Goal: Task Accomplishment & Management: Use online tool/utility

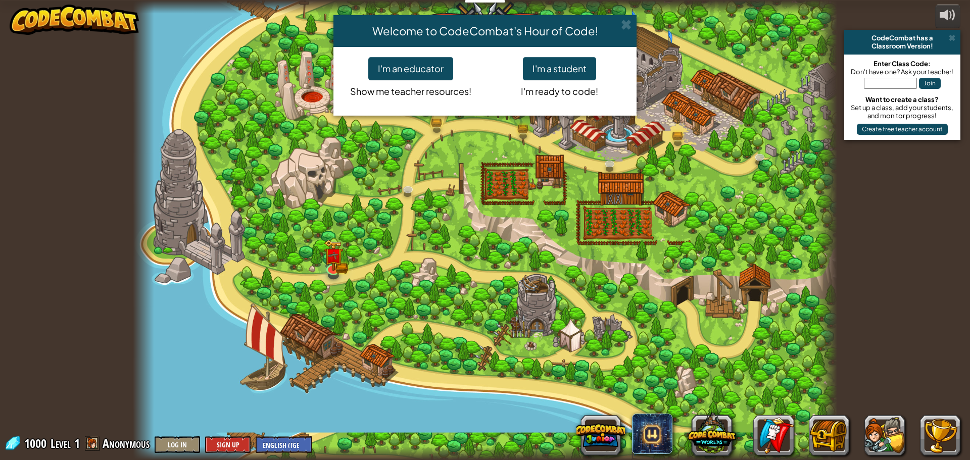
click at [287, 443] on div "Welcome to CodeCombat's Hour of Code! I'm an educator Show me teacher resources…" at bounding box center [485, 230] width 970 height 460
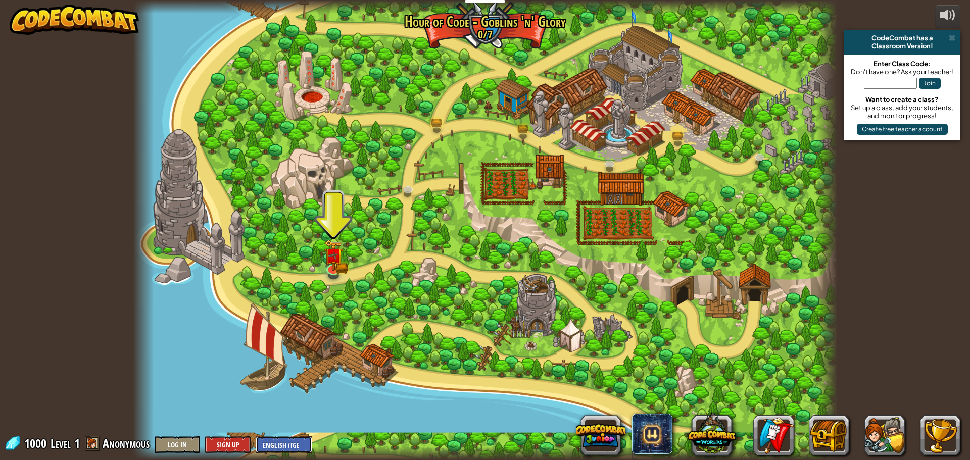
click at [294, 446] on select "English ([GEOGRAPHIC_DATA]) English ([GEOGRAPHIC_DATA]) 简体中文 繁體中文 русский españ…" at bounding box center [284, 444] width 57 height 17
select select "zh-HANS"
click at [256, 436] on select "English ([GEOGRAPHIC_DATA]) English ([GEOGRAPHIC_DATA]) 简体中文 繁體中文 русский españ…" at bounding box center [284, 444] width 57 height 17
select select "zh-HANS"
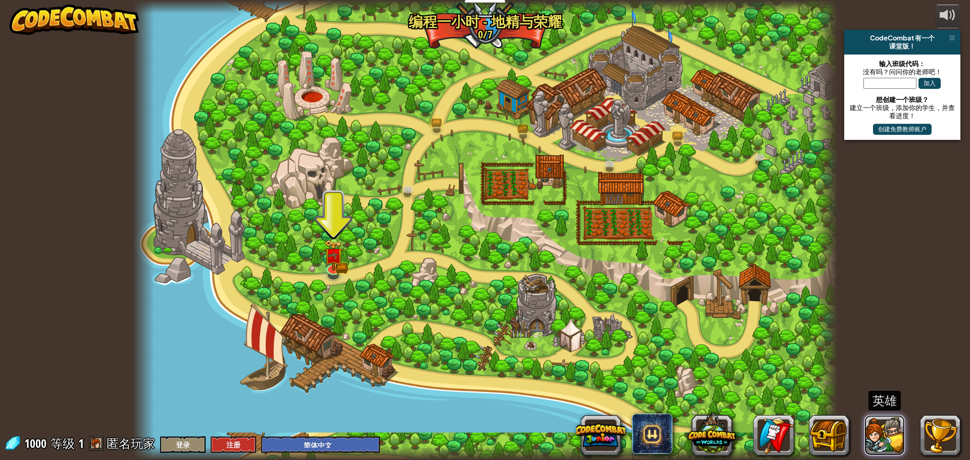
click at [891, 432] on button at bounding box center [884, 435] width 40 height 40
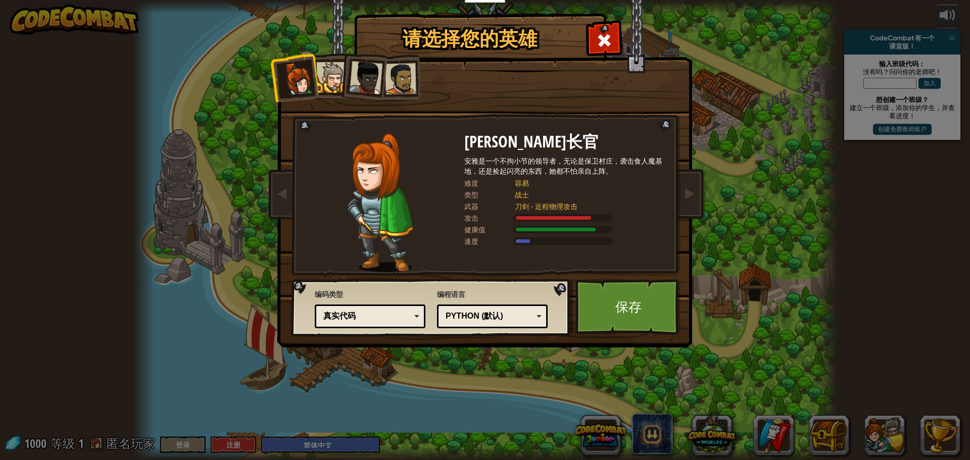
click at [512, 307] on div "Python (默认) JavaScript Lua C++ Java (测试) Python (默认)" at bounding box center [492, 316] width 111 height 24
click at [587, 416] on div "请选择您的英雄 1000 [PERSON_NAME]长官 [PERSON_NAME]是一个不拘小节的领导者，无论是保卫村庄，袭击食人魔基地，还是捡起闪亮的东西…" at bounding box center [485, 230] width 970 height 460
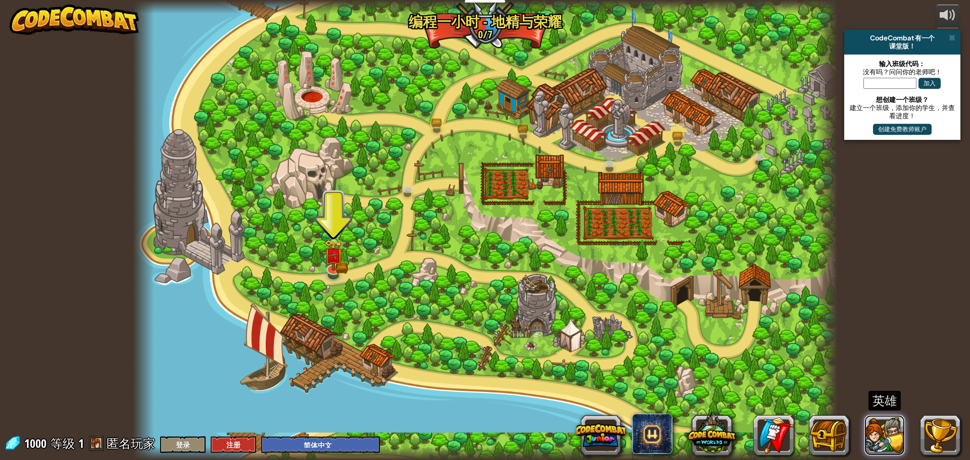
click at [879, 430] on button at bounding box center [884, 435] width 40 height 40
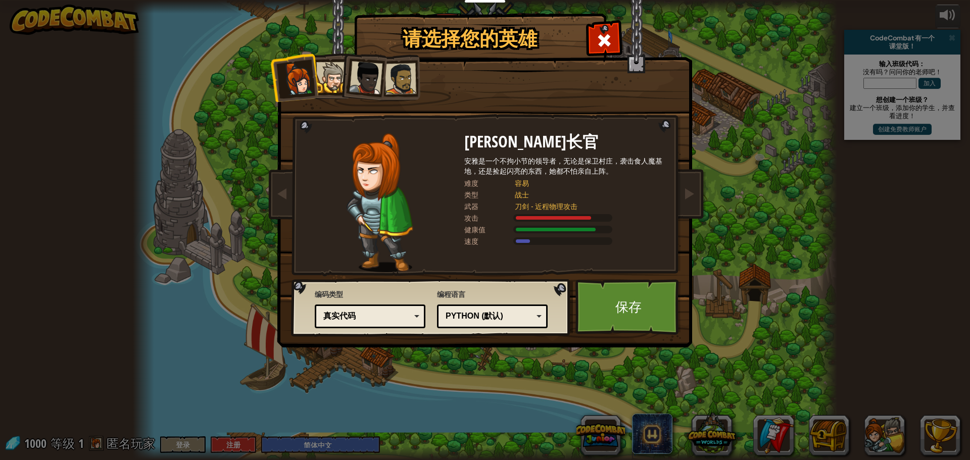
click at [333, 67] on div at bounding box center [331, 77] width 31 height 31
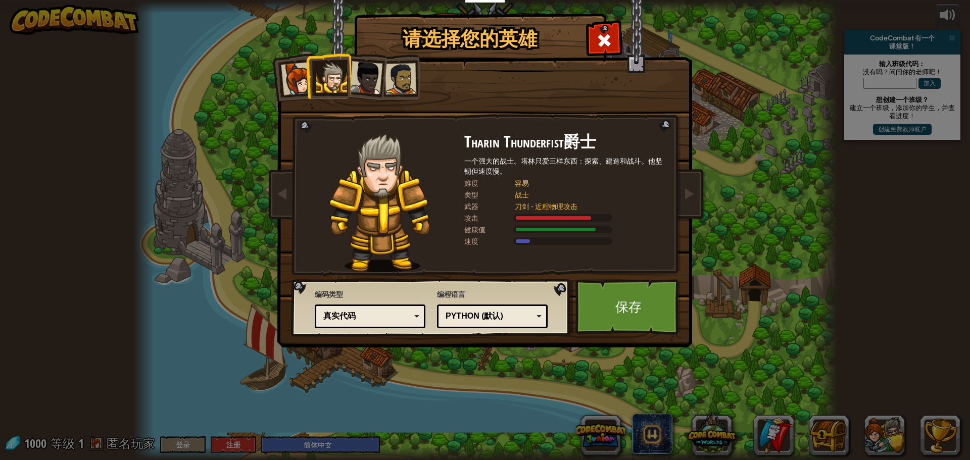
click at [378, 71] on div at bounding box center [365, 77] width 33 height 33
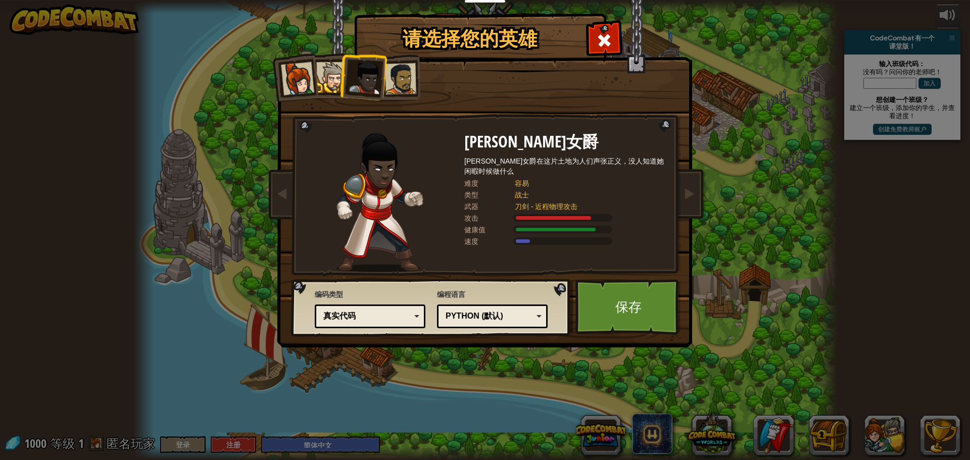
click at [413, 73] on div at bounding box center [400, 78] width 31 height 31
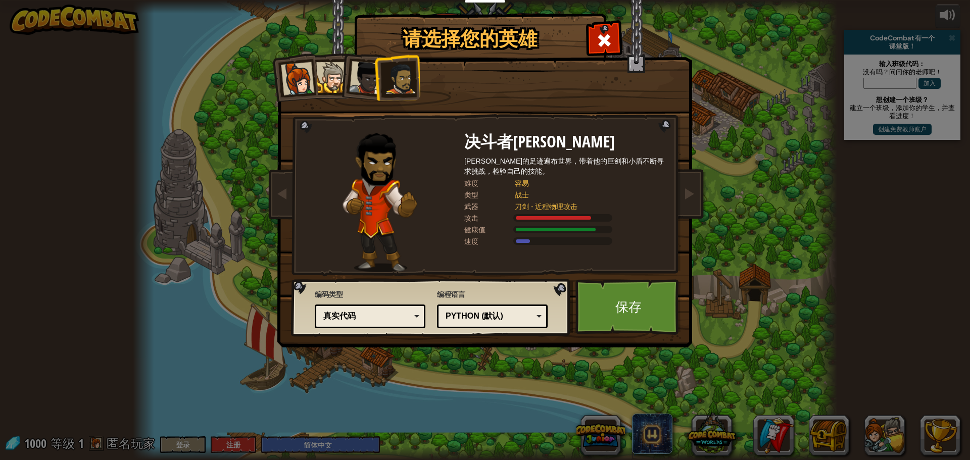
click at [290, 63] on li at bounding box center [293, 77] width 49 height 49
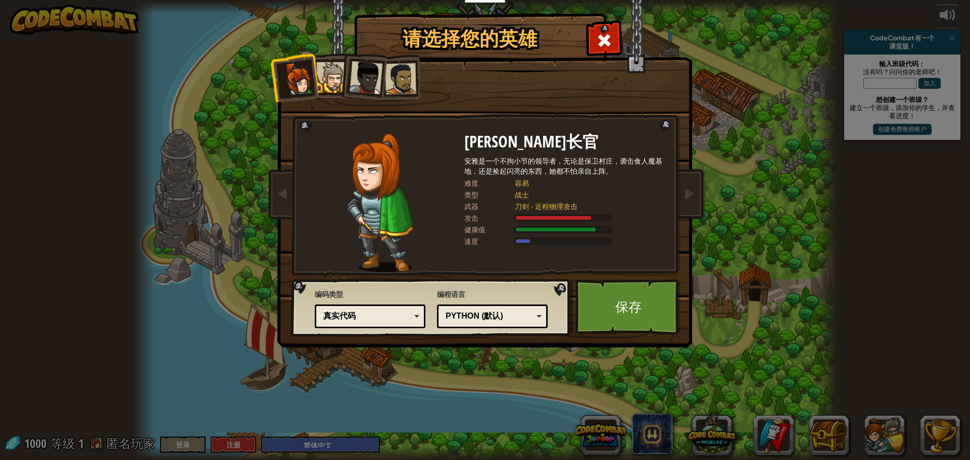
click at [332, 65] on div at bounding box center [331, 77] width 31 height 31
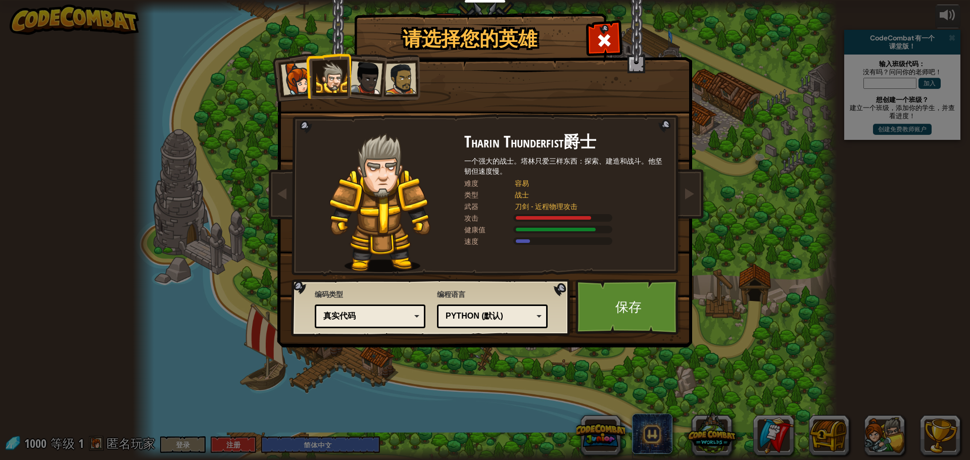
click at [377, 70] on div at bounding box center [365, 77] width 33 height 33
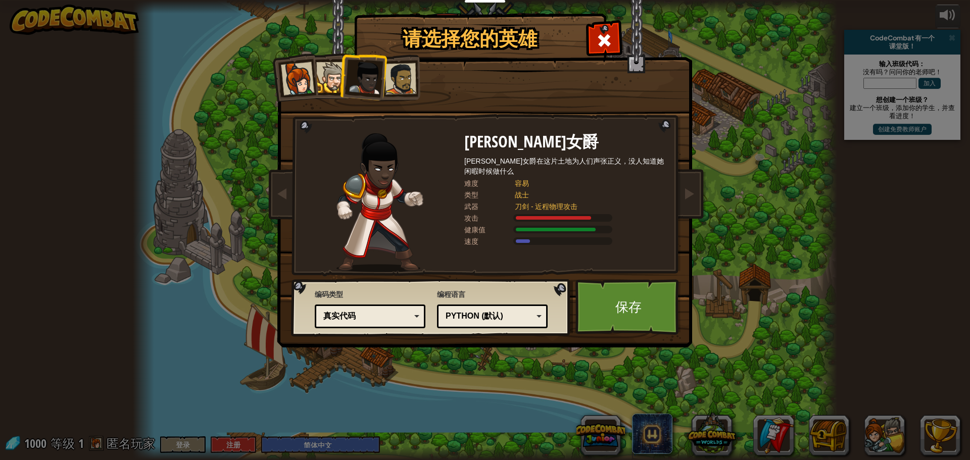
click at [413, 75] on div at bounding box center [400, 78] width 31 height 31
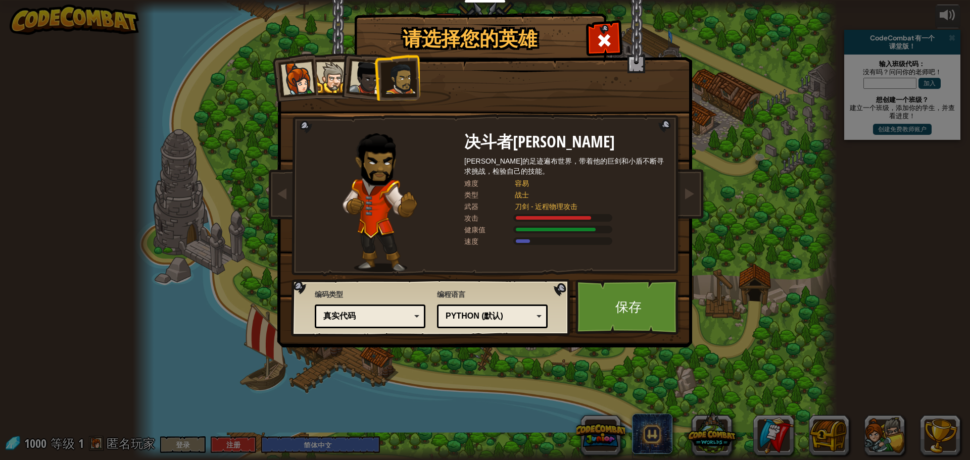
click at [325, 68] on div at bounding box center [331, 77] width 31 height 31
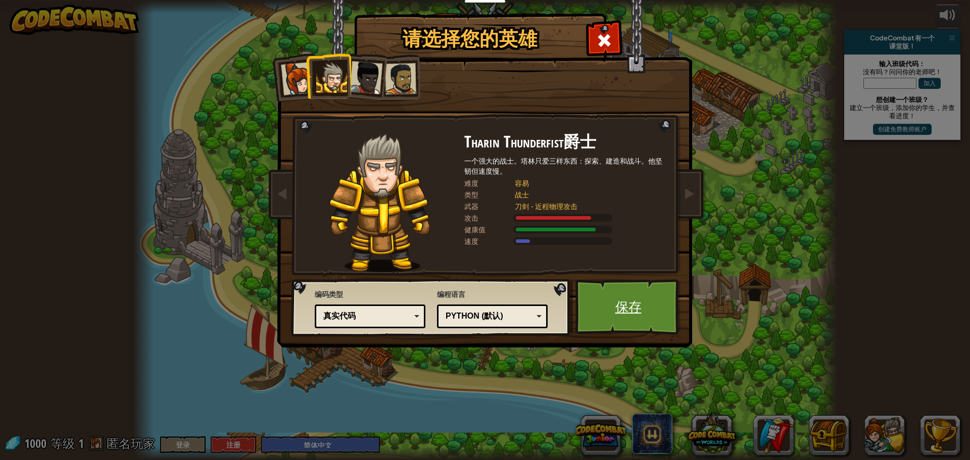
click at [635, 302] on link "保存" at bounding box center [628, 307] width 106 height 56
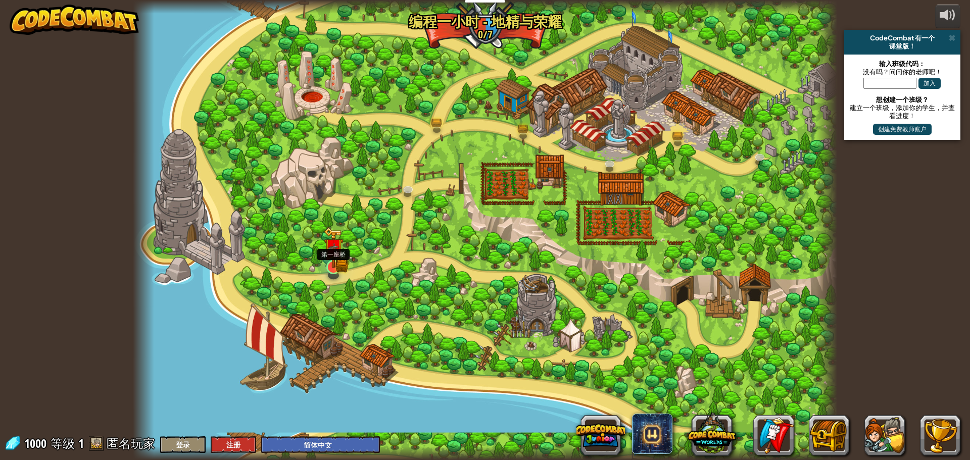
click at [342, 267] on img at bounding box center [333, 247] width 19 height 41
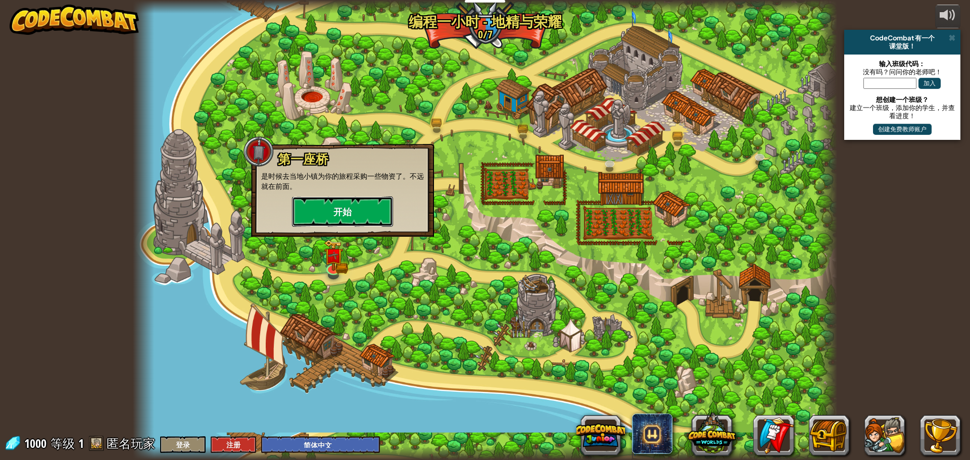
click at [353, 214] on button "开始" at bounding box center [342, 211] width 101 height 30
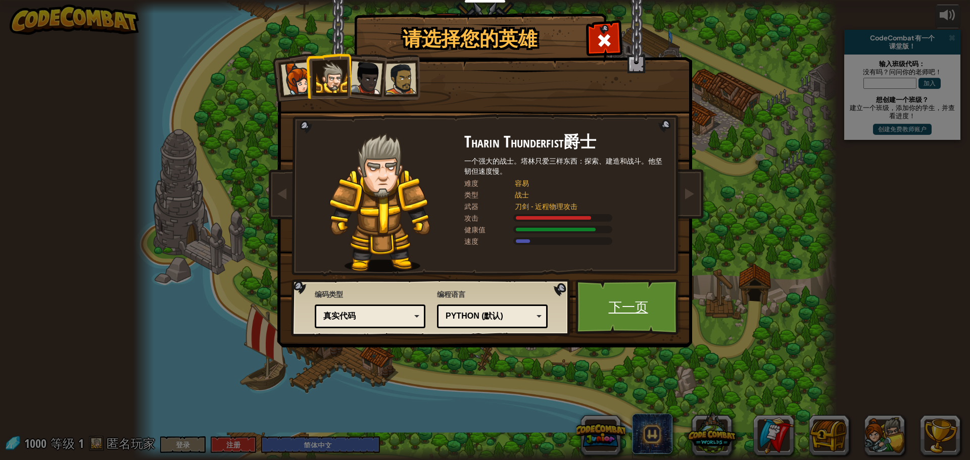
click at [611, 303] on link "下一页" at bounding box center [628, 307] width 106 height 56
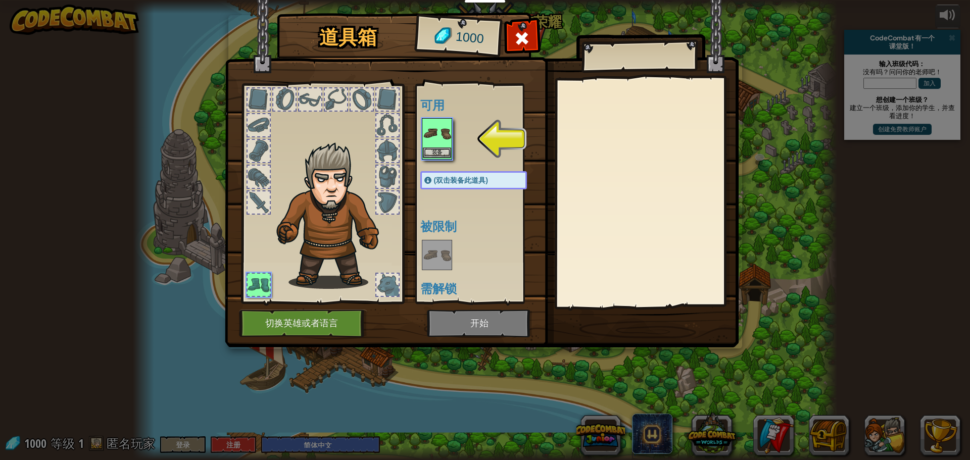
click at [441, 118] on div "装备" at bounding box center [437, 138] width 30 height 41
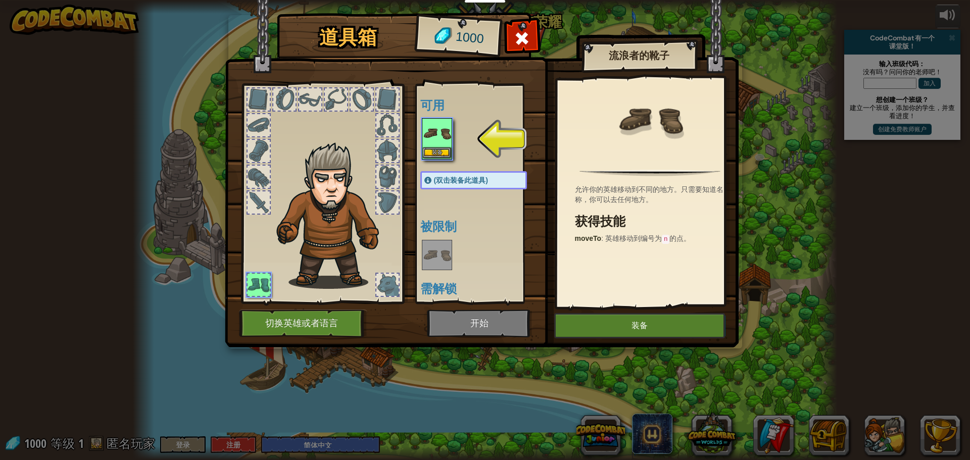
click at [436, 121] on img at bounding box center [437, 133] width 28 height 28
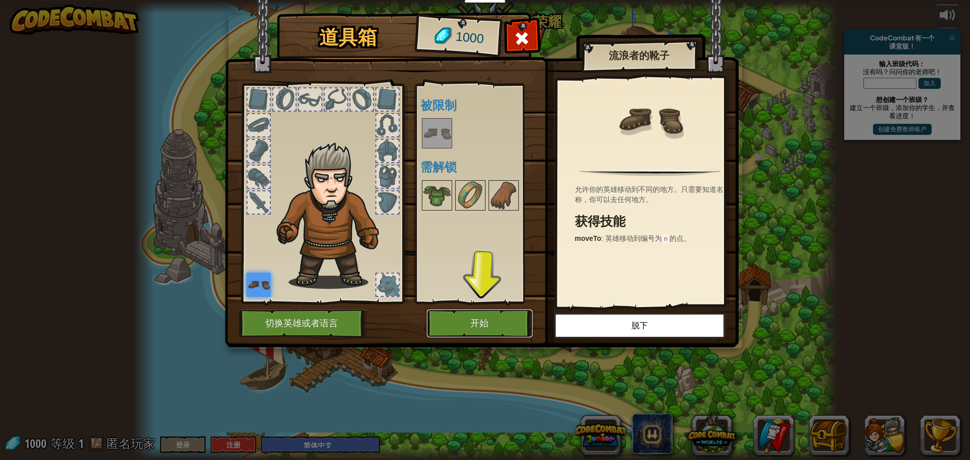
click at [499, 315] on button "开始" at bounding box center [480, 324] width 106 height 28
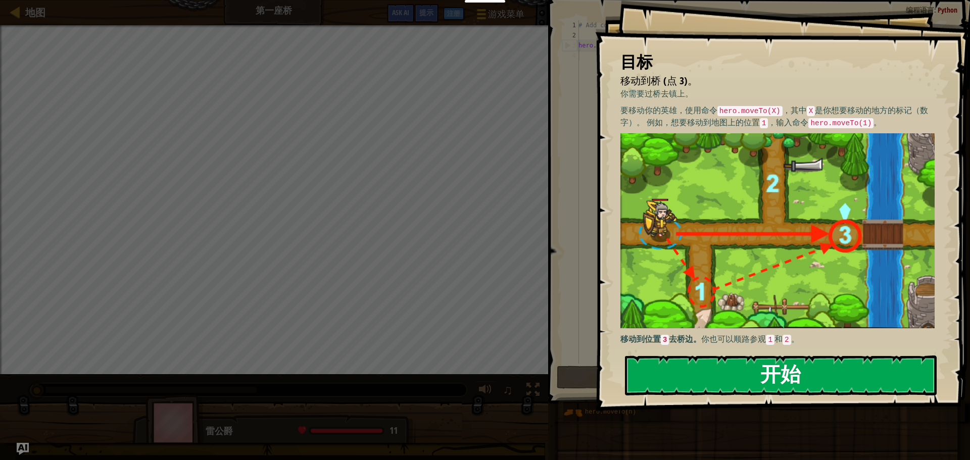
click at [783, 372] on button "开始" at bounding box center [781, 375] width 312 height 40
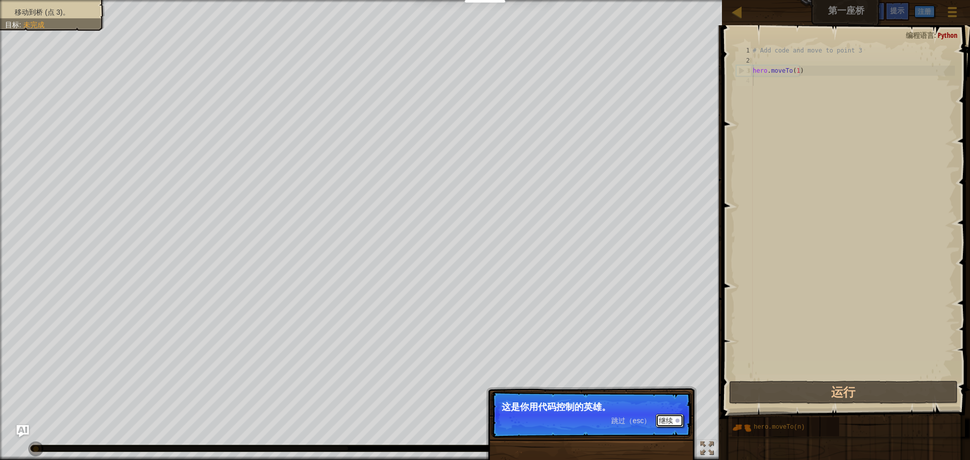
click at [670, 423] on button "继续" at bounding box center [669, 420] width 28 height 13
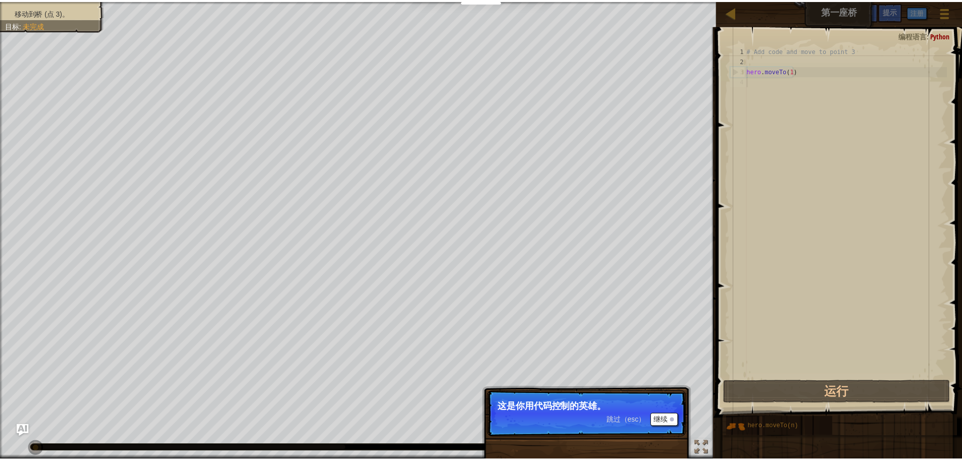
scroll to position [5, 0]
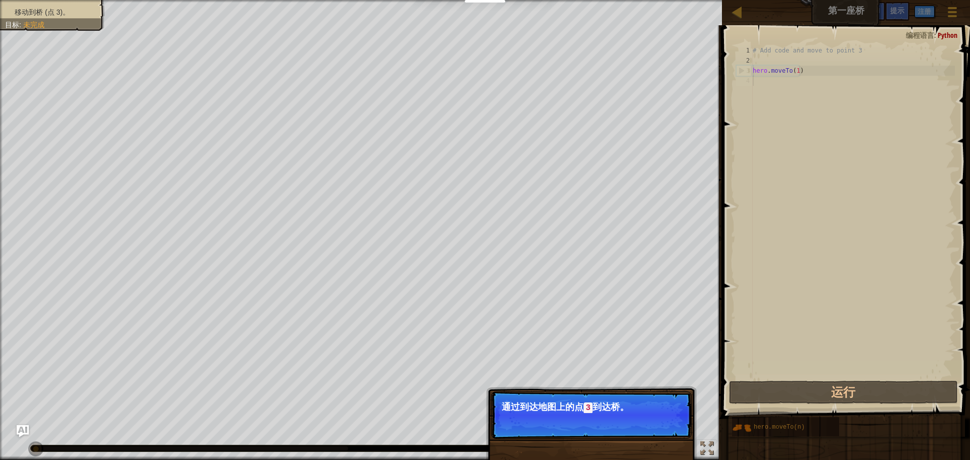
click at [670, 423] on button "继续" at bounding box center [669, 421] width 28 height 13
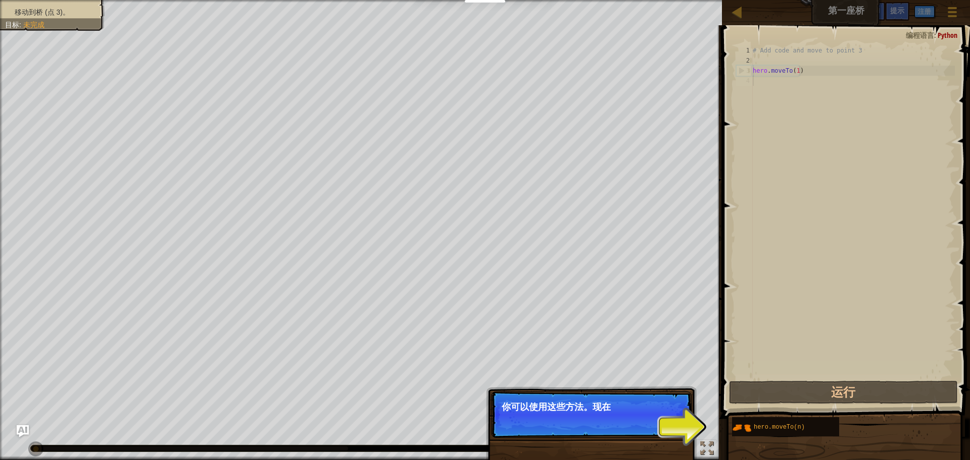
click at [670, 423] on p "跳过（esc） 继续 你可以使用这些方法。现在" at bounding box center [591, 414] width 200 height 46
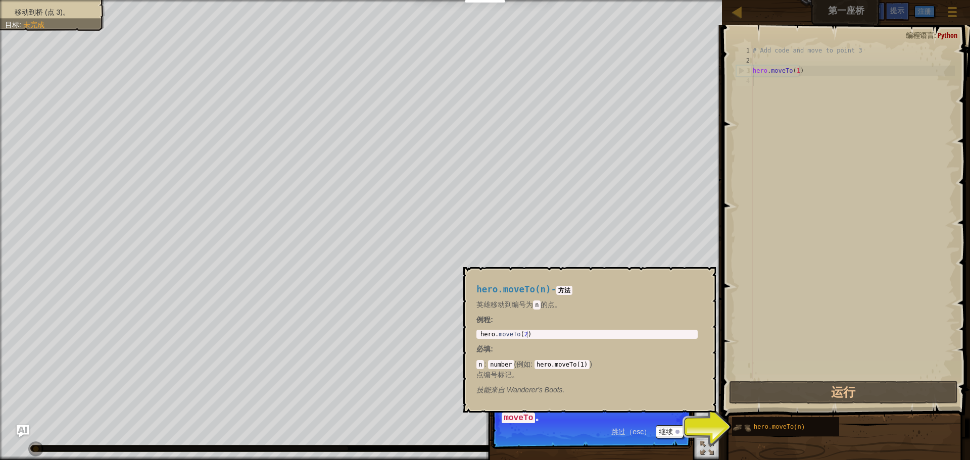
click at [750, 434] on img at bounding box center [741, 427] width 19 height 19
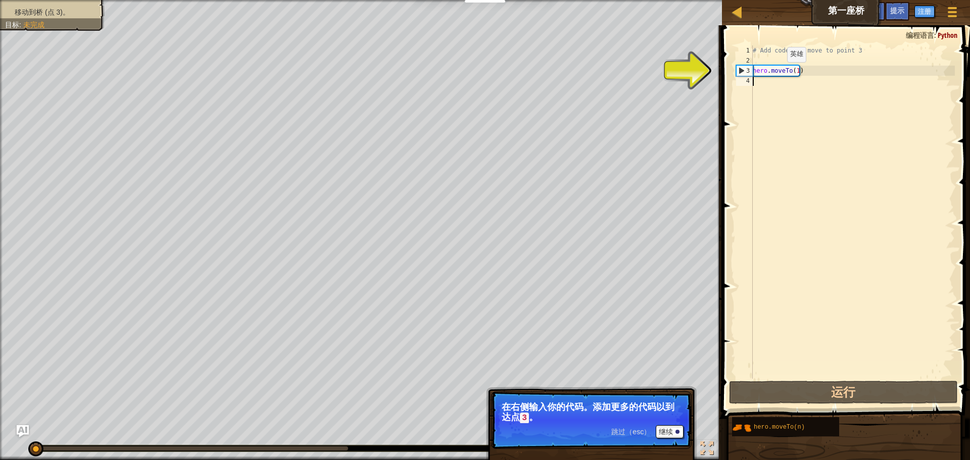
click at [778, 72] on div "# Add code and move to point 3 hero . moveTo ( 1 )" at bounding box center [852, 221] width 204 height 353
type textarea "hero.moveTo(1)"
click at [810, 72] on div "# Add code and move to point 3 hero . moveTo ( 1 )" at bounding box center [852, 221] width 204 height 353
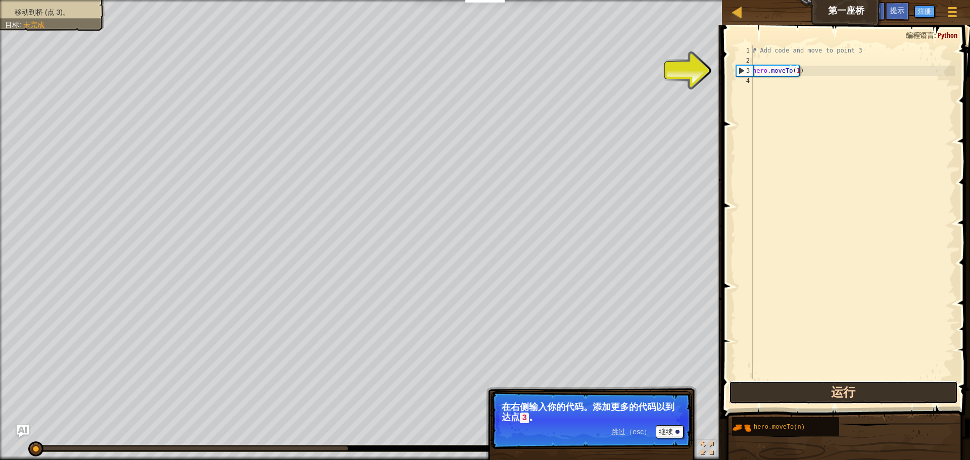
click at [887, 389] on button "运行" at bounding box center [843, 392] width 229 height 23
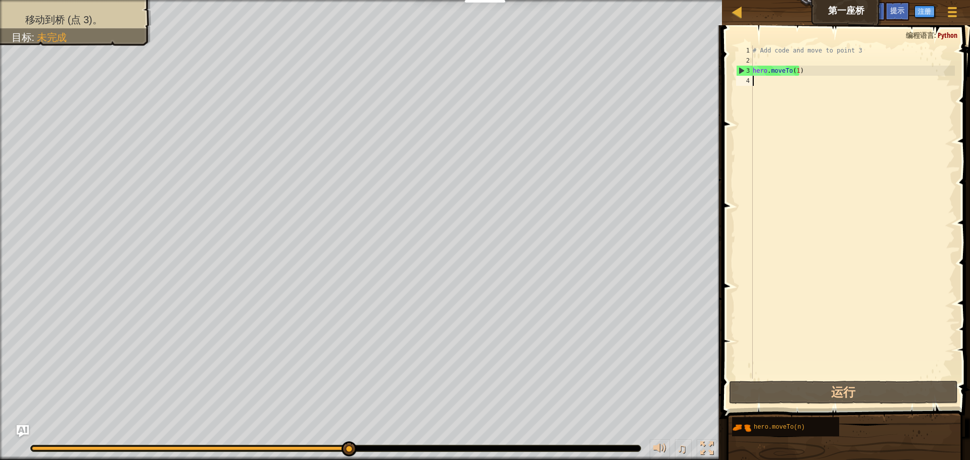
click at [765, 84] on div "# Add code and move to point 3 hero . moveTo ( 1 )" at bounding box center [852, 221] width 204 height 353
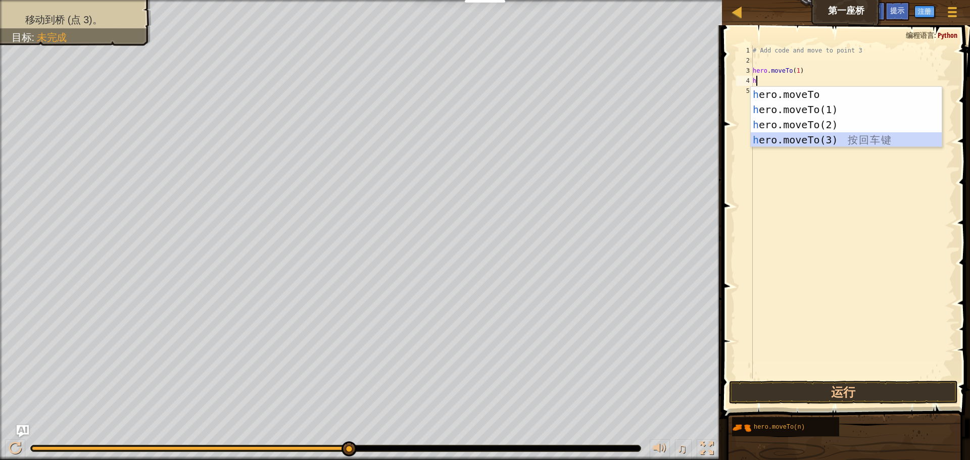
click at [798, 140] on div "h ero.moveTo 按 回 车 键 h ero.moveTo(1) 按 回 车 键 h ero.moveTo(2) 按 回 车 键 h ero.move…" at bounding box center [845, 132] width 191 height 91
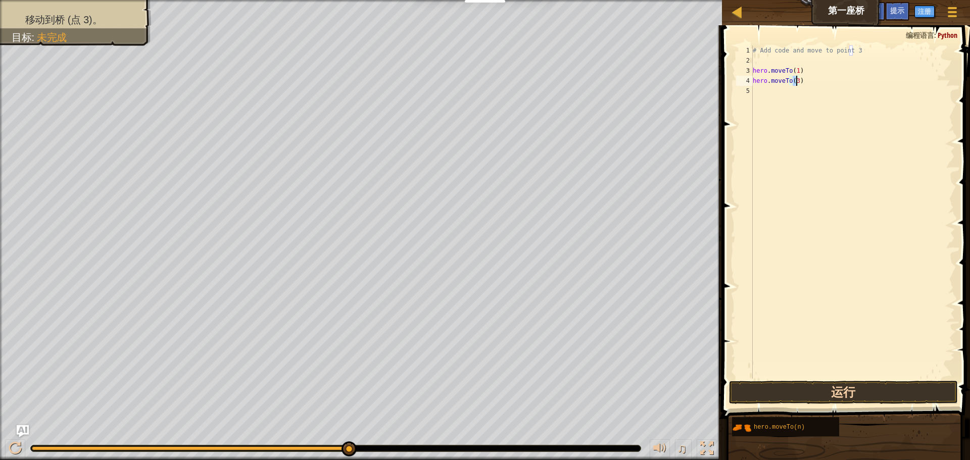
type textarea "hero.moveTo(3)"
click at [854, 388] on button "运行" at bounding box center [843, 392] width 229 height 23
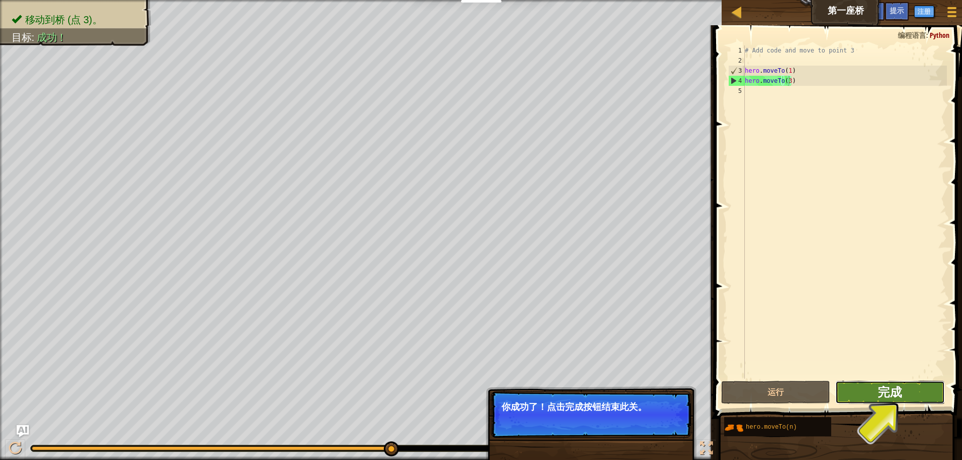
click at [895, 384] on span "完成" at bounding box center [890, 392] width 24 height 16
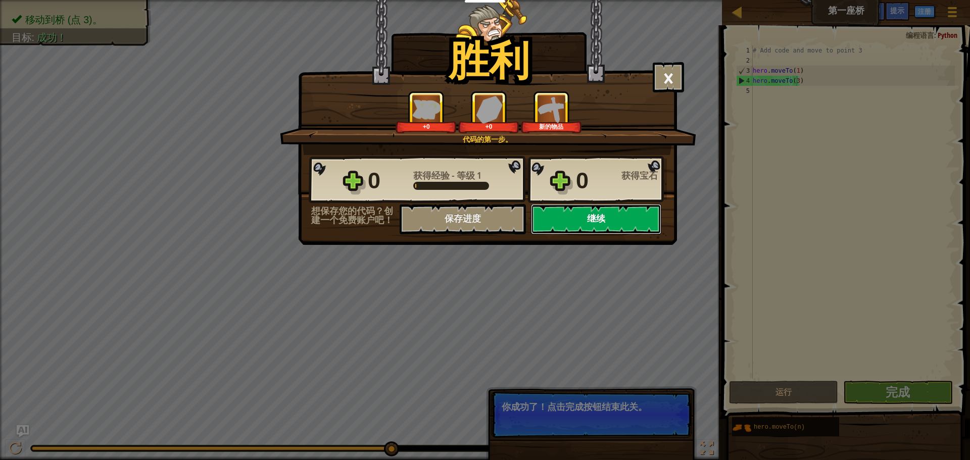
click at [577, 215] on button "继续" at bounding box center [596, 219] width 130 height 30
select select "zh-HANS"
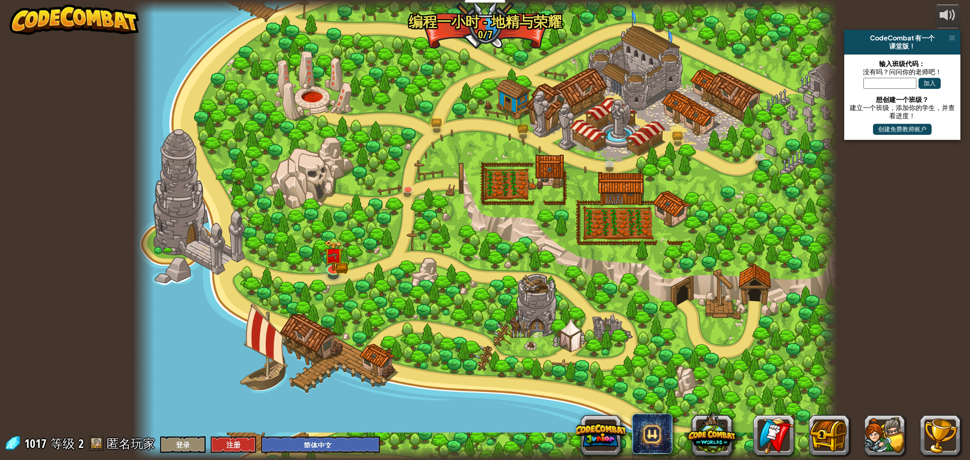
click at [42, 440] on span "1017" at bounding box center [36, 443] width 25 height 16
click at [43, 443] on span "1017" at bounding box center [36, 443] width 25 height 16
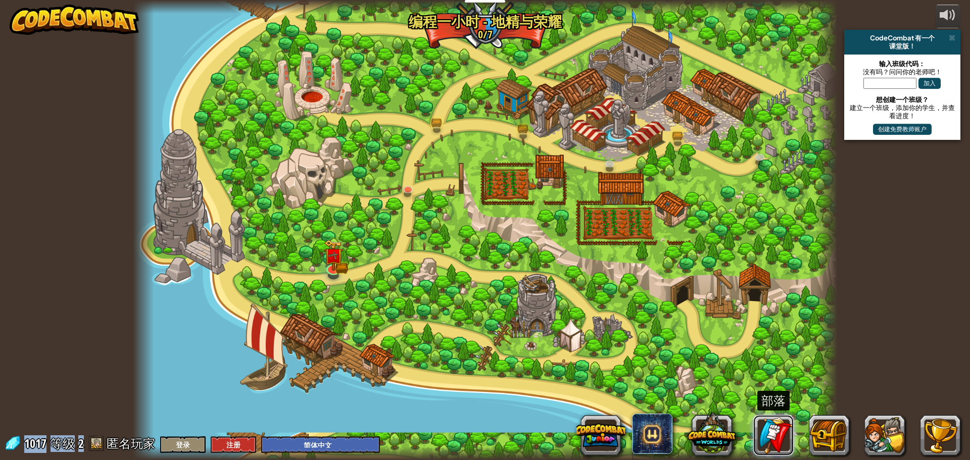
click at [776, 438] on link at bounding box center [773, 435] width 40 height 40
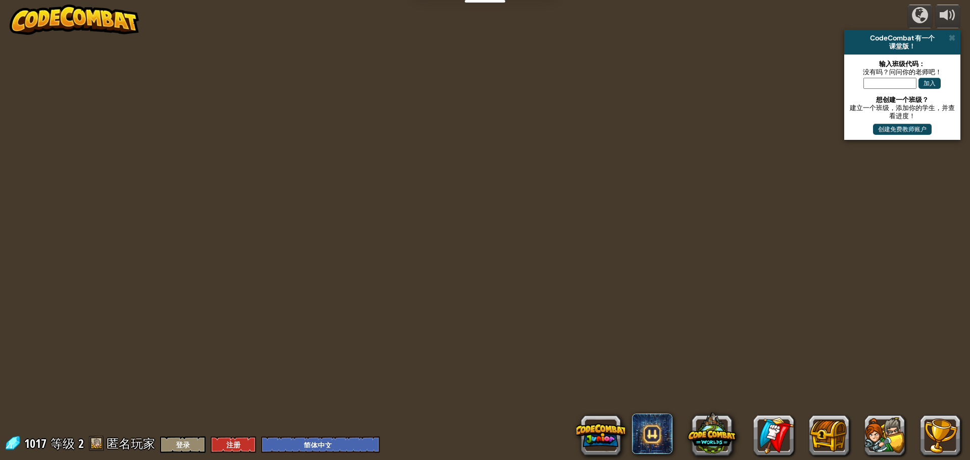
select select "zh-HANS"
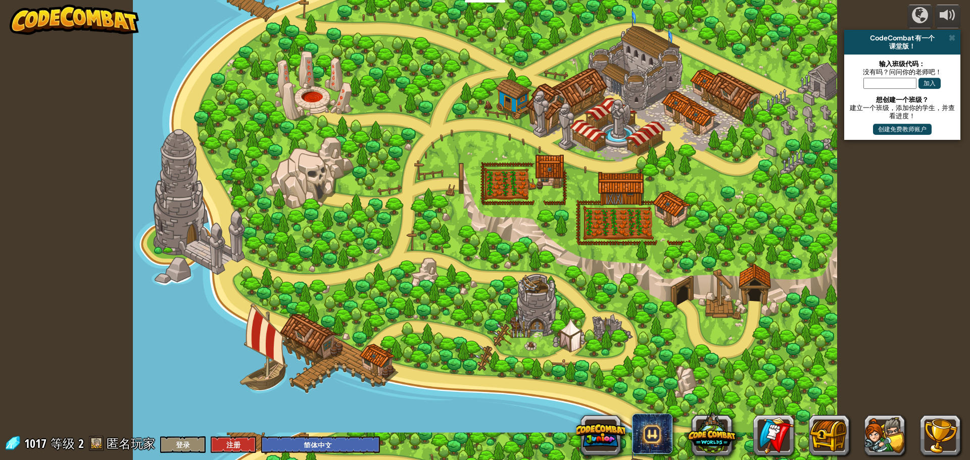
select select "zh-HANS"
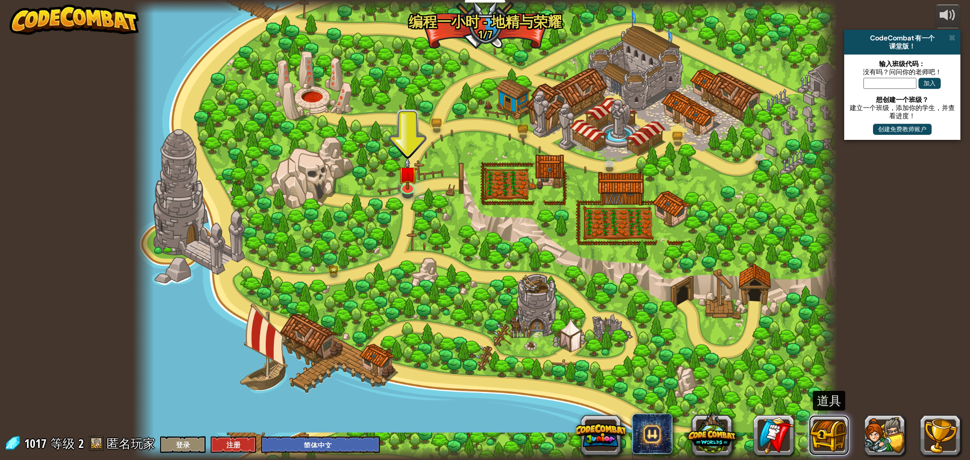
click at [841, 436] on button at bounding box center [828, 435] width 40 height 40
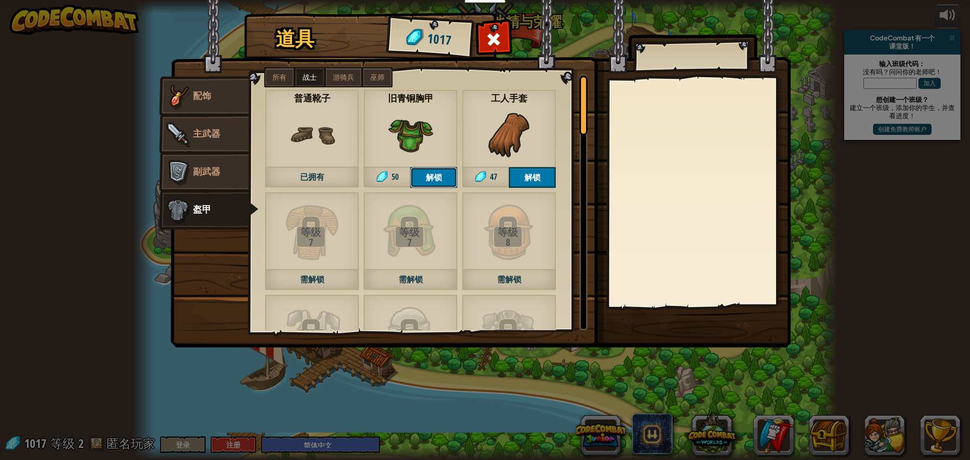
click at [445, 178] on button "解锁" at bounding box center [433, 177] width 47 height 21
click at [434, 178] on button "确认" at bounding box center [433, 177] width 47 height 21
click at [522, 175] on button "解锁" at bounding box center [531, 177] width 47 height 21
click at [527, 174] on button "确认" at bounding box center [531, 177] width 47 height 21
click at [219, 169] on span "副武器" at bounding box center [206, 171] width 27 height 13
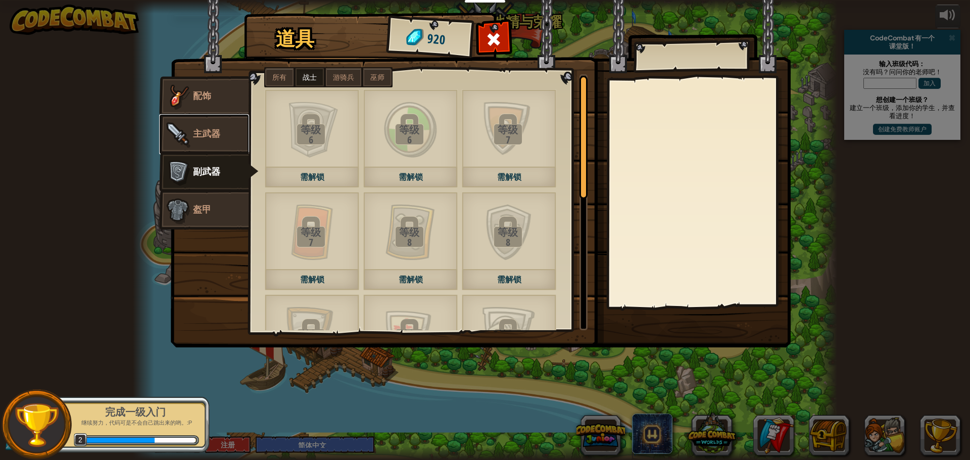
click at [230, 119] on link "主武器" at bounding box center [204, 134] width 90 height 40
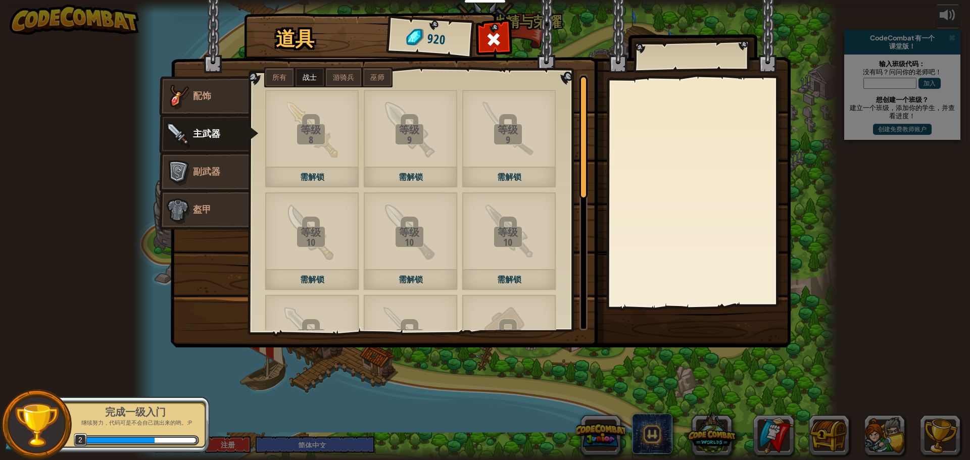
click at [282, 80] on span "所有" at bounding box center [279, 77] width 14 height 8
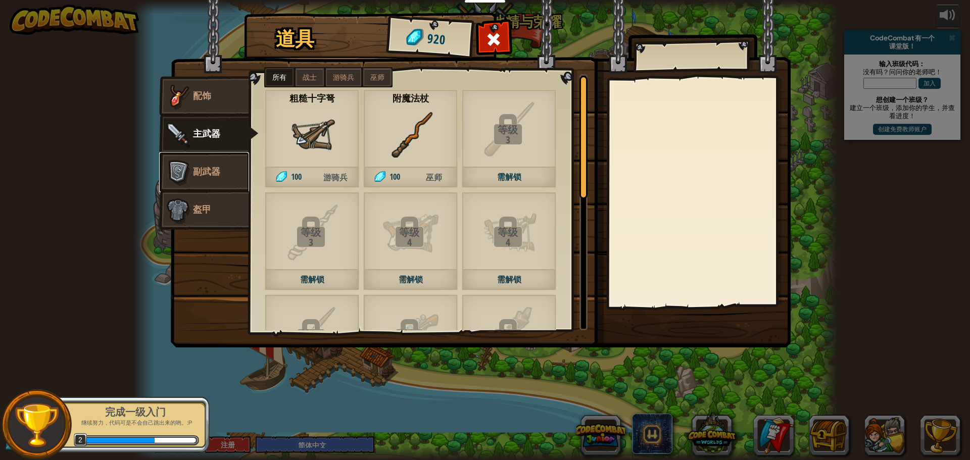
click at [229, 175] on link "副武器" at bounding box center [204, 172] width 90 height 40
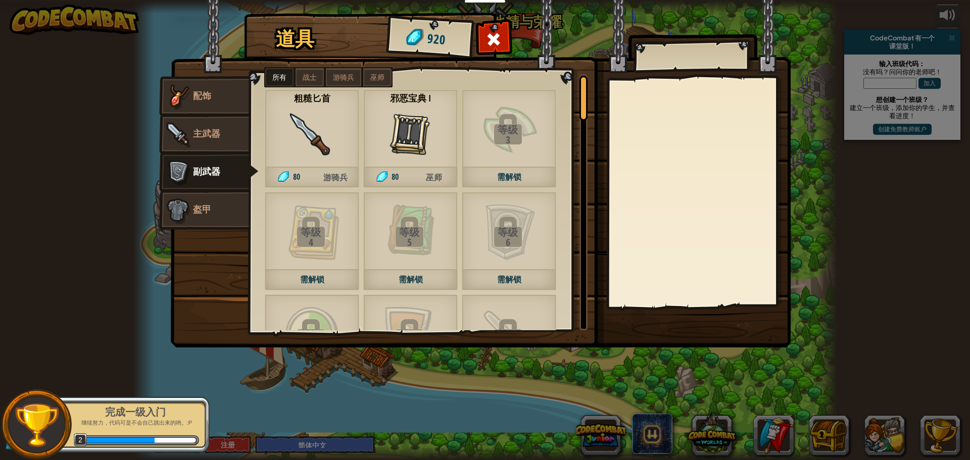
drag, startPoint x: 312, startPoint y: 130, endPoint x: 370, endPoint y: 154, distance: 63.0
click at [312, 130] on img at bounding box center [311, 134] width 45 height 45
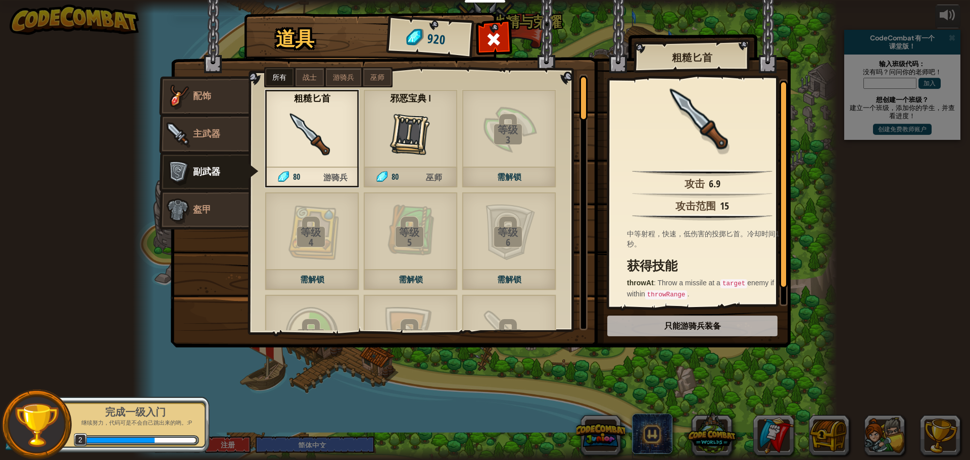
click at [406, 116] on img at bounding box center [410, 134] width 45 height 45
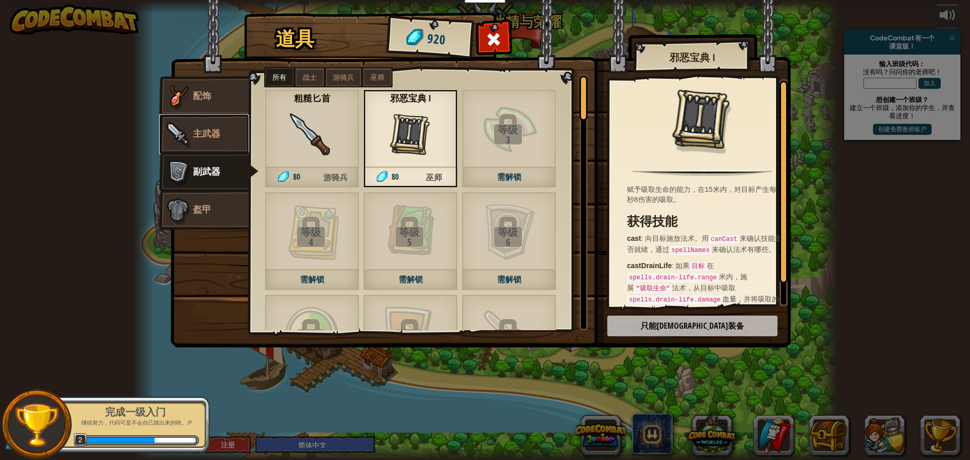
click at [214, 115] on link "主武器" at bounding box center [204, 134] width 90 height 40
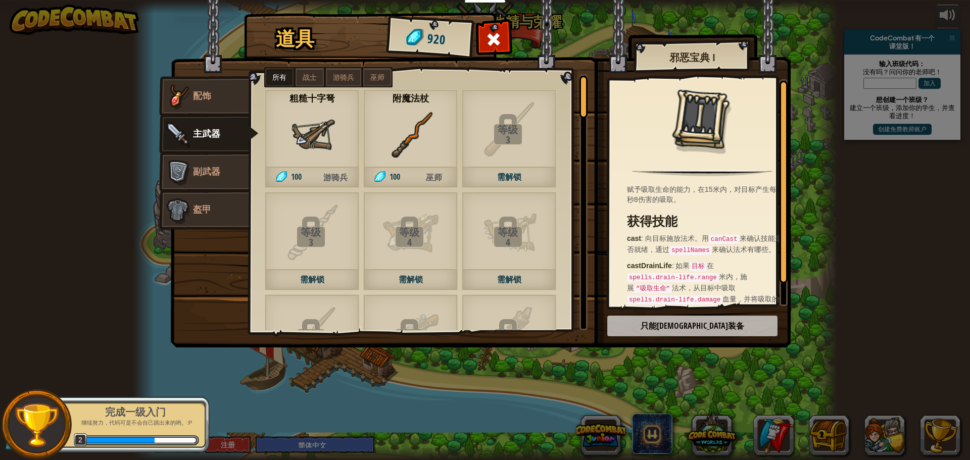
click at [375, 164] on div "附魔法杖 100 巫师" at bounding box center [410, 138] width 94 height 98
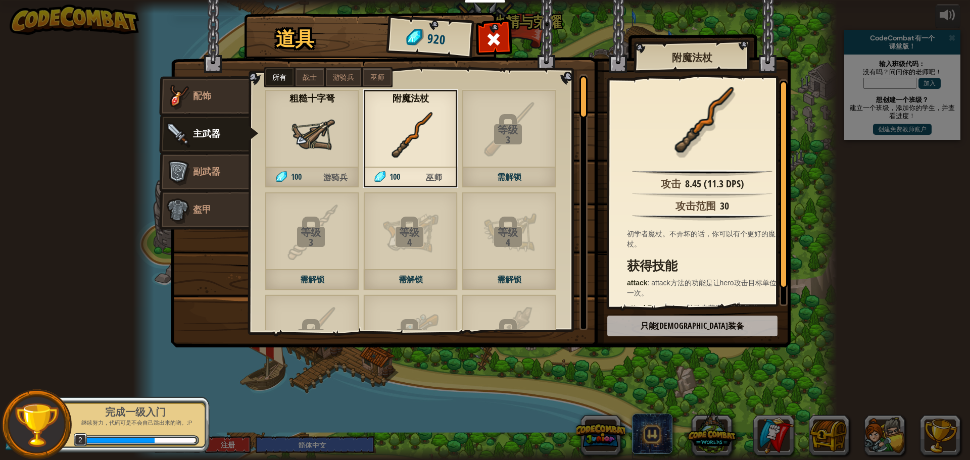
click at [343, 166] on div "粗糙十字弩 100 游骑兵" at bounding box center [312, 138] width 94 height 98
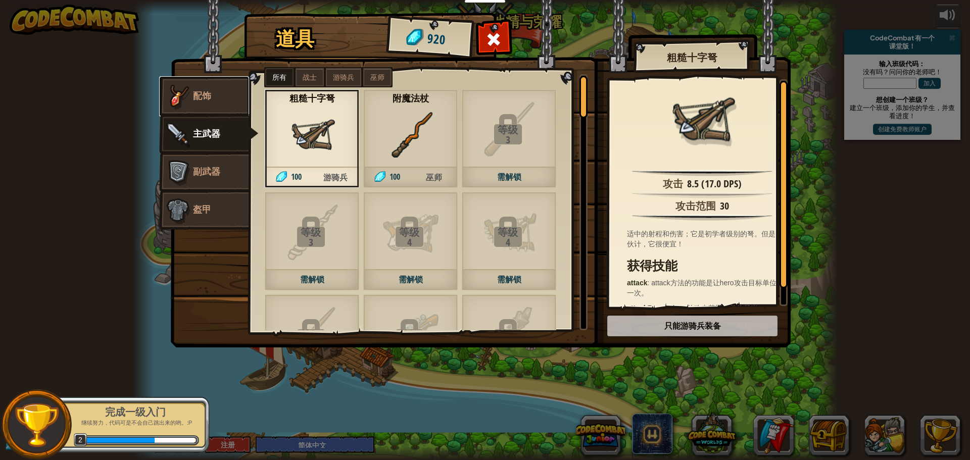
click at [194, 84] on link "配饰" at bounding box center [204, 96] width 90 height 40
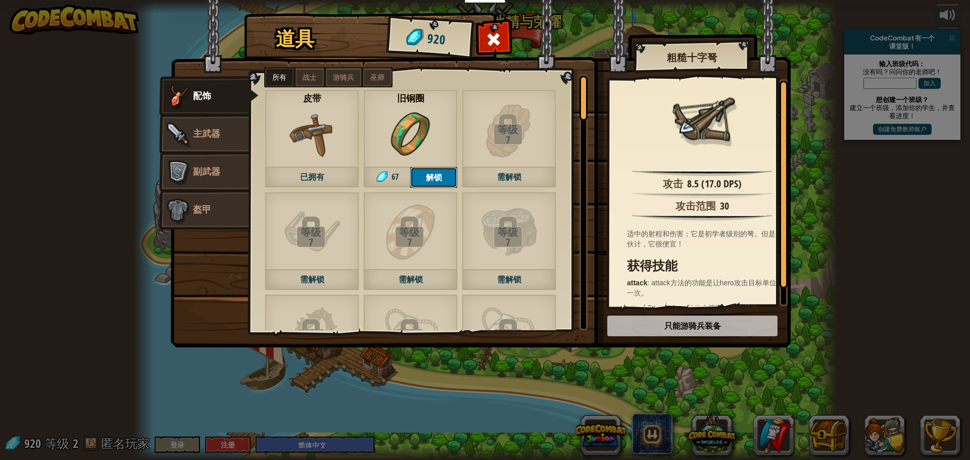
click at [446, 178] on button "解锁" at bounding box center [433, 177] width 47 height 21
click at [446, 178] on button "确认" at bounding box center [433, 177] width 47 height 21
click at [502, 24] on img at bounding box center [481, 164] width 620 height 367
click at [501, 36] on span at bounding box center [494, 39] width 16 height 16
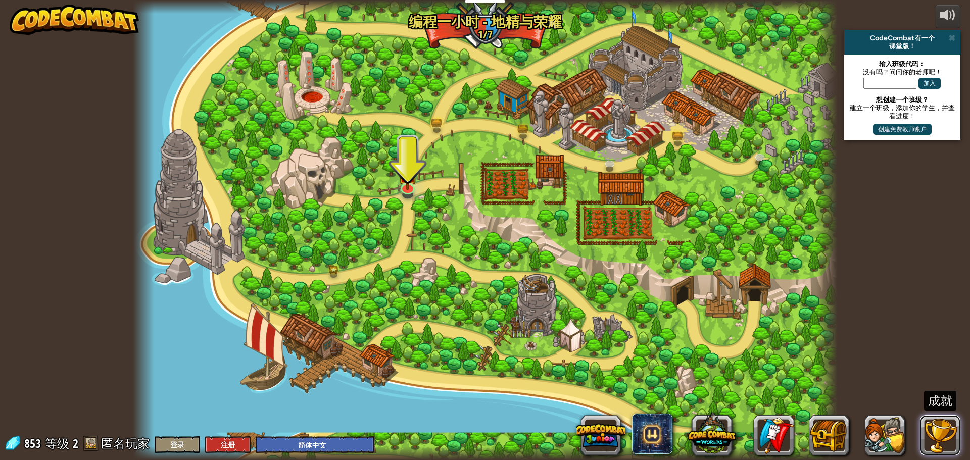
click at [940, 430] on button at bounding box center [940, 435] width 40 height 40
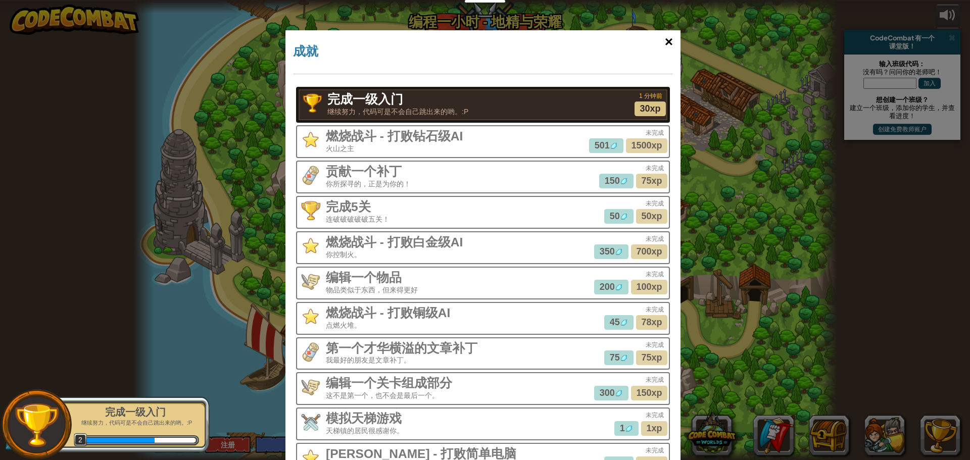
click at [674, 35] on div "×" at bounding box center [668, 41] width 23 height 29
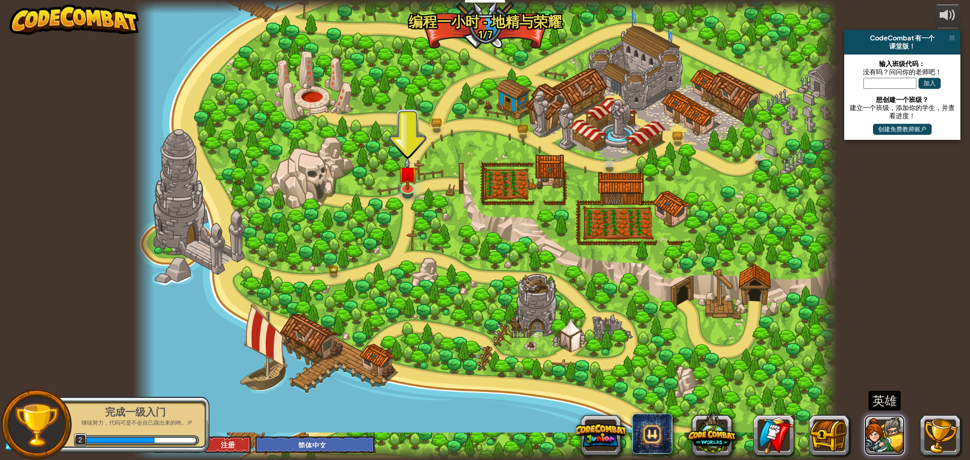
click at [898, 439] on button at bounding box center [884, 435] width 40 height 40
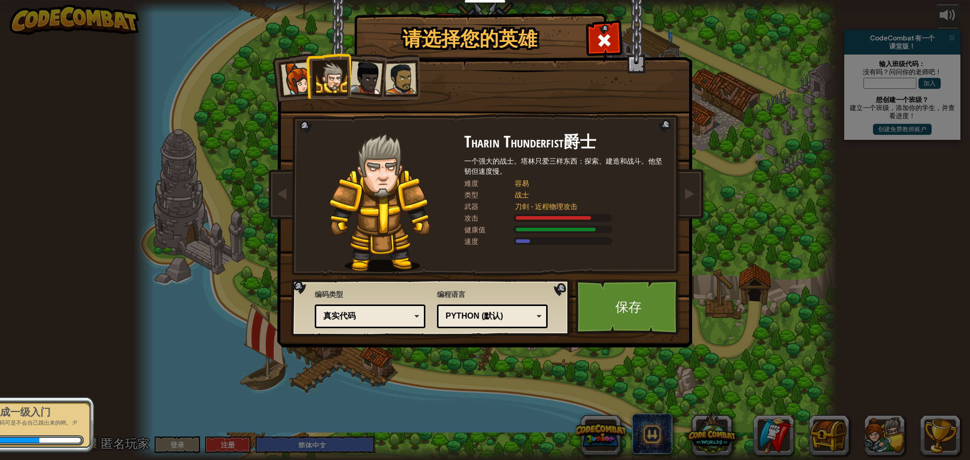
click at [525, 308] on div "Python (默认) JavaScript Lua C++ Java (测试) Python (默认)" at bounding box center [492, 316] width 111 height 24
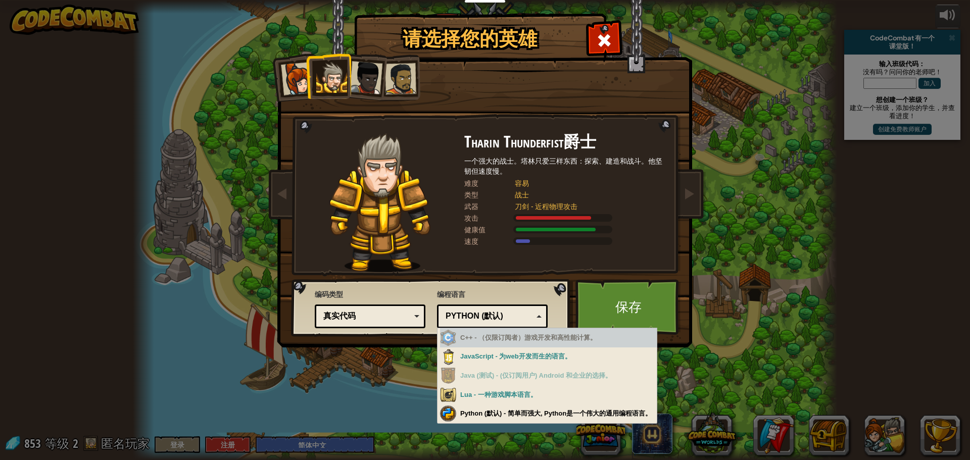
click at [589, 339] on div "C++ - （仅限订阅者）游戏开发和高性能计算。" at bounding box center [548, 338] width 217 height 20
click at [644, 305] on link "保存" at bounding box center [628, 307] width 106 height 56
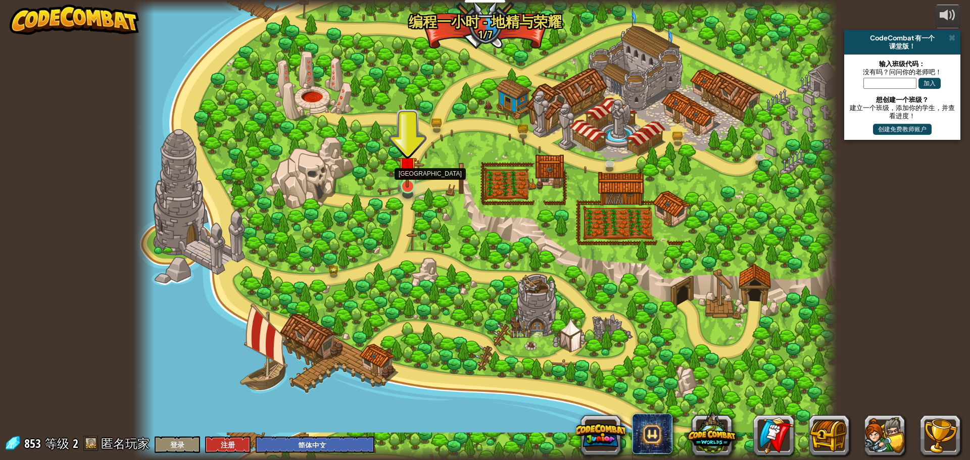
click at [402, 181] on img at bounding box center [407, 165] width 19 height 43
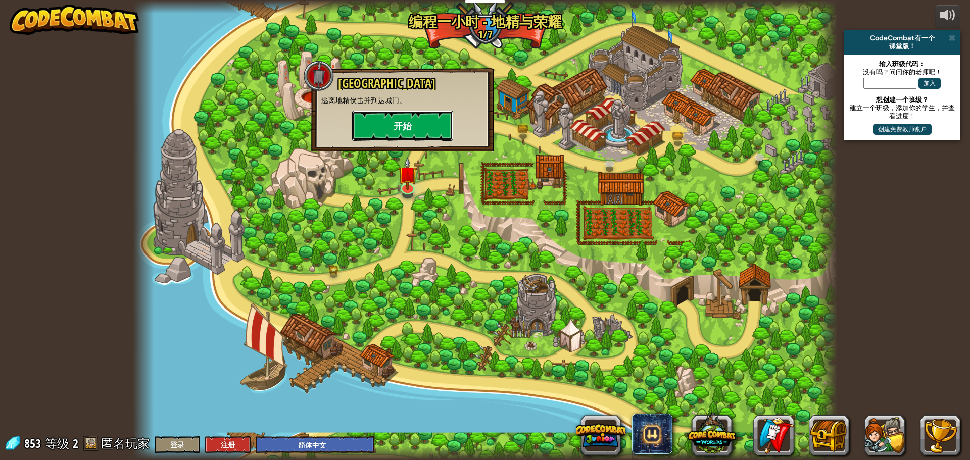
click at [409, 111] on button "开始" at bounding box center [402, 126] width 101 height 30
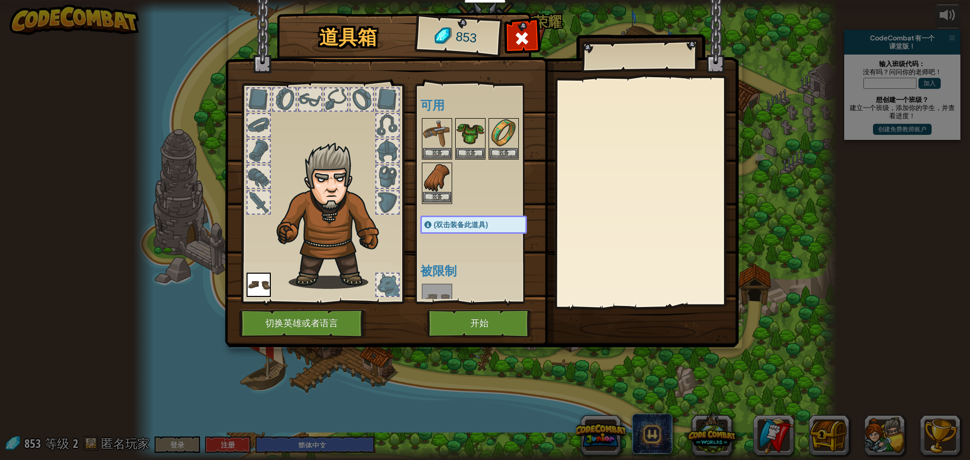
click at [435, 183] on img at bounding box center [437, 178] width 28 height 28
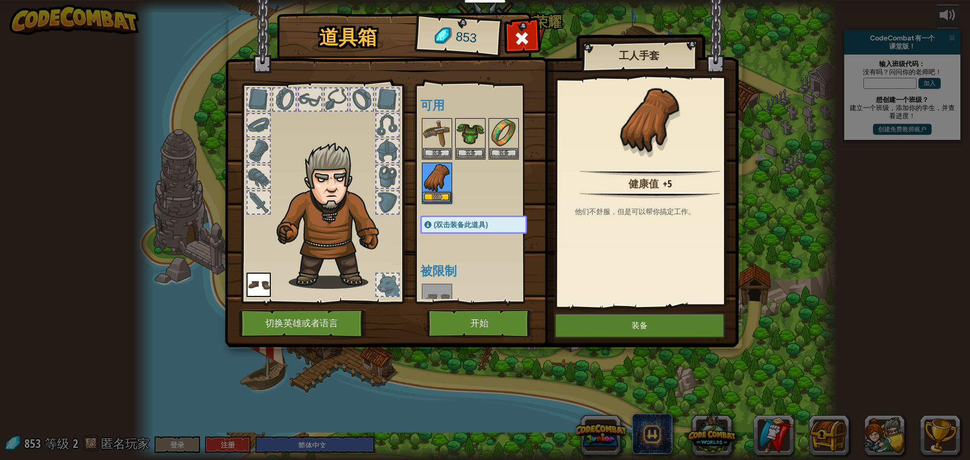
click at [435, 183] on img at bounding box center [437, 178] width 28 height 28
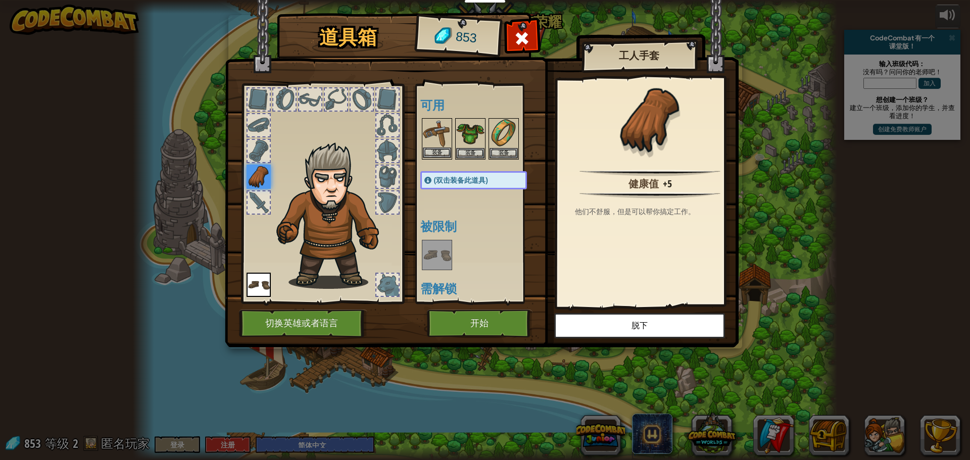
click at [433, 122] on img at bounding box center [437, 133] width 28 height 28
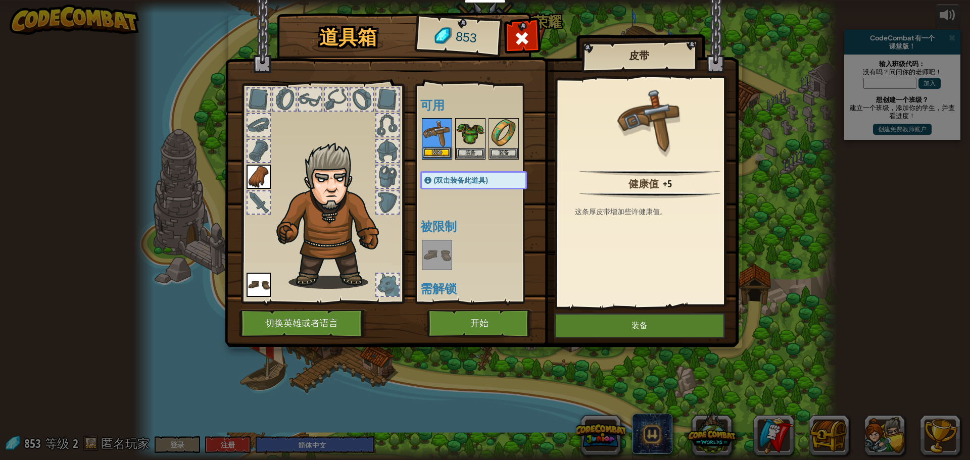
click at [433, 122] on img at bounding box center [437, 133] width 28 height 28
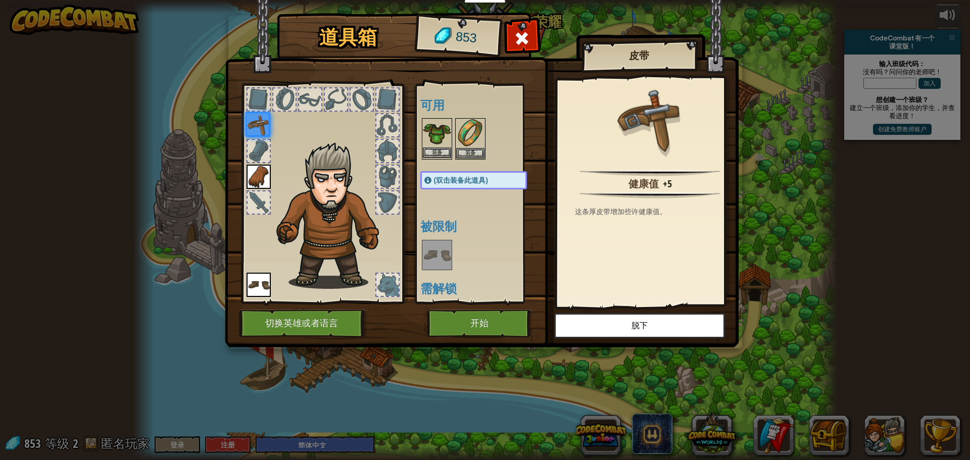
click at [436, 131] on img at bounding box center [437, 133] width 28 height 28
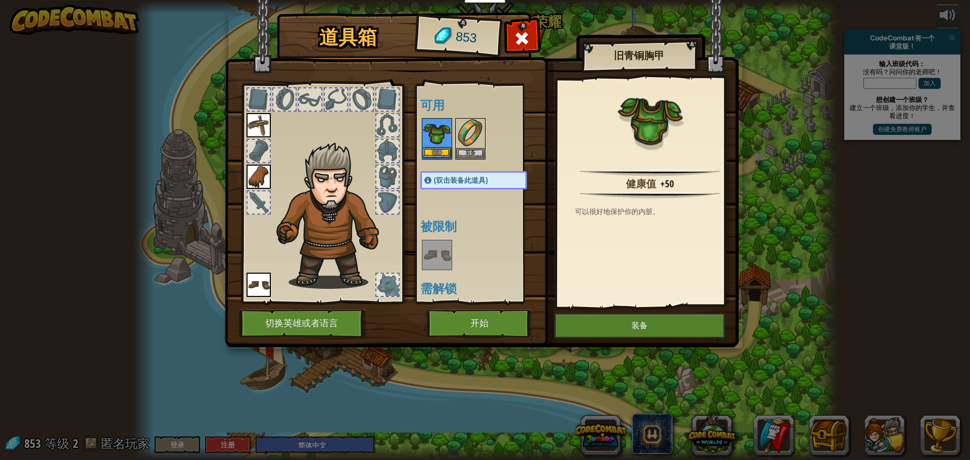
click at [436, 131] on img at bounding box center [437, 133] width 28 height 28
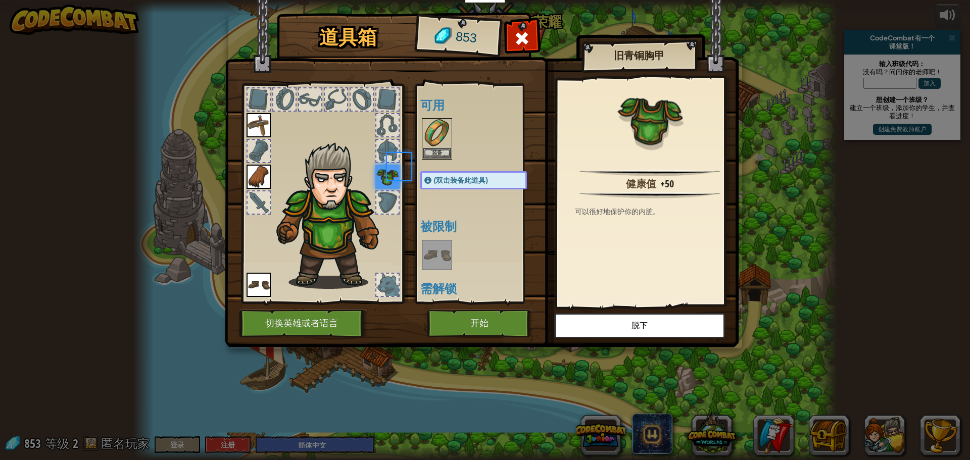
click at [436, 131] on img at bounding box center [437, 133] width 28 height 28
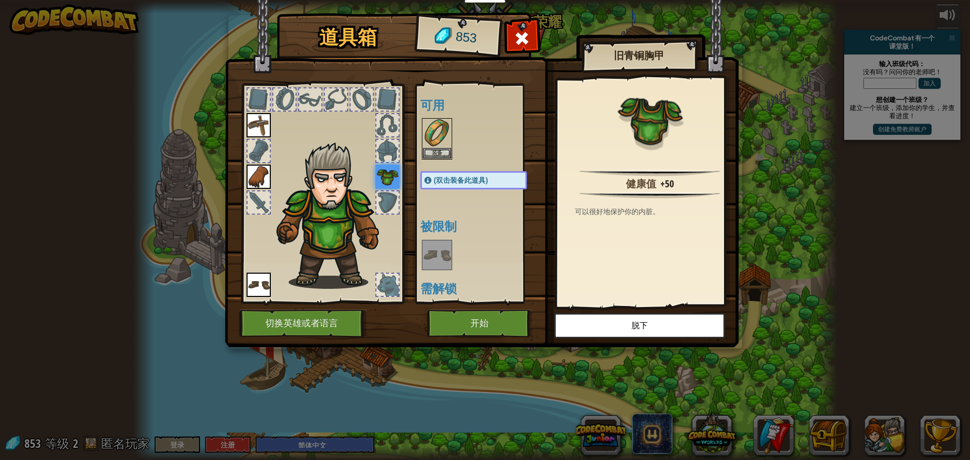
click at [436, 131] on img at bounding box center [437, 133] width 28 height 28
click at [292, 322] on button "切换英雄或者语言" at bounding box center [303, 324] width 128 height 28
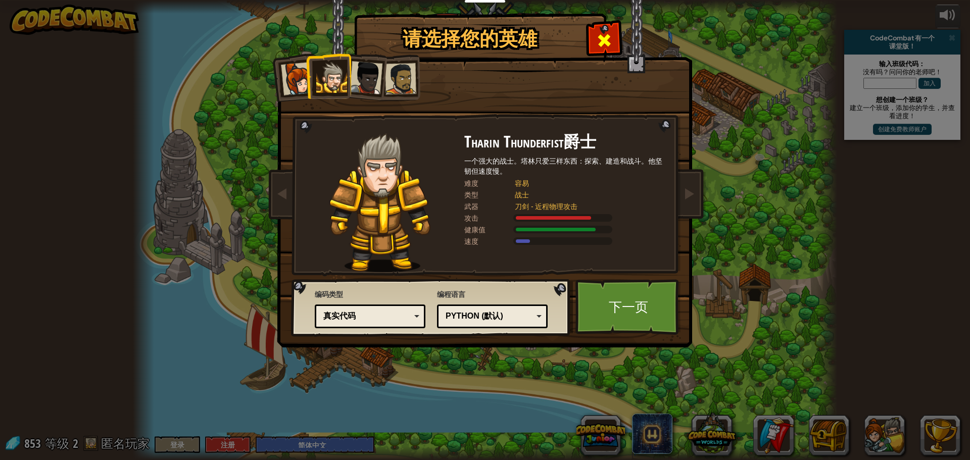
click at [600, 37] on span at bounding box center [604, 40] width 16 height 16
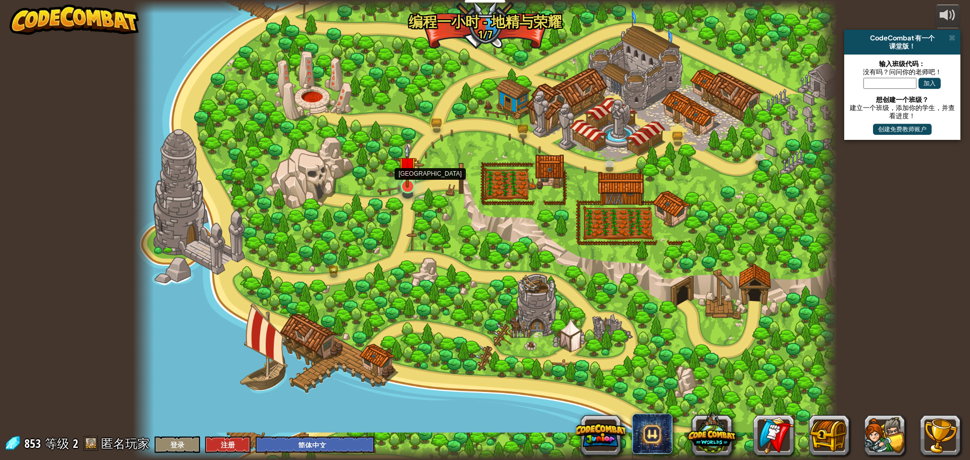
click at [410, 180] on img at bounding box center [407, 165] width 19 height 43
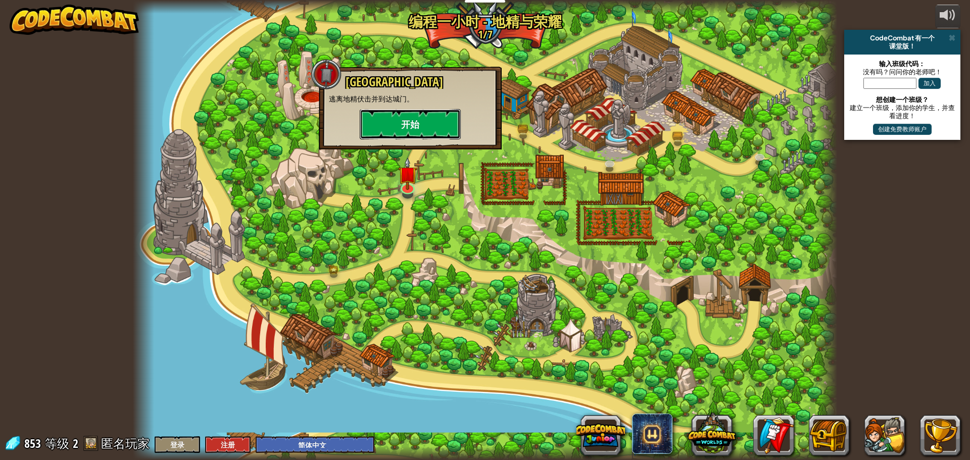
click at [417, 124] on button "开始" at bounding box center [410, 124] width 101 height 30
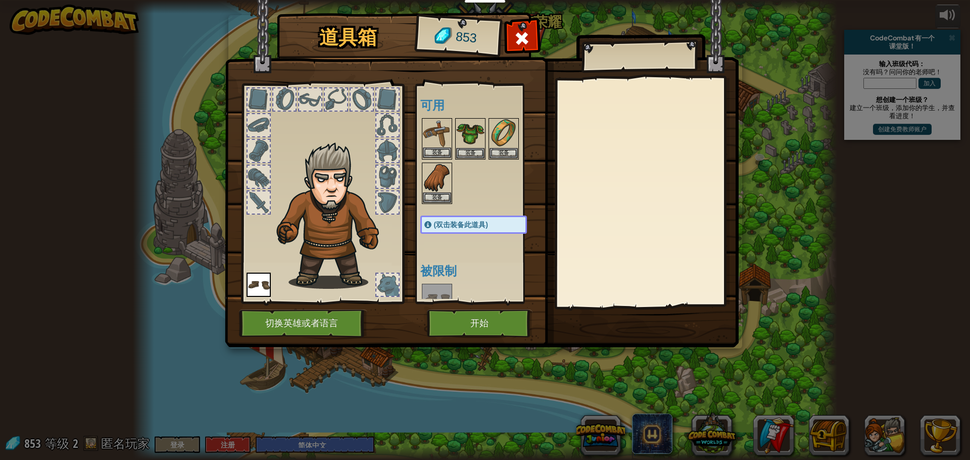
click at [434, 141] on img at bounding box center [437, 133] width 28 height 28
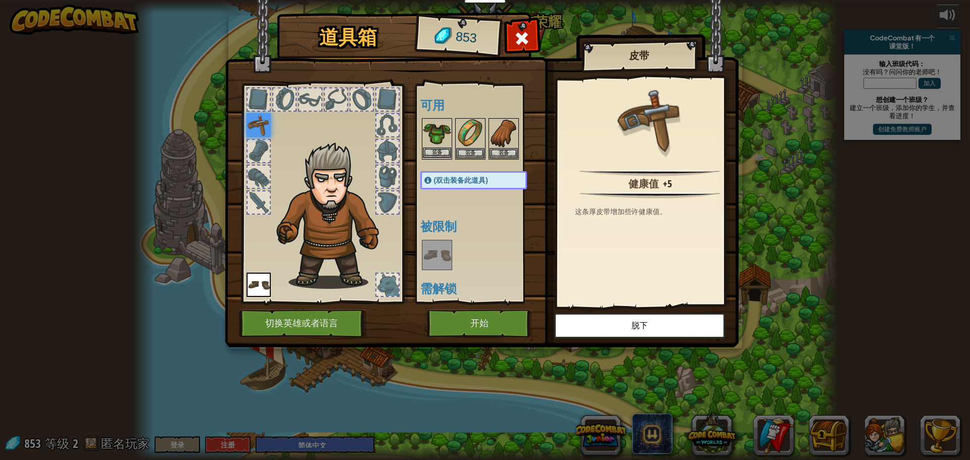
click at [444, 137] on img at bounding box center [437, 133] width 28 height 28
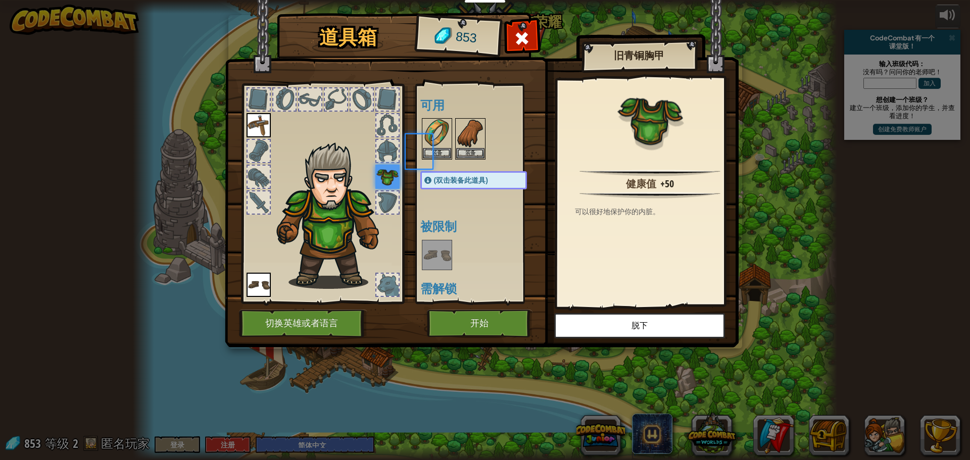
click at [444, 137] on img at bounding box center [437, 133] width 28 height 28
click at [466, 138] on img at bounding box center [470, 133] width 28 height 28
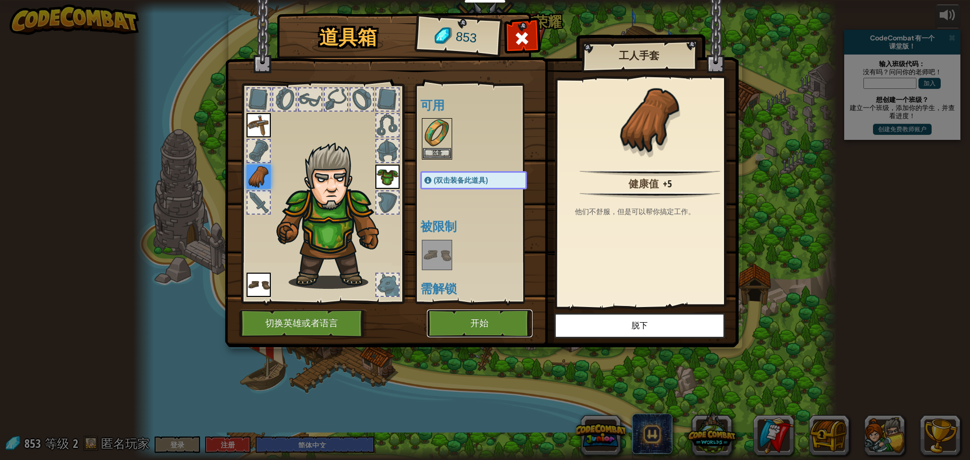
click at [491, 323] on button "开始" at bounding box center [480, 324] width 106 height 28
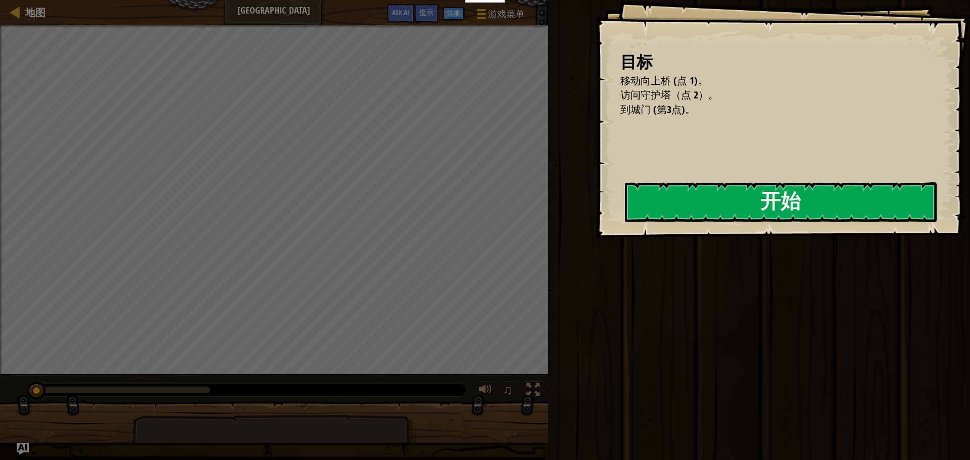
click at [577, 221] on div "运行 提交 完成" at bounding box center [757, 227] width 425 height 455
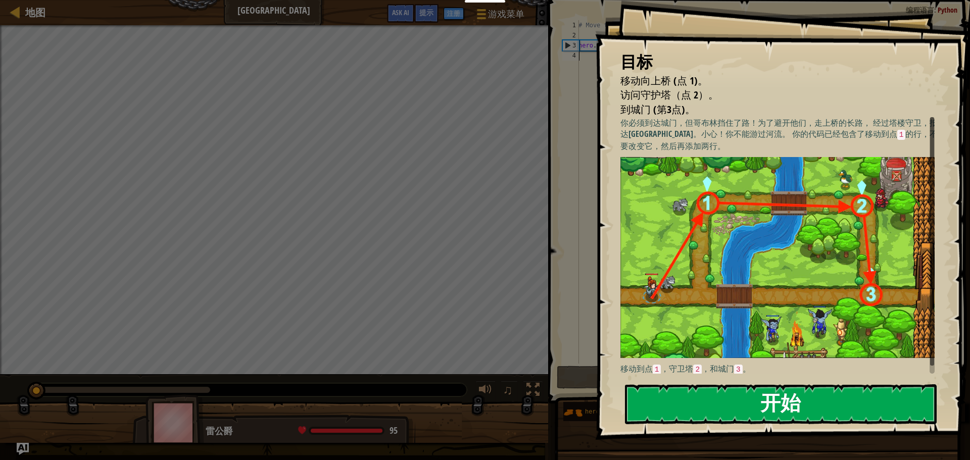
click at [749, 403] on button "开始" at bounding box center [781, 404] width 312 height 40
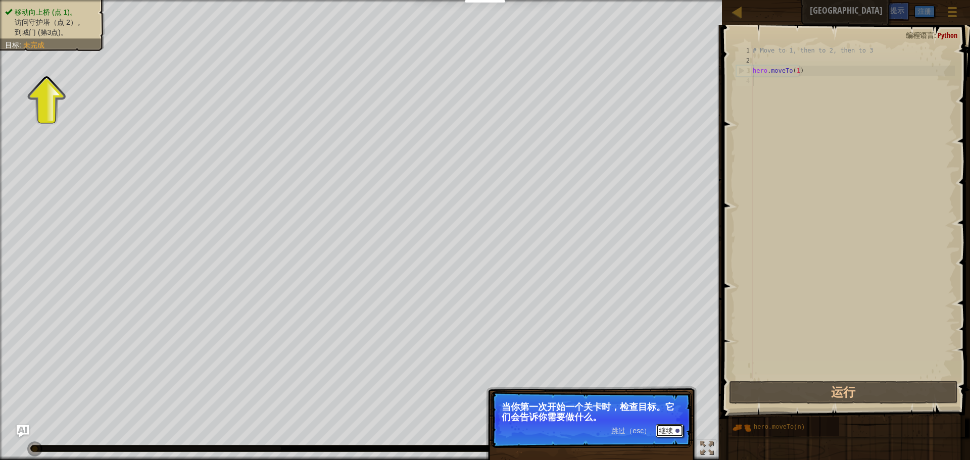
click at [667, 433] on button "继续" at bounding box center [669, 430] width 28 height 13
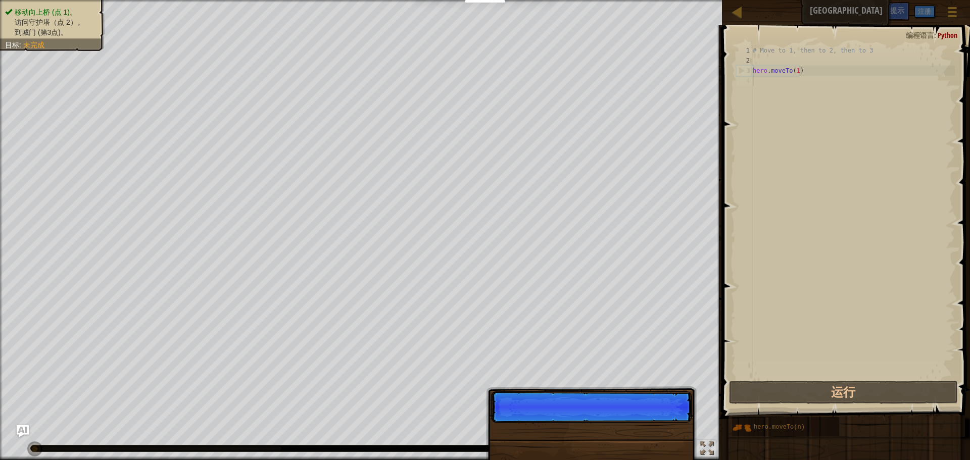
scroll to position [5, 0]
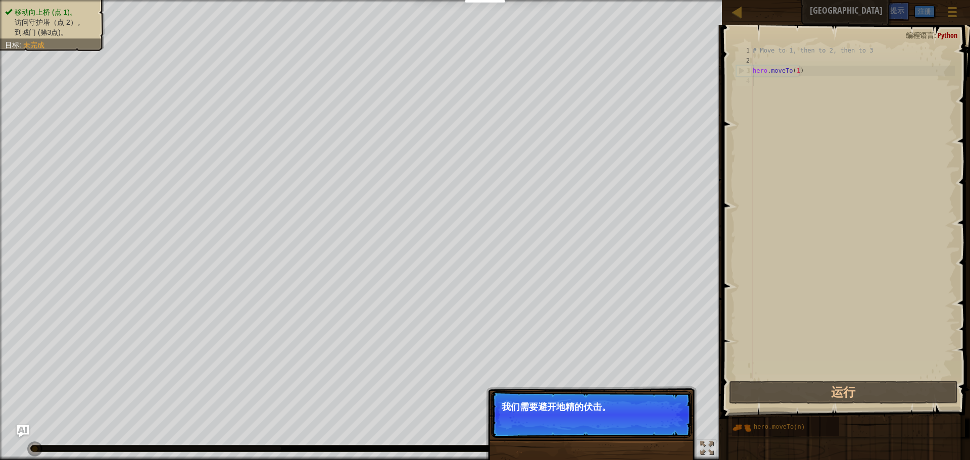
click at [667, 433] on p "跳过（esc） 继续 我们需要避开地精的伏击。" at bounding box center [591, 414] width 200 height 46
click at [656, 424] on button "继续" at bounding box center [669, 420] width 28 height 13
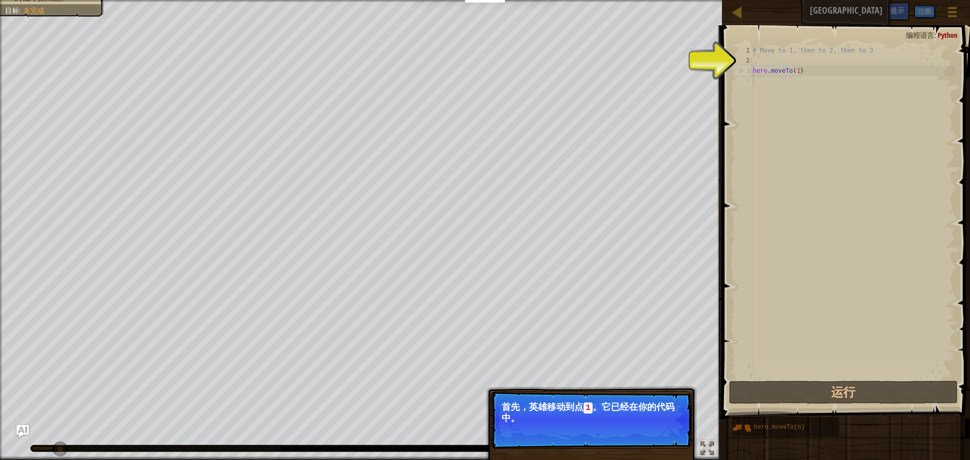
click at [664, 418] on p "首先，英雄移动到点 1 。它已经在你的代码中。" at bounding box center [590, 412] width 179 height 21
click at [678, 431] on div at bounding box center [677, 432] width 4 height 4
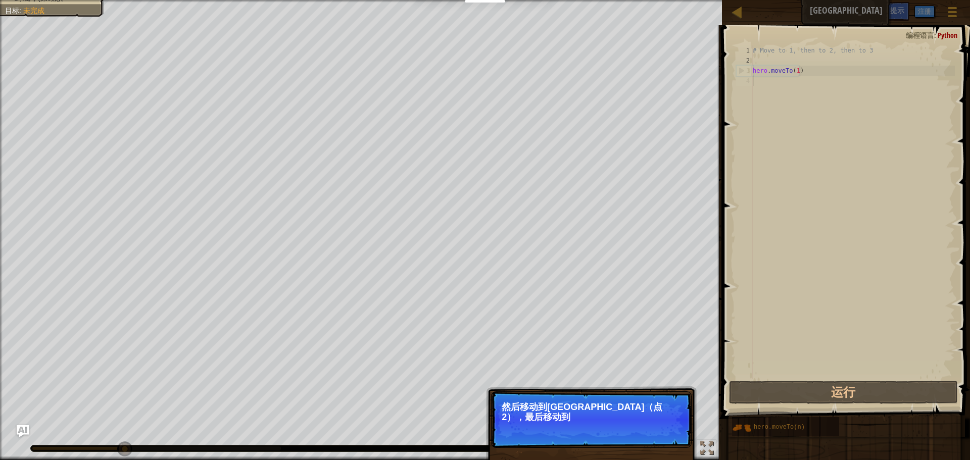
click at [678, 431] on p "跳过（esc） 继续 然后移动到[GEOGRAPHIC_DATA]（点2），最后移动到" at bounding box center [591, 419] width 200 height 57
click at [678, 431] on p "跳过（esc） 继续 然后移动到[GEOGRAPHIC_DATA]（点2），最后移动到大门（点3）。" at bounding box center [591, 419] width 200 height 57
click at [678, 431] on div at bounding box center [677, 431] width 4 height 4
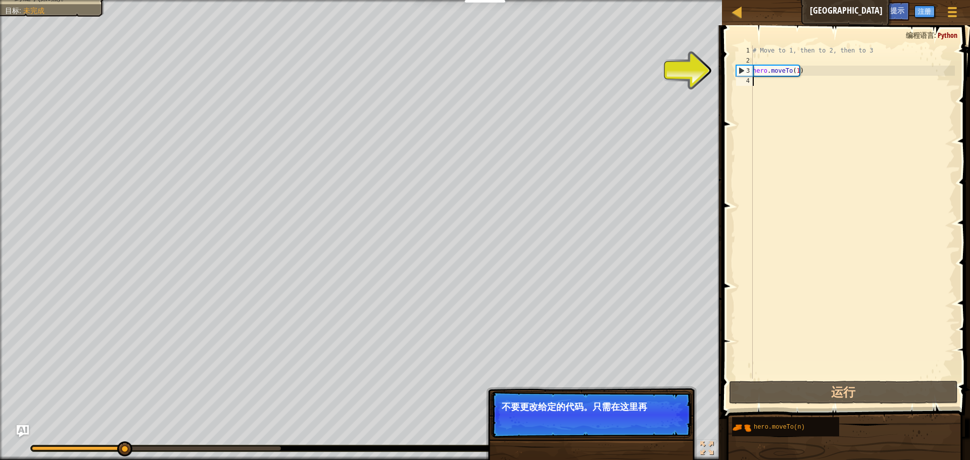
click at [678, 431] on p "跳过（esc） 继续 不要更改给定的代码。只需在这里再" at bounding box center [591, 414] width 200 height 46
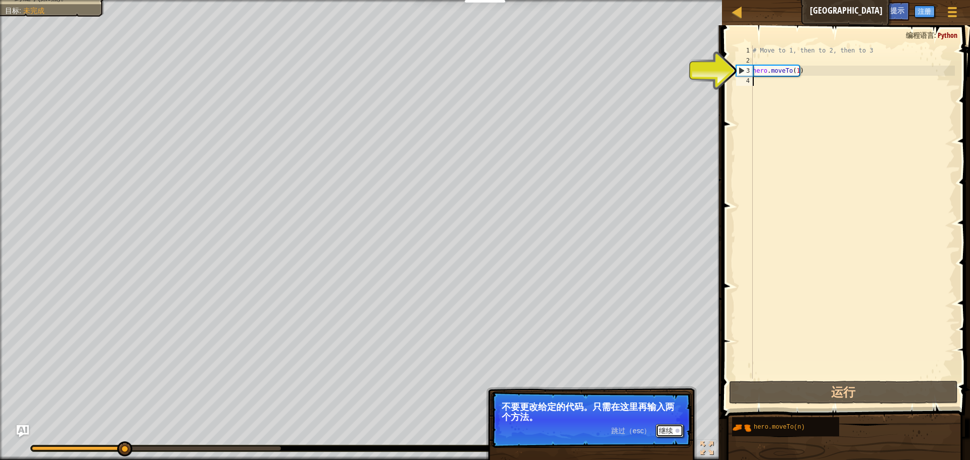
click at [678, 429] on div at bounding box center [677, 431] width 4 height 4
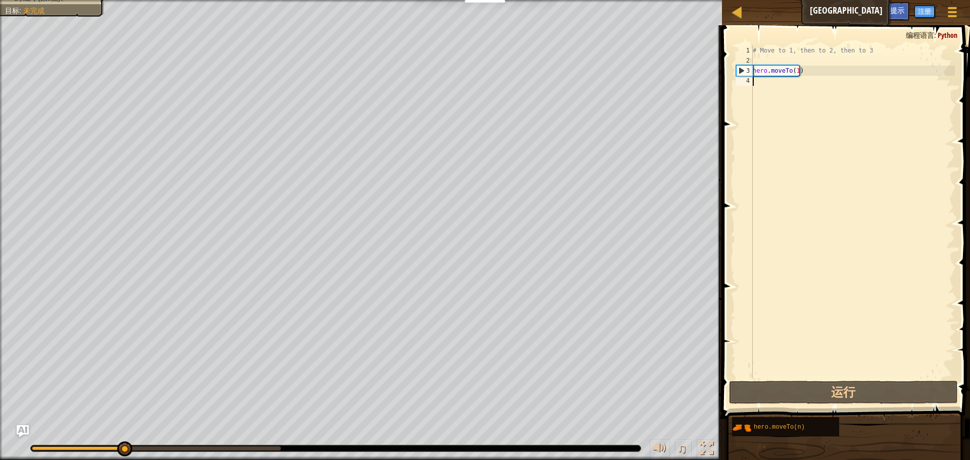
click at [760, 85] on div "# Move to 1, then to 2, then to 3 hero . moveTo ( 1 )" at bounding box center [852, 221] width 204 height 353
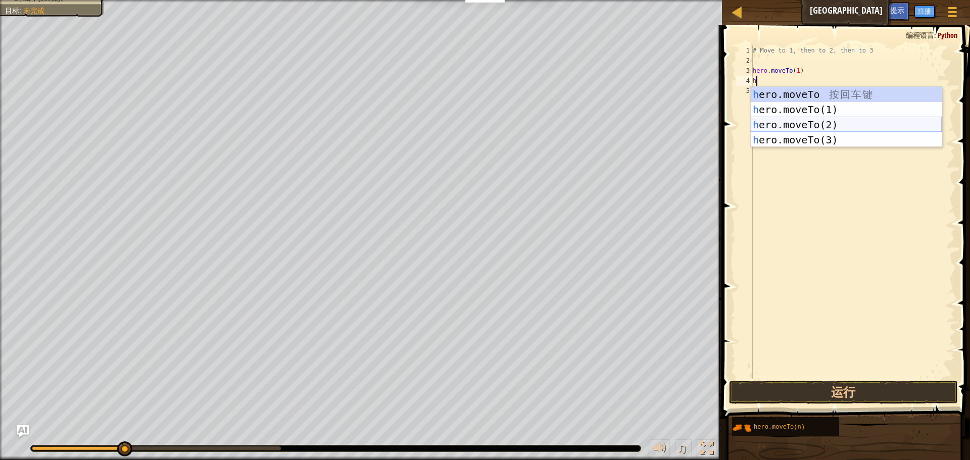
click at [828, 127] on div "h ero.moveTo 按 回 车 键 h ero.moveTo(1) 按 回 车 键 h ero.moveTo(2) 按 回 车 键 h ero.move…" at bounding box center [845, 132] width 191 height 91
type textarea "hero.moveTo(2)"
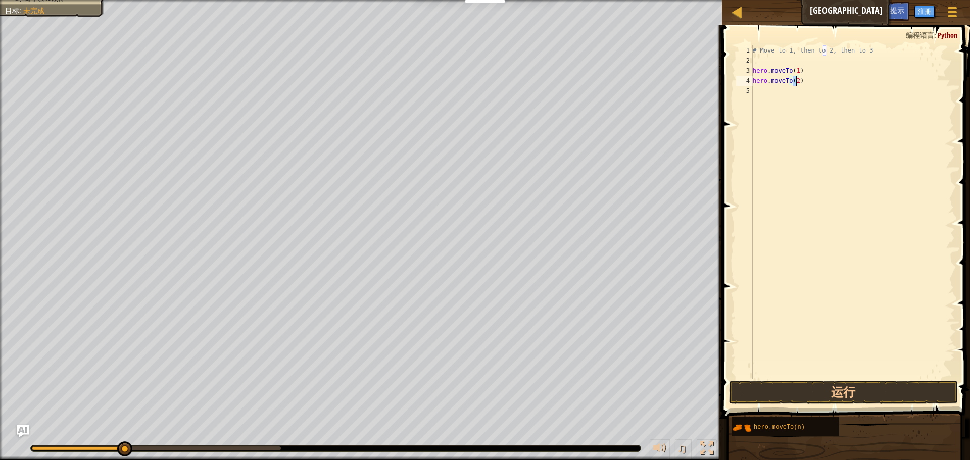
click at [763, 97] on div "# Move to 1, then to 2, then to 3 hero . moveTo ( 1 ) hero . moveTo ( 2 )" at bounding box center [852, 221] width 204 height 353
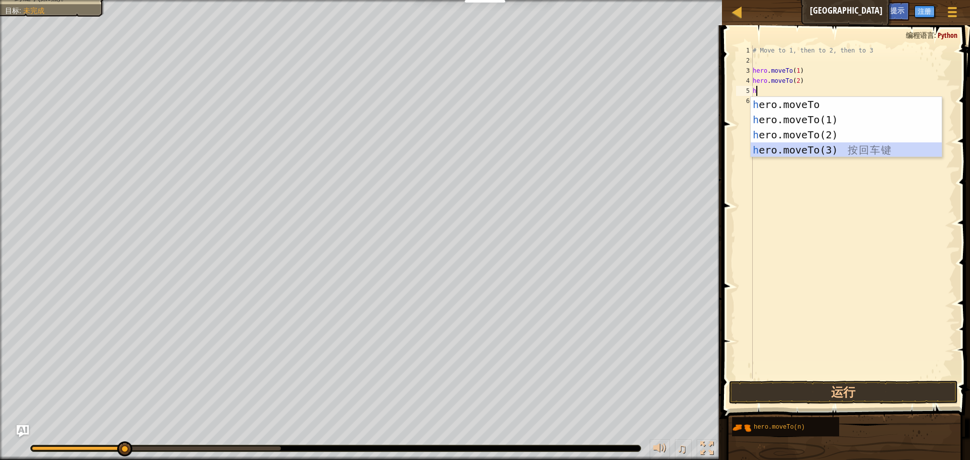
click at [853, 148] on div "h ero.moveTo 按 回 车 键 h ero.moveTo(1) 按 回 车 键 h ero.moveTo(2) 按 回 车 键 h ero.move…" at bounding box center [845, 142] width 191 height 91
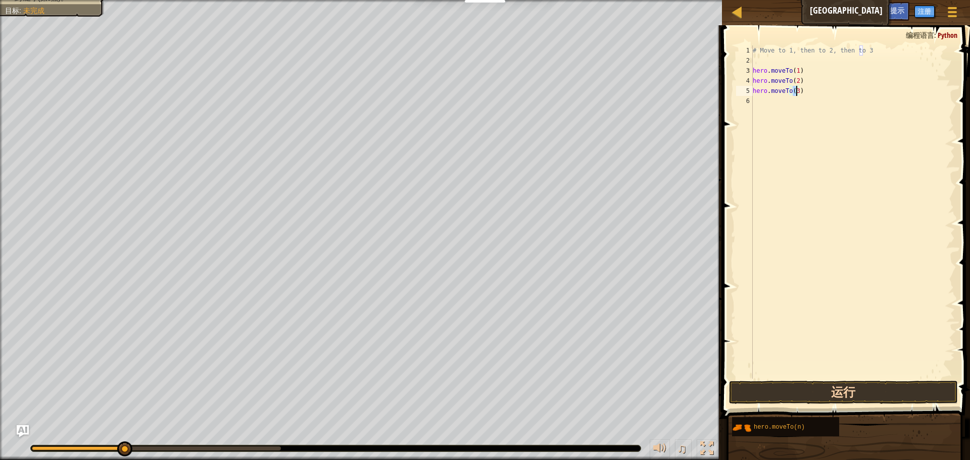
type textarea "hero.moveTo(3)"
click at [850, 399] on button "运行" at bounding box center [843, 392] width 229 height 23
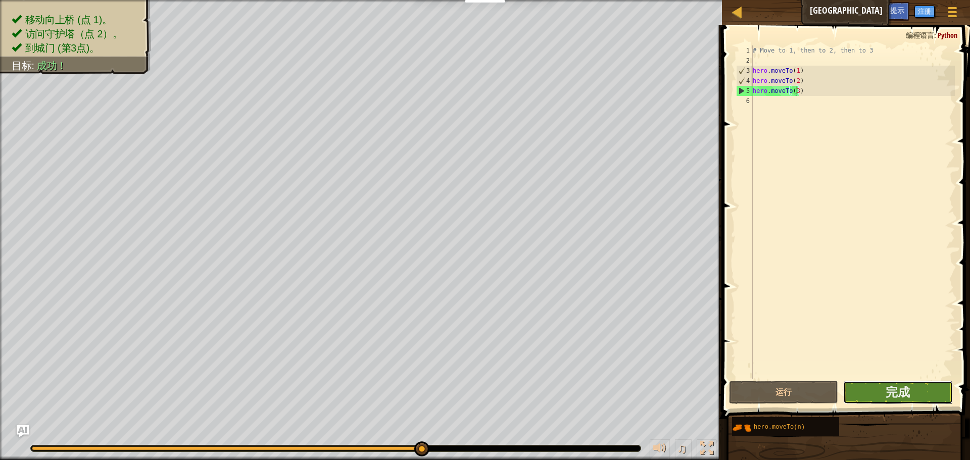
click at [870, 395] on button "完成" at bounding box center [897, 392] width 109 height 23
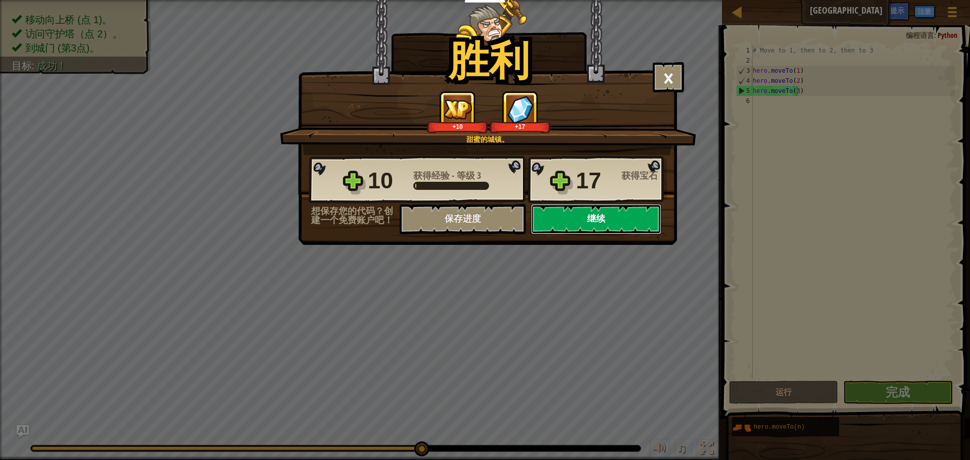
click at [561, 216] on button "继续" at bounding box center [596, 219] width 130 height 30
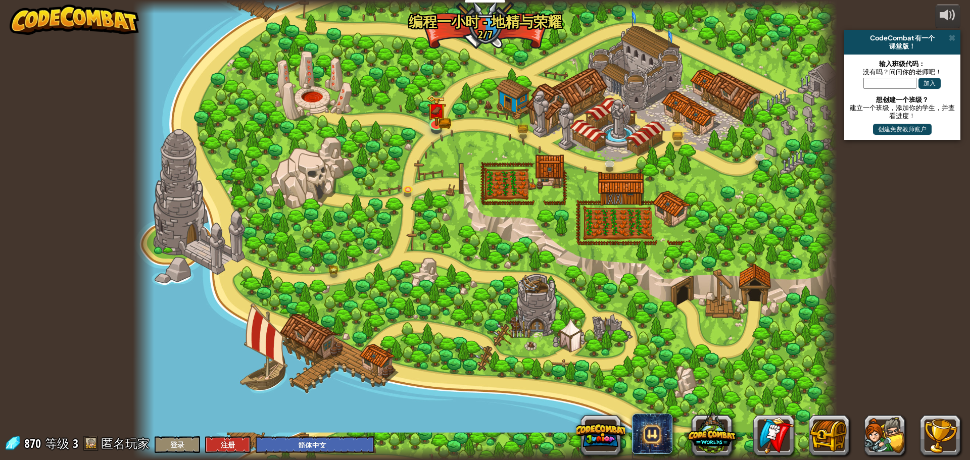
select select "zh-HANS"
click at [436, 115] on img at bounding box center [436, 102] width 19 height 41
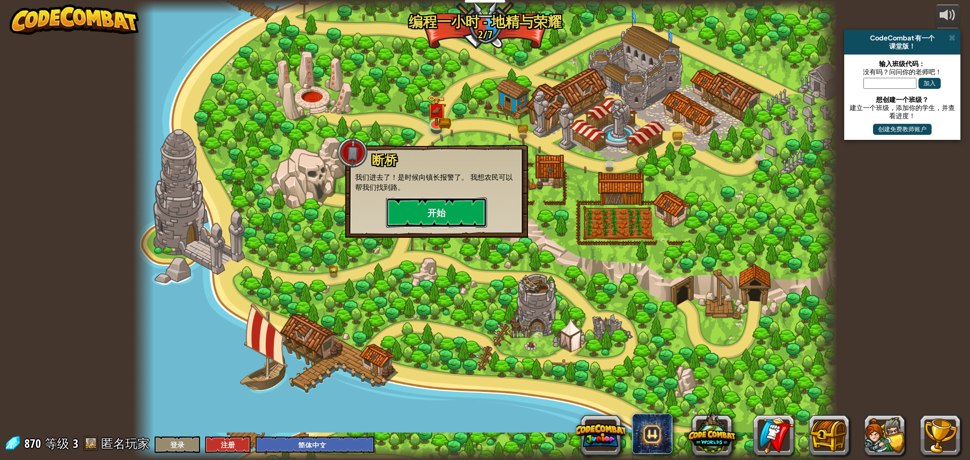
click at [459, 209] on button "开始" at bounding box center [436, 212] width 101 height 30
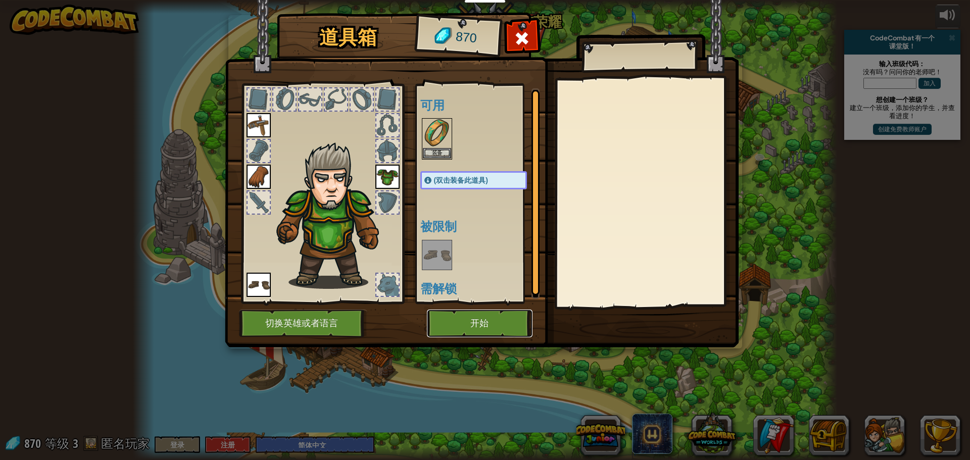
click at [485, 330] on button "开始" at bounding box center [480, 324] width 106 height 28
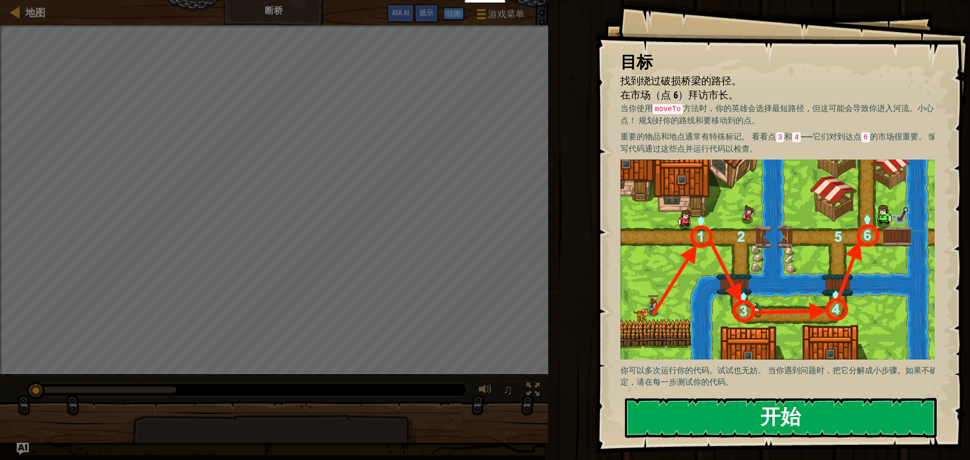
click at [750, 416] on button "开始" at bounding box center [781, 418] width 312 height 40
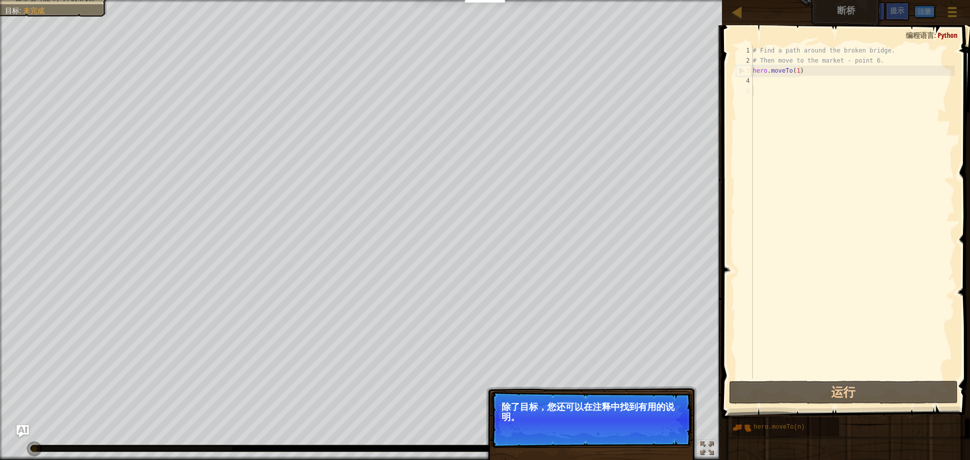
click at [768, 76] on div "# Find a path around the broken bridge. # Then move to the market - point 6. he…" at bounding box center [852, 221] width 204 height 353
click at [677, 434] on button "继续" at bounding box center [669, 430] width 28 height 13
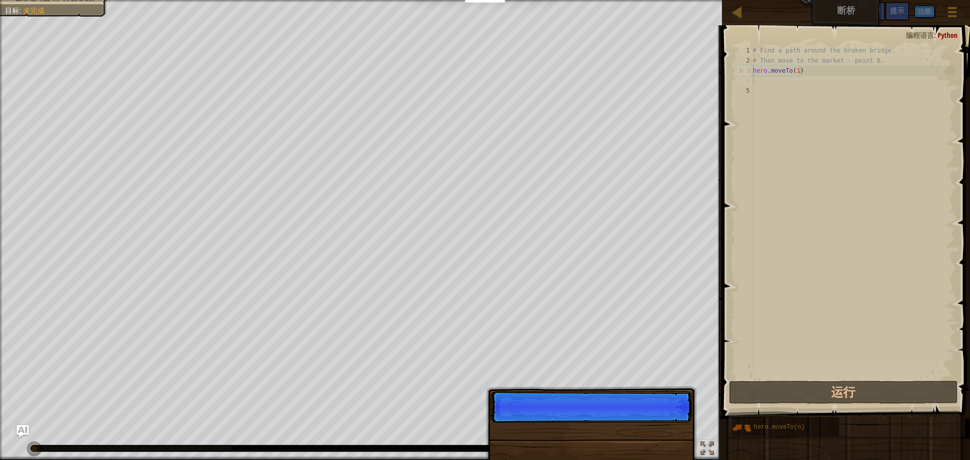
scroll to position [5, 0]
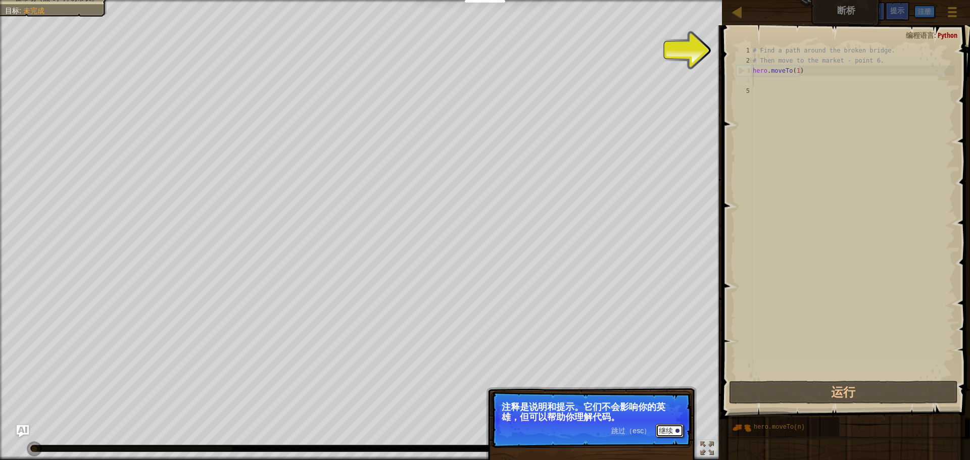
click at [677, 434] on button "继续" at bounding box center [669, 430] width 28 height 13
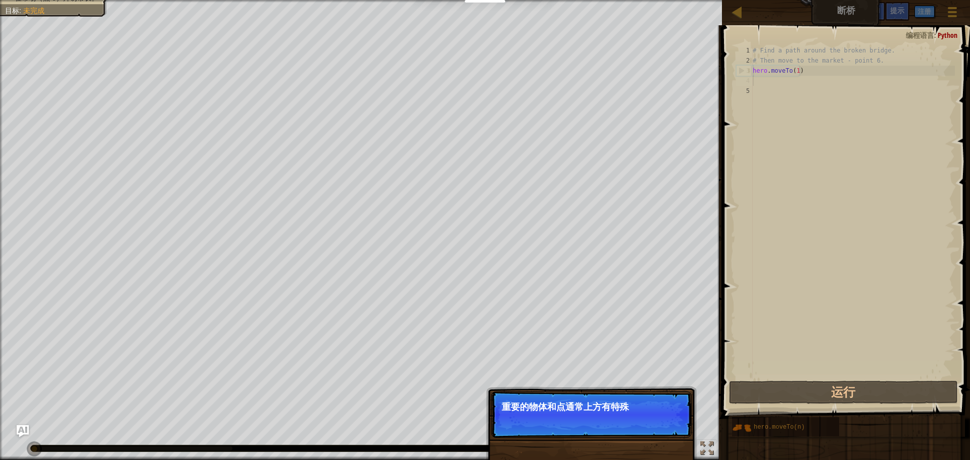
click at [677, 434] on p "跳过（esc） 继续 重要的物体和点通常上方有特殊" at bounding box center [591, 414] width 200 height 46
click at [677, 434] on p "跳过（esc） 继续 重要的物体和点通常上方有特殊的标记。" at bounding box center [591, 414] width 200 height 46
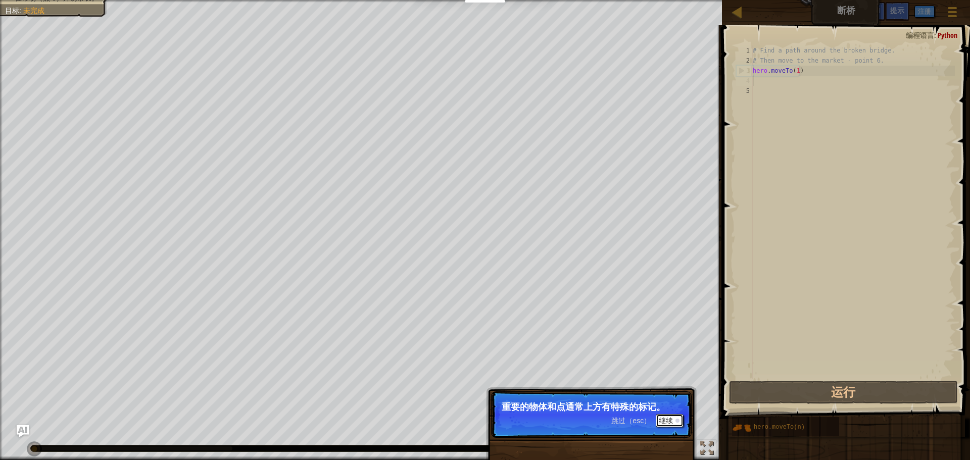
click at [678, 422] on div at bounding box center [677, 421] width 4 height 4
click at [678, 422] on p "跳过（esc） 继续 欲了解更多信息，请阅读提示。" at bounding box center [591, 414] width 200 height 46
click at [678, 422] on div at bounding box center [677, 421] width 4 height 4
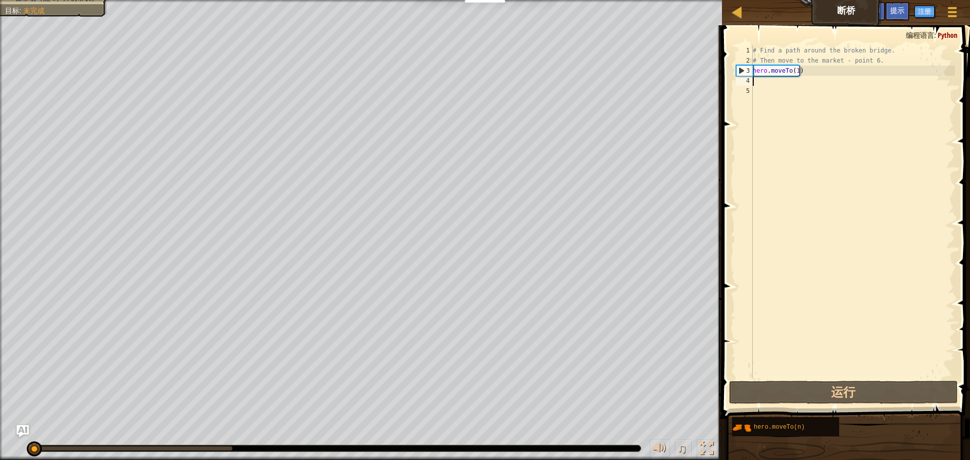
click at [767, 82] on div "# Find a path around the broken bridge. # Then move to the market - point 6. he…" at bounding box center [852, 221] width 204 height 353
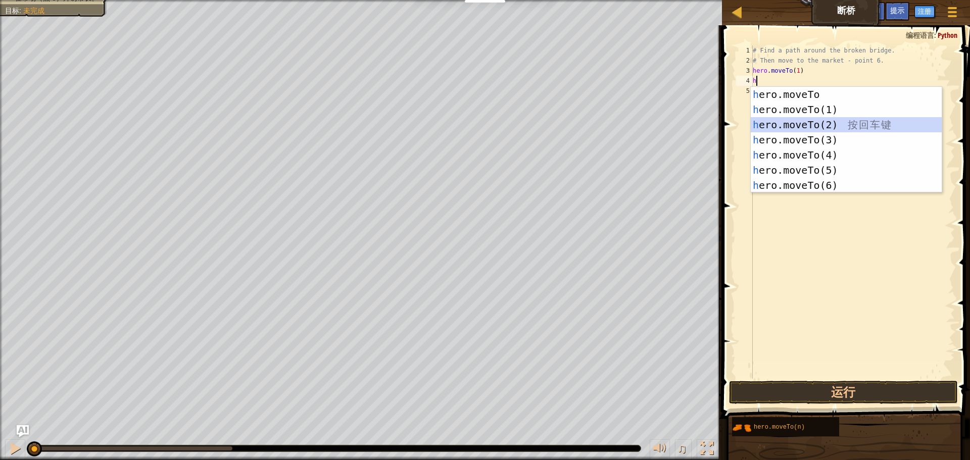
click at [828, 124] on div "h ero.moveTo 按 回 车 键 h ero.moveTo(1) 按 回 车 键 h ero.moveTo(2) 按 回 车 键 h ero.move…" at bounding box center [845, 155] width 191 height 136
type textarea "hero.moveTo(2)"
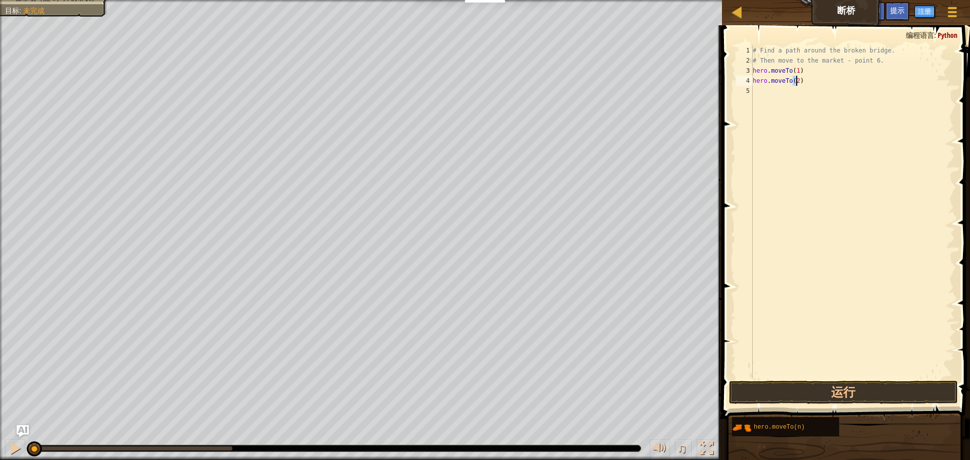
click at [769, 92] on div "# Find a path around the broken bridge. # Then move to the market - point 6. he…" at bounding box center [852, 221] width 204 height 353
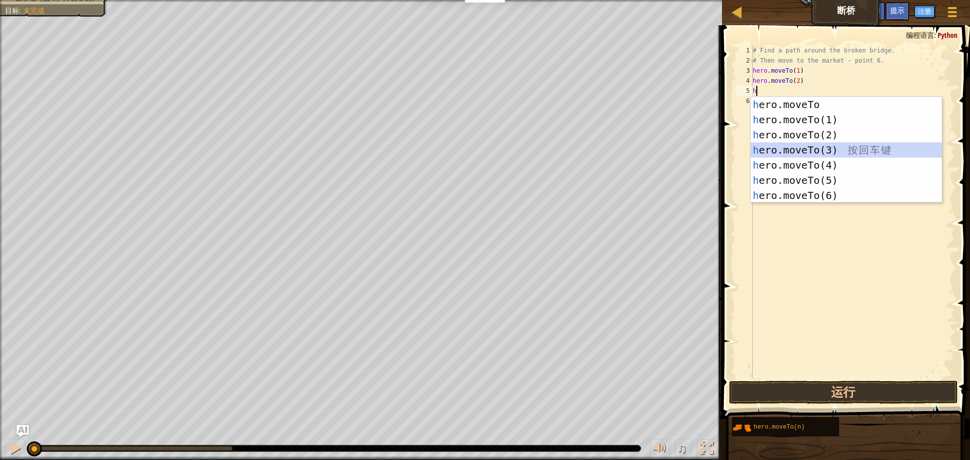
click at [804, 151] on div "h ero.moveTo 按 回 车 键 h ero.moveTo(1) 按 回 车 键 h ero.moveTo(2) 按 回 车 键 h ero.move…" at bounding box center [845, 165] width 191 height 136
type textarea "hero.moveTo(3)"
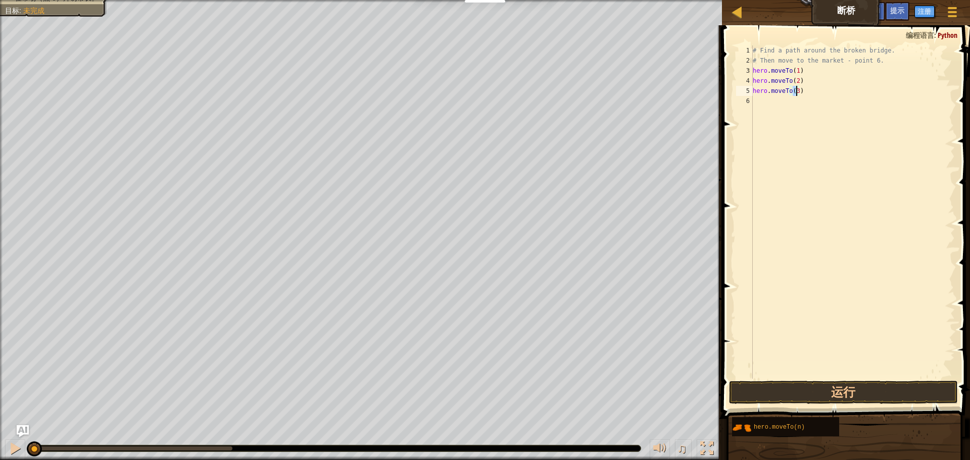
click at [753, 99] on div "# Find a path around the broken bridge. # Then move to the market - point 6. he…" at bounding box center [852, 221] width 204 height 353
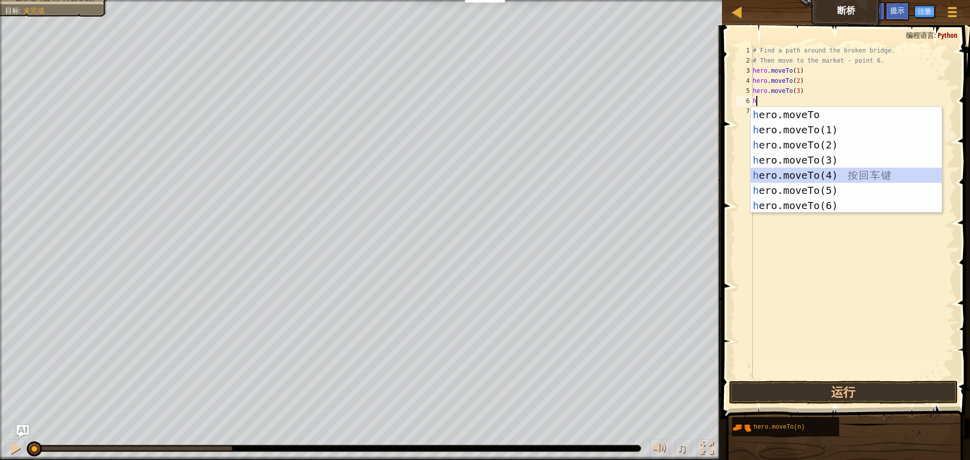
click at [811, 176] on div "h ero.moveTo 按 回 车 键 h ero.moveTo(1) 按 回 车 键 h ero.moveTo(2) 按 回 车 键 h ero.move…" at bounding box center [845, 175] width 191 height 136
type textarea "hero.moveTo(4)"
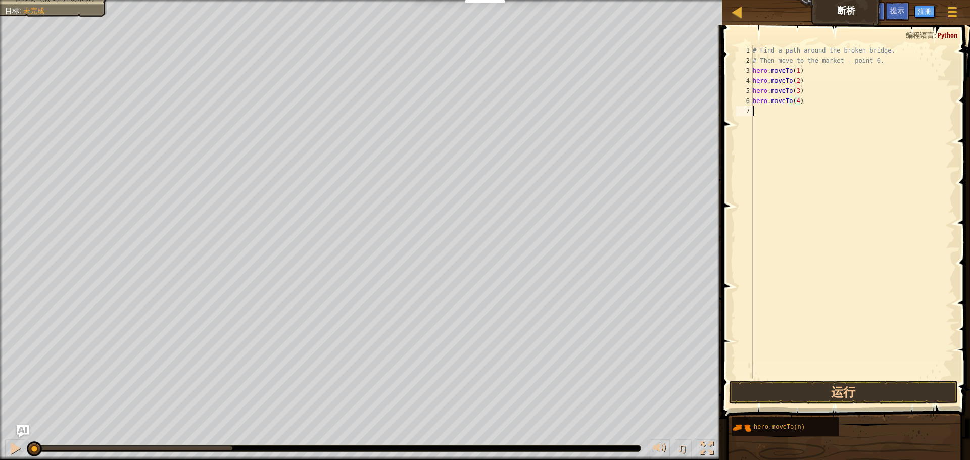
click at [761, 119] on div "# Find a path around the broken bridge. # Then move to the market - point 6. he…" at bounding box center [852, 221] width 204 height 353
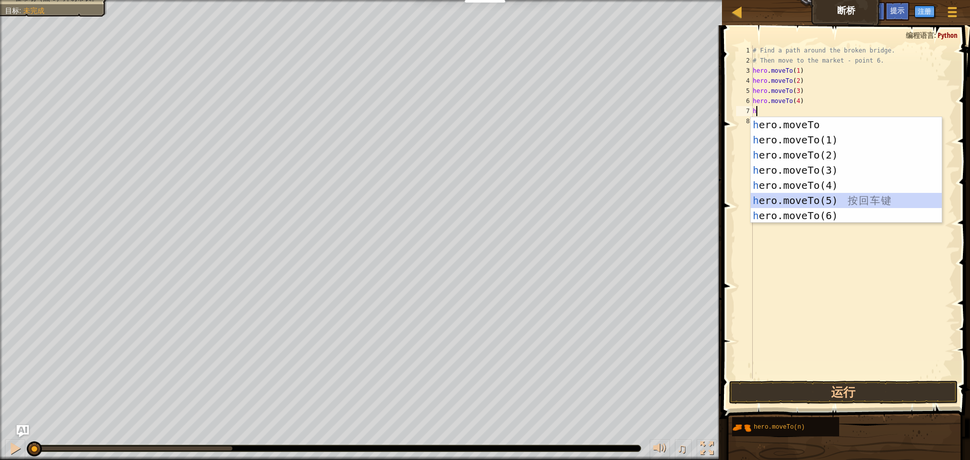
click at [799, 204] on div "h ero.moveTo 按 回 车 键 h ero.moveTo(1) 按 回 车 键 h ero.moveTo(2) 按 回 车 键 h ero.move…" at bounding box center [845, 185] width 191 height 136
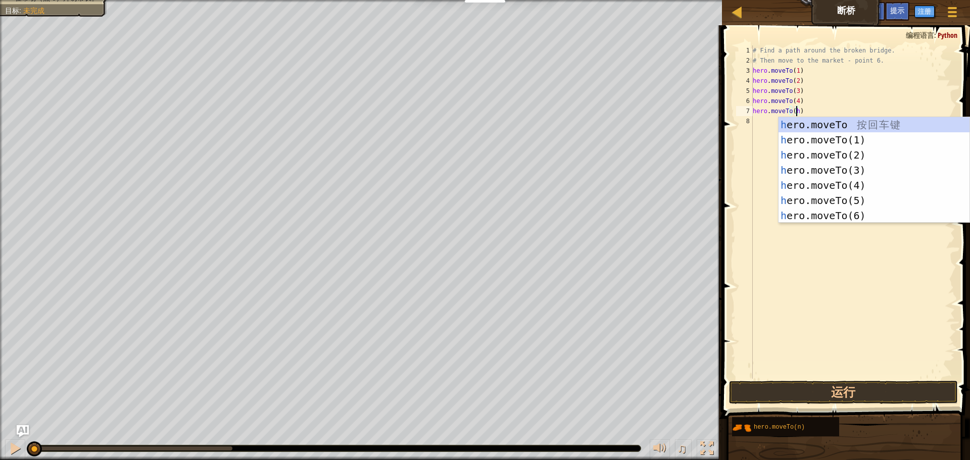
scroll to position [5, 4]
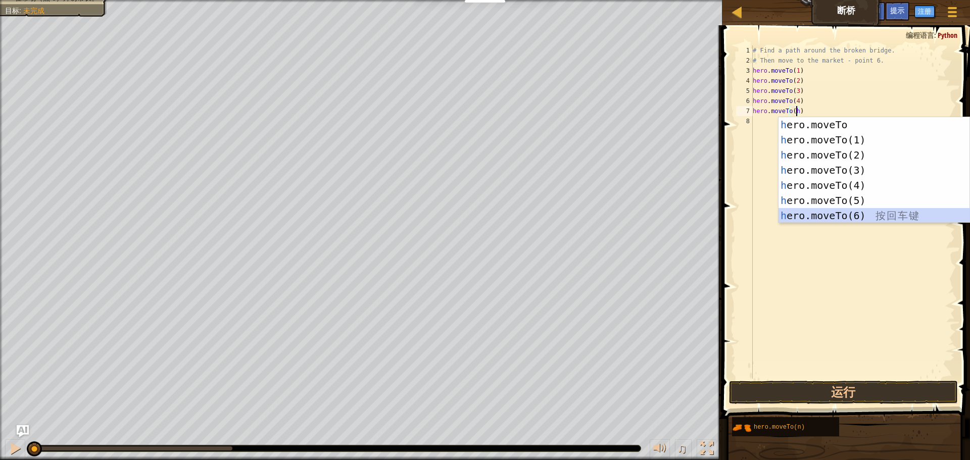
click at [815, 212] on div "h ero.moveTo 按 回 车 键 h ero.moveTo(1) 按 回 车 键 h ero.moveTo(2) 按 回 车 键 h ero.move…" at bounding box center [873, 185] width 191 height 136
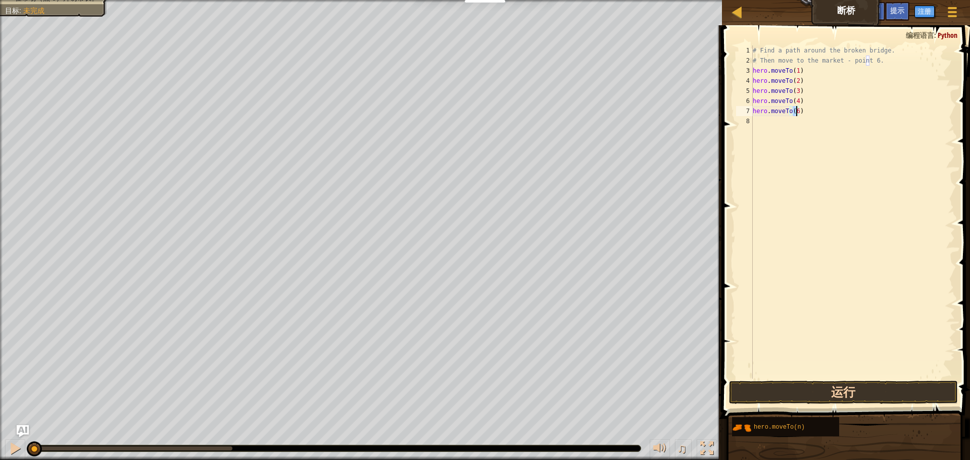
type textarea "hero.moveTo(6)"
click at [894, 394] on button "运行" at bounding box center [843, 392] width 229 height 23
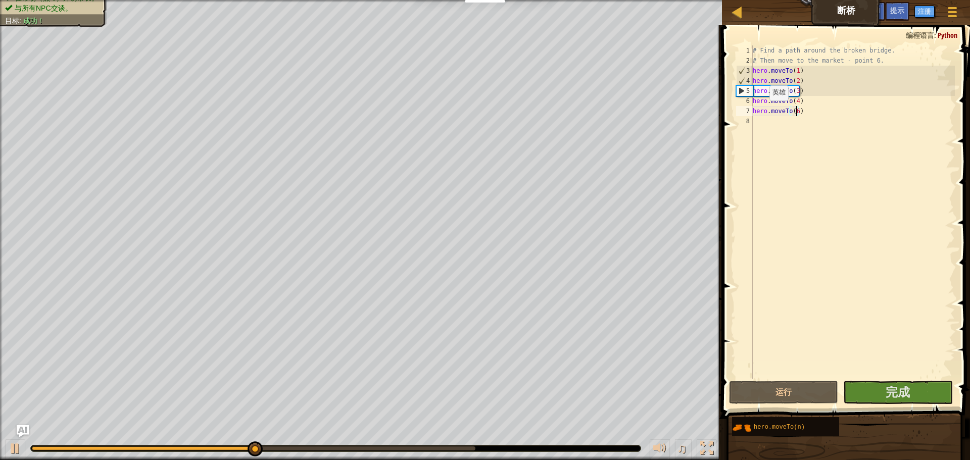
click at [760, 111] on div "# Find a path around the broken bridge. # Then move to the market - point 6. he…" at bounding box center [852, 221] width 204 height 353
click at [807, 107] on div "# Find a path around the broken bridge. # Then move to the market - point 6. he…" at bounding box center [852, 221] width 204 height 353
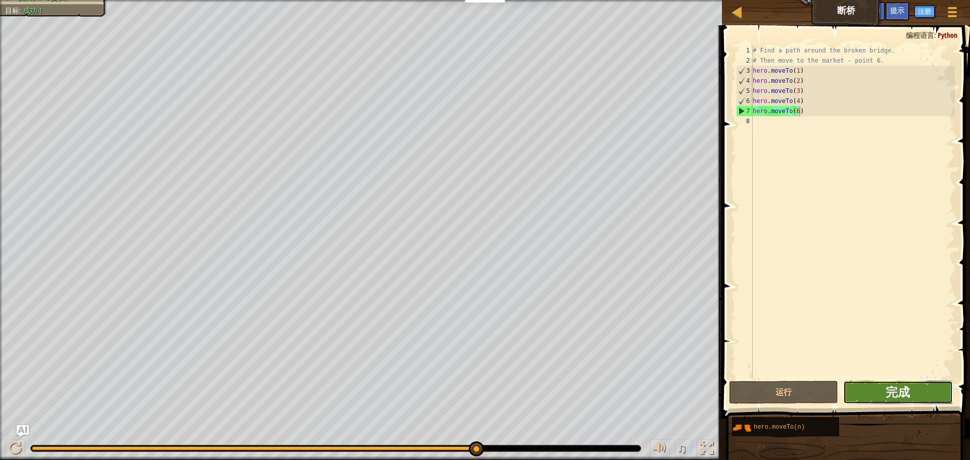
click at [890, 390] on span "完成" at bounding box center [897, 392] width 24 height 16
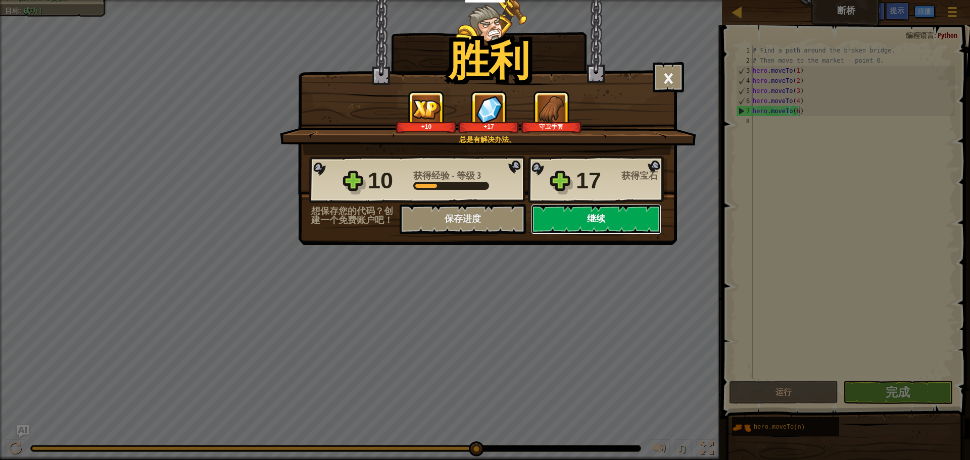
click at [579, 217] on button "继续" at bounding box center [596, 219] width 130 height 30
select select "zh-HANS"
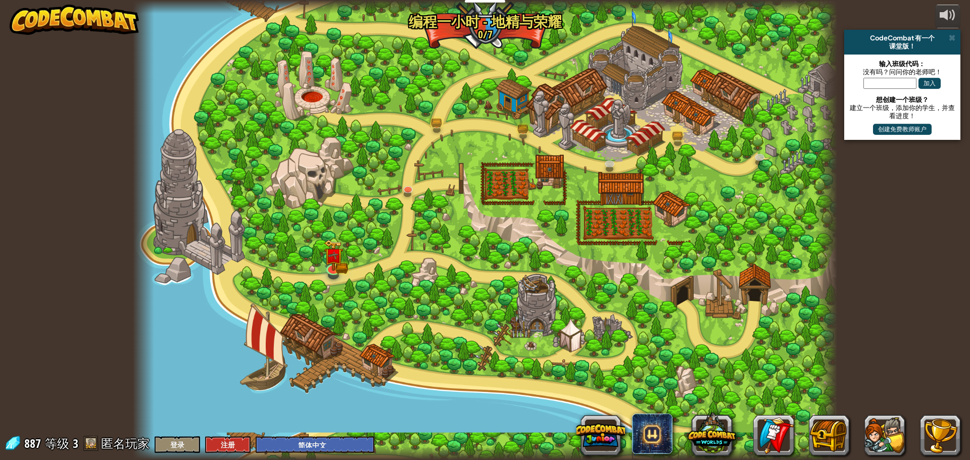
select select "zh-HANS"
click at [529, 117] on img at bounding box center [523, 108] width 19 height 41
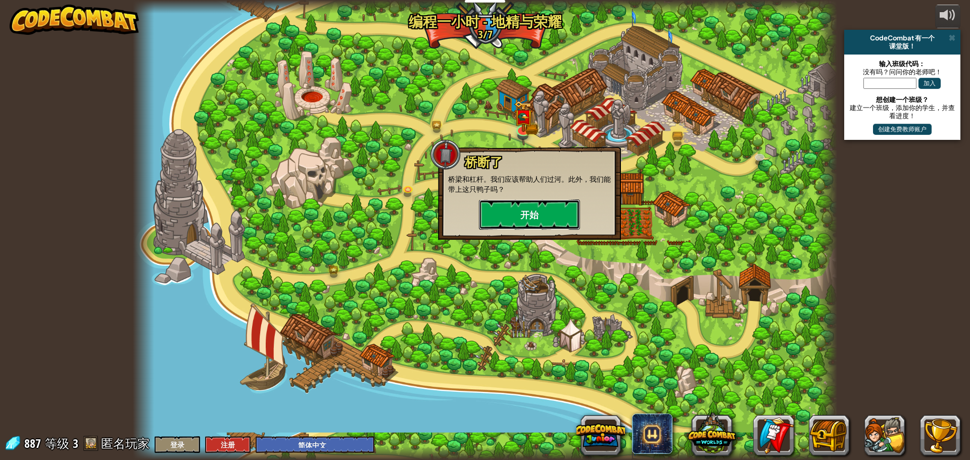
click at [502, 207] on button "开始" at bounding box center [529, 214] width 101 height 30
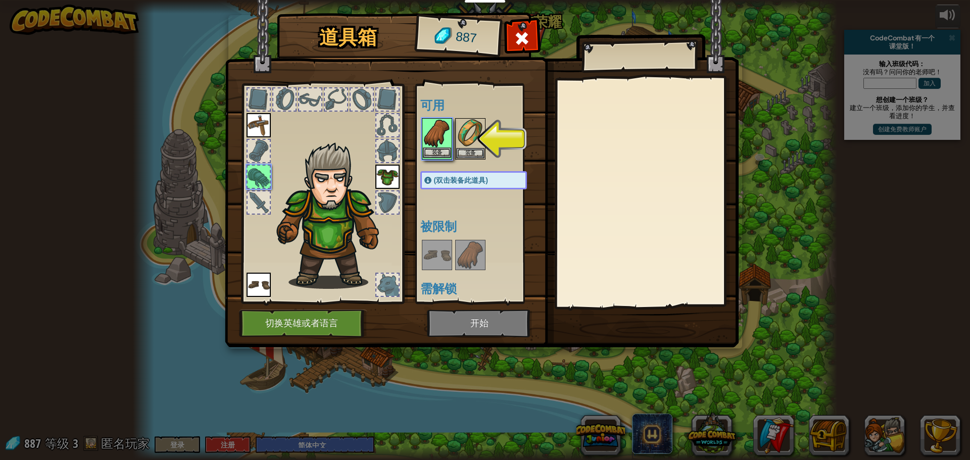
click at [444, 147] on img at bounding box center [437, 133] width 28 height 28
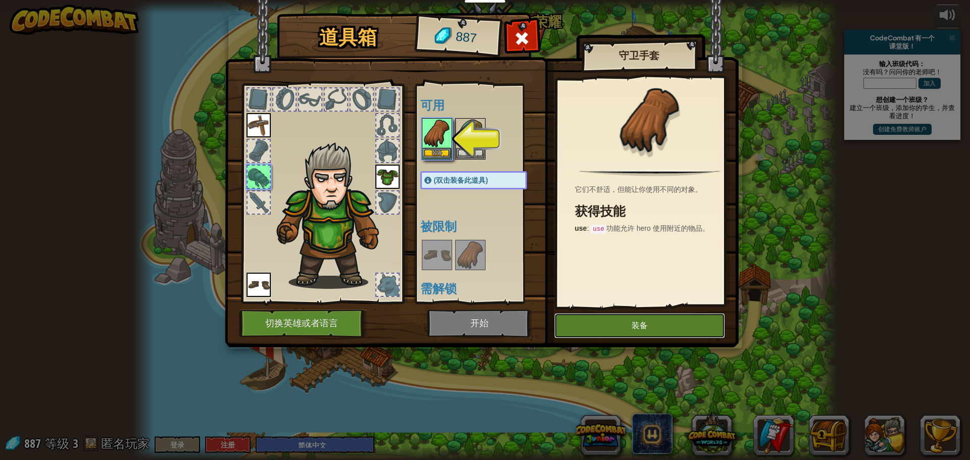
click at [686, 322] on button "装备" at bounding box center [639, 325] width 171 height 25
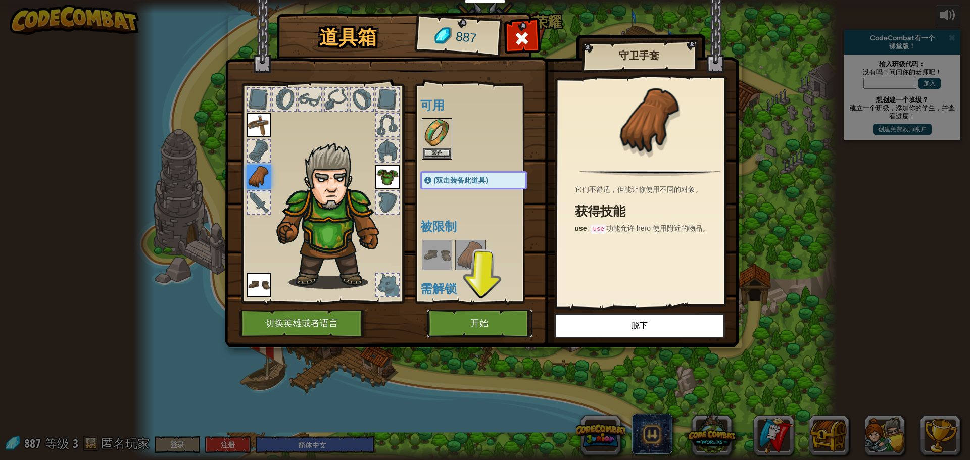
click at [501, 322] on button "开始" at bounding box center [480, 324] width 106 height 28
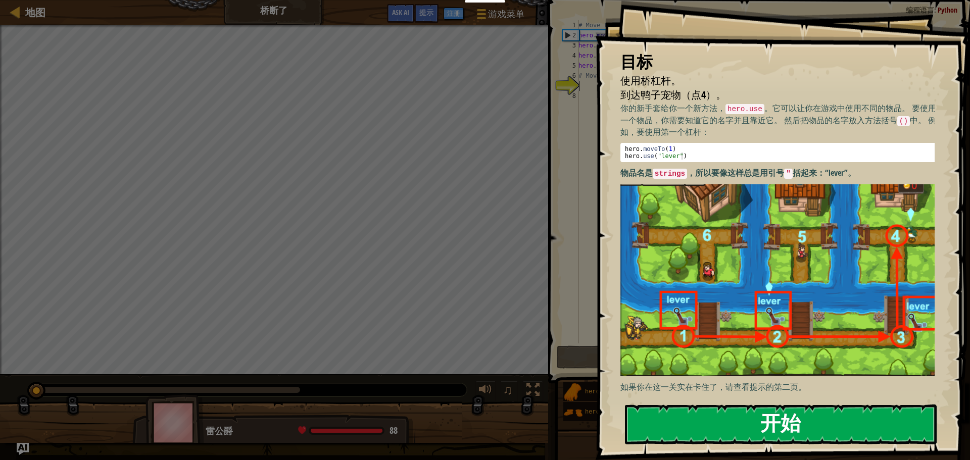
click at [792, 422] on button "开始" at bounding box center [781, 424] width 312 height 40
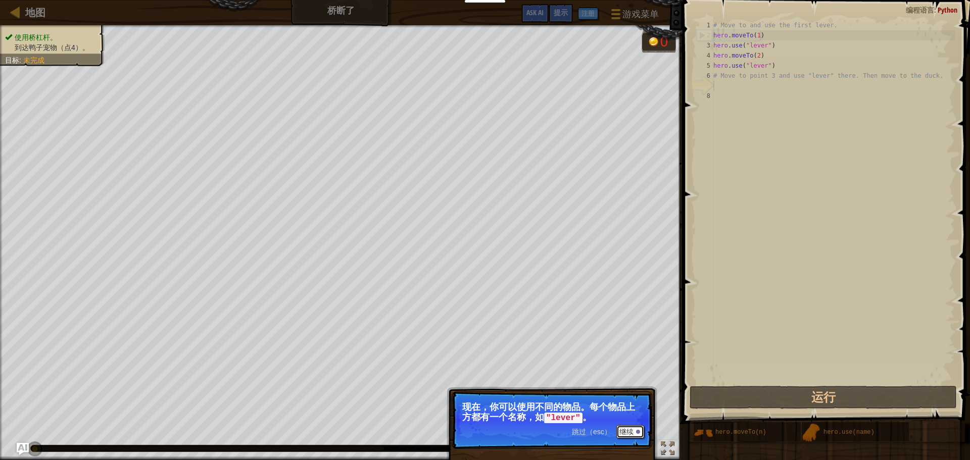
click at [631, 430] on button "继续" at bounding box center [630, 431] width 28 height 13
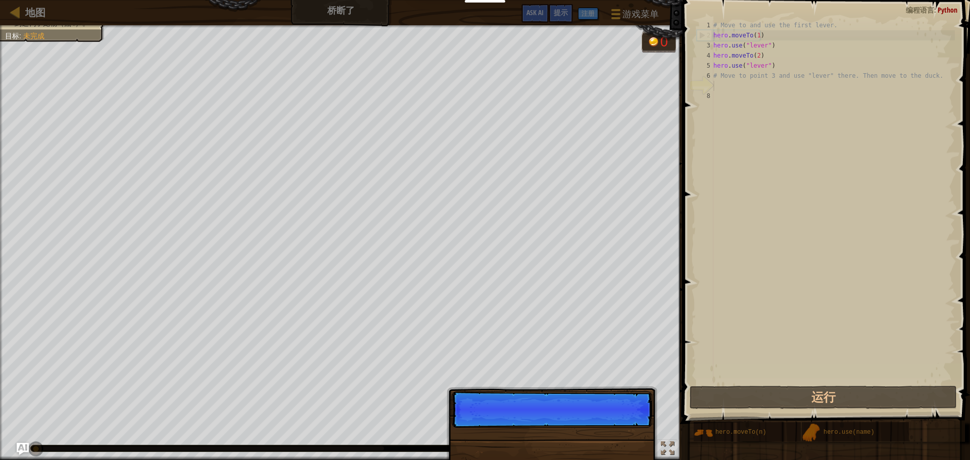
scroll to position [5, 0]
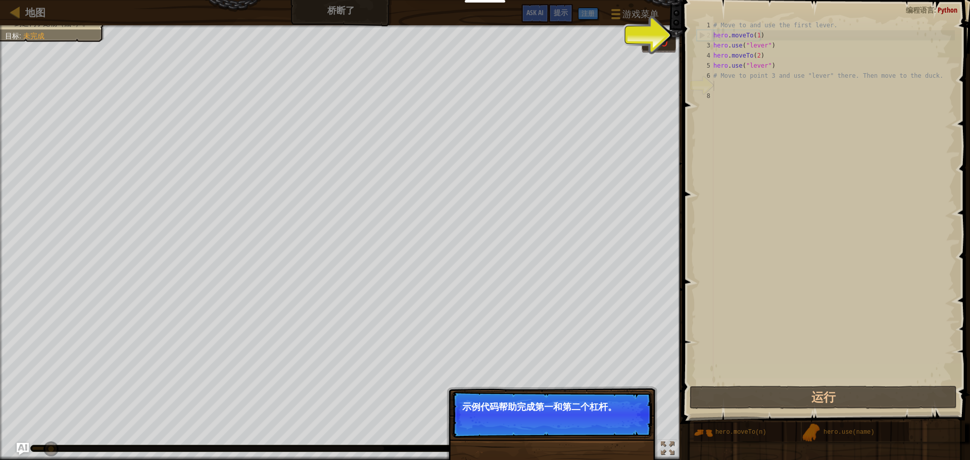
click at [631, 430] on p "跳过（esc） 继续 示例代码帮助完成第一和第二个杠杆。" at bounding box center [551, 414] width 200 height 46
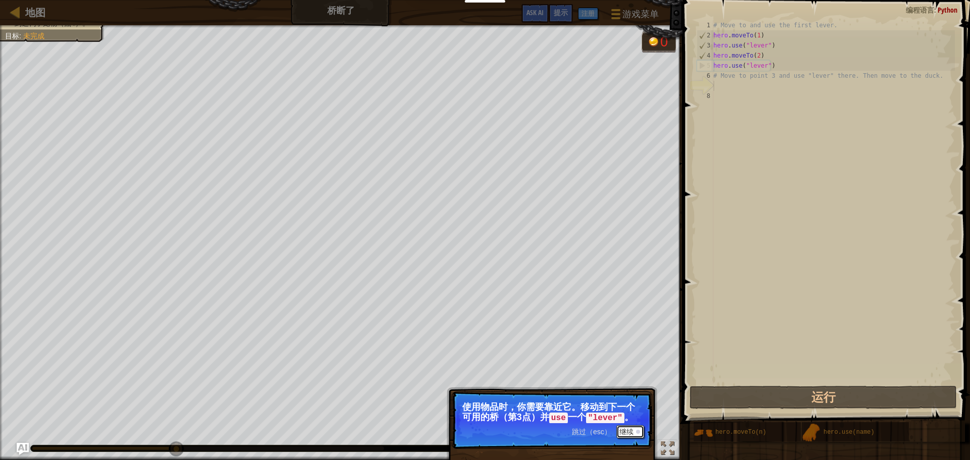
click at [631, 428] on button "继续" at bounding box center [630, 431] width 28 height 13
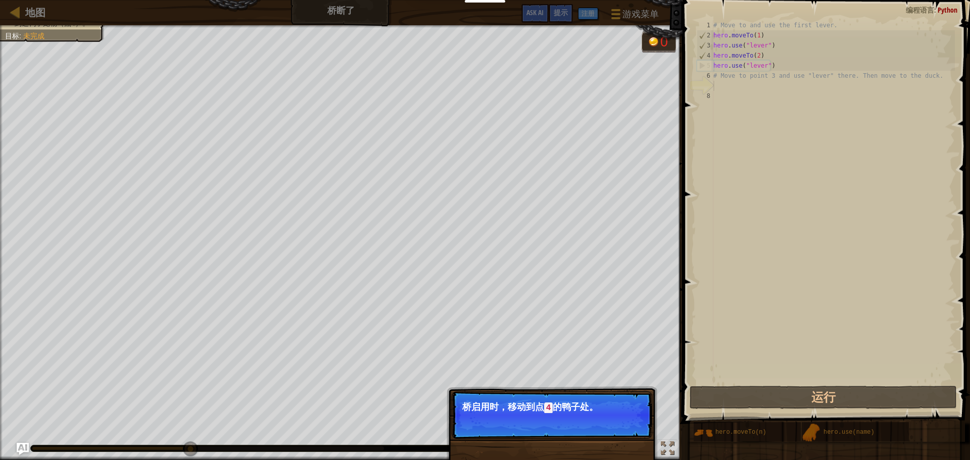
click at [631, 428] on p "跳过（esc） 继续 桥启用时，移动到点 4 的鸭子处。" at bounding box center [551, 414] width 200 height 47
click at [633, 422] on button "继续" at bounding box center [630, 421] width 28 height 13
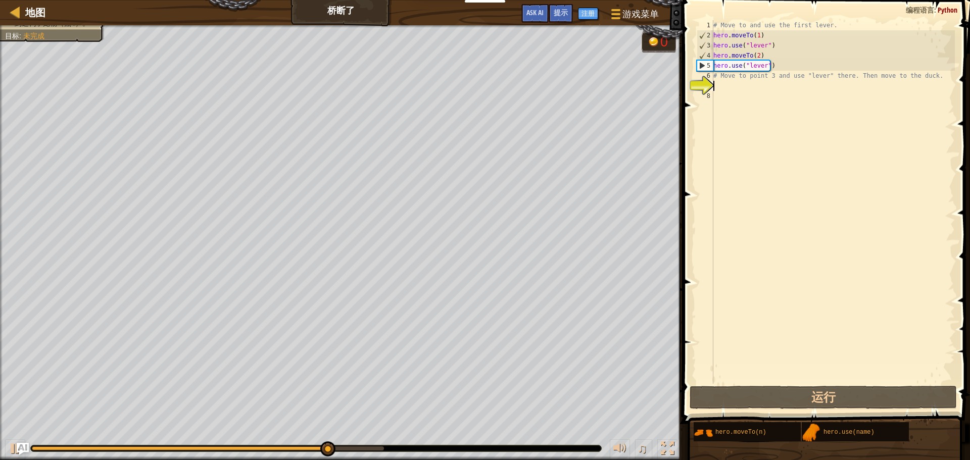
click at [730, 84] on div "# Move to and use the first lever. hero . moveTo ( 1 ) hero . use ( "lever" ) h…" at bounding box center [832, 212] width 243 height 384
click at [727, 84] on div "# Move to and use the first lever. hero . moveTo ( 1 ) hero . use ( "lever" ) h…" at bounding box center [832, 212] width 243 height 384
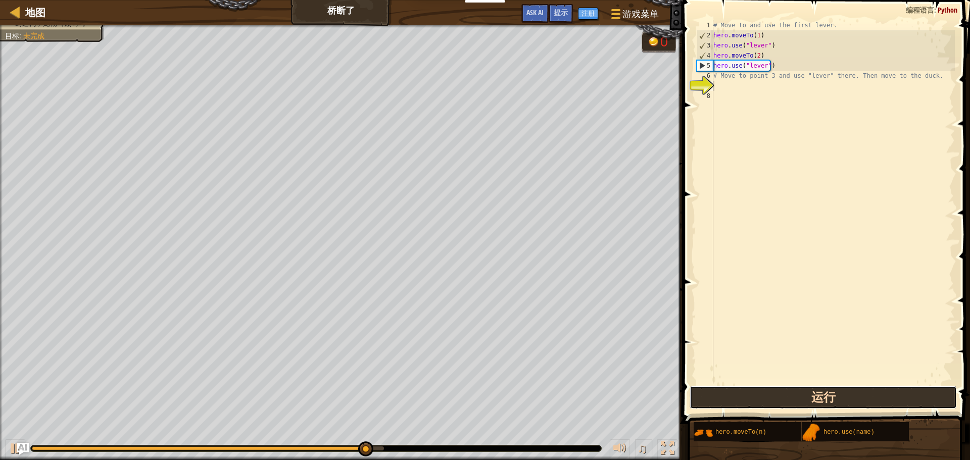
click at [829, 400] on button "运行" at bounding box center [822, 397] width 267 height 23
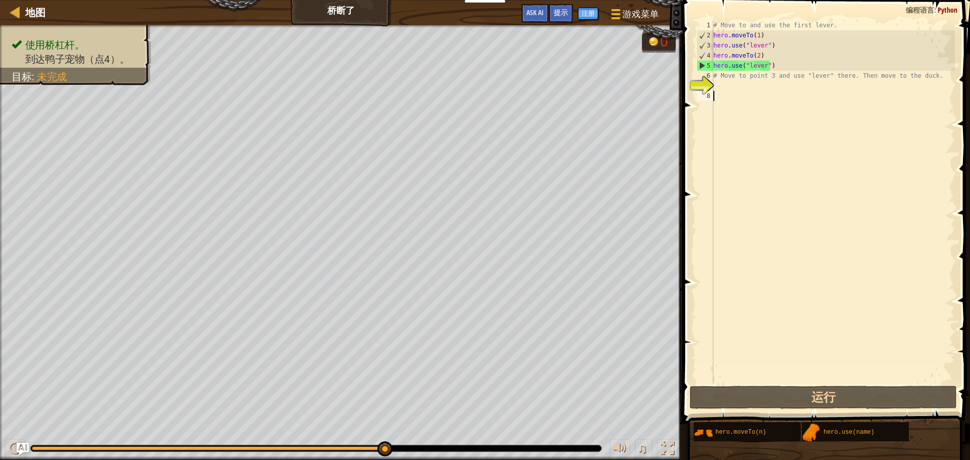
click at [730, 91] on div "# Move to and use the first lever. hero . moveTo ( 1 ) hero . use ( "lever" ) h…" at bounding box center [832, 212] width 243 height 384
click at [714, 85] on div "# Move to and use the first lever. hero . moveTo ( 1 ) hero . use ( "lever" ) h…" at bounding box center [832, 212] width 243 height 384
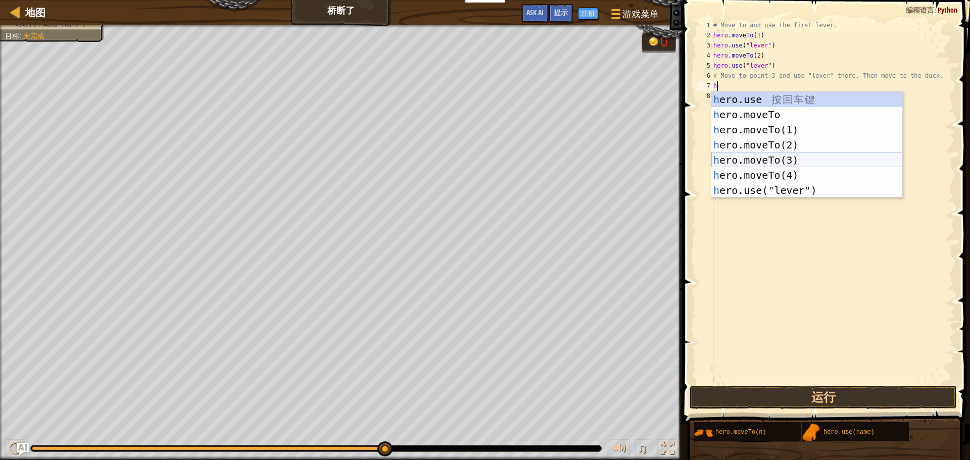
click at [803, 163] on div "h ero.use 按 回 车 键 h ero.moveTo 按 回 车 键 h ero.moveTo(1) 按 回 车 键 h ero.moveTo(2) …" at bounding box center [806, 160] width 191 height 136
type textarea "hero.moveTo(3)"
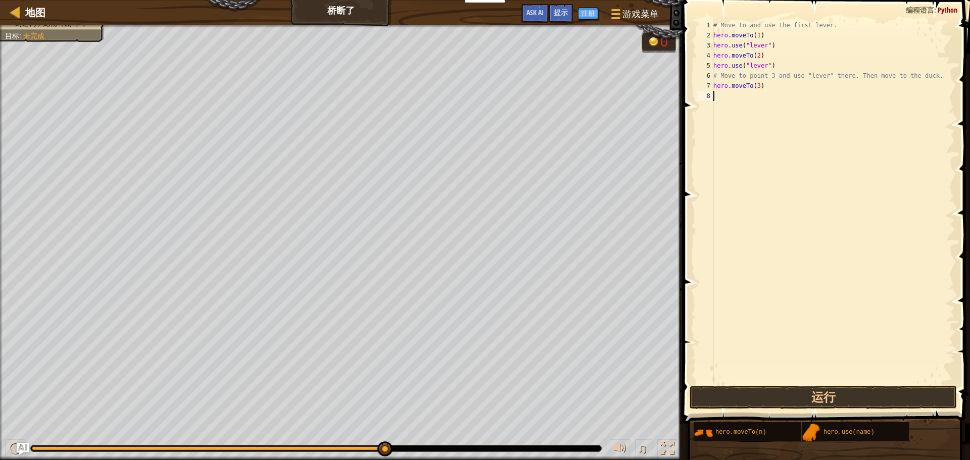
click at [770, 91] on div "# Move to and use the first lever. hero . moveTo ( 1 ) hero . use ( "lever" ) h…" at bounding box center [832, 212] width 243 height 384
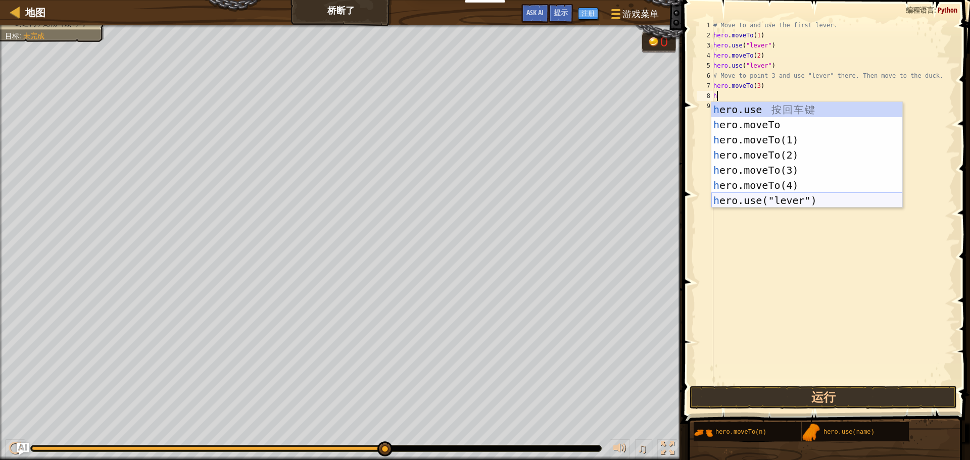
click at [805, 199] on div "h ero.use 按 回 车 键 h ero.moveTo 按 回 车 键 h ero.moveTo(1) 按 回 车 键 h ero.moveTo(2) …" at bounding box center [806, 170] width 191 height 136
type textarea "hero.use("lever")"
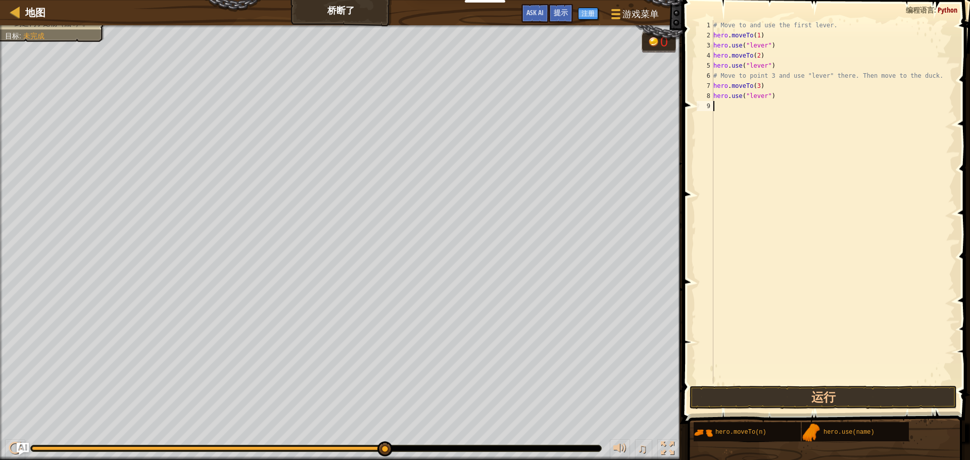
click at [723, 105] on div "# Move to and use the first lever. hero . moveTo ( 1 ) hero . use ( "lever" ) h…" at bounding box center [832, 212] width 243 height 384
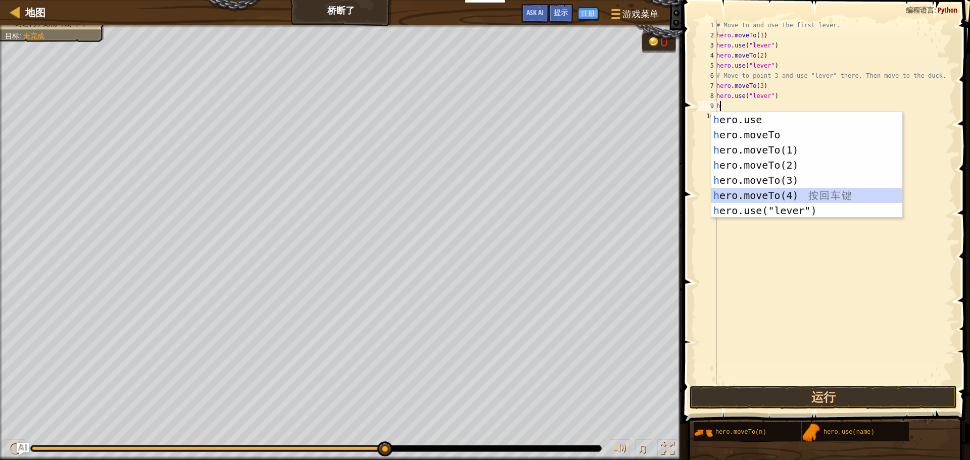
click at [810, 191] on div "h ero.use 按 回 车 键 h ero.moveTo 按 回 车 键 h ero.moveTo(1) 按 回 车 键 h ero.moveTo(2) …" at bounding box center [806, 180] width 191 height 136
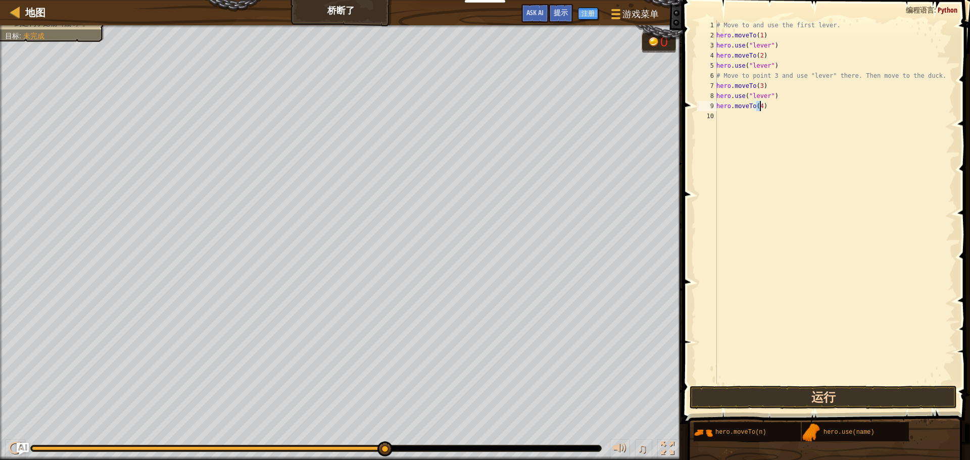
type textarea "hero.moveTo(4)"
click at [932, 400] on button "运行" at bounding box center [822, 397] width 267 height 23
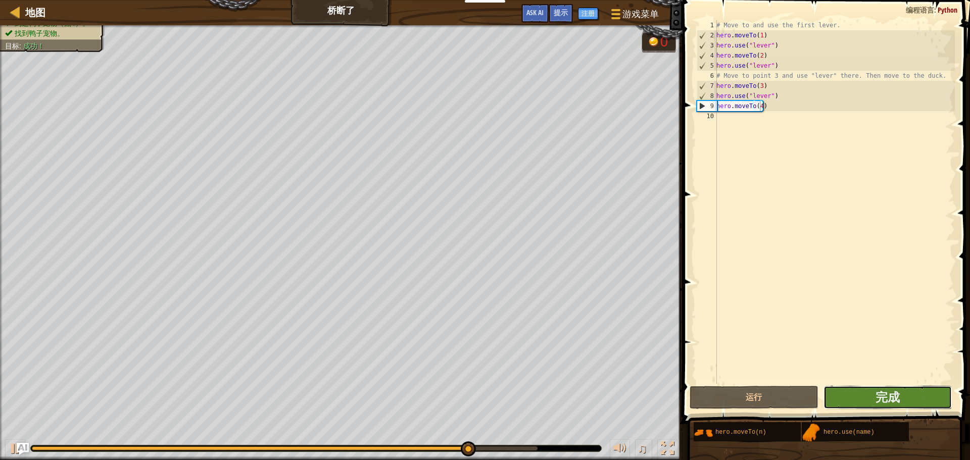
click at [909, 395] on button "完成" at bounding box center [887, 397] width 128 height 23
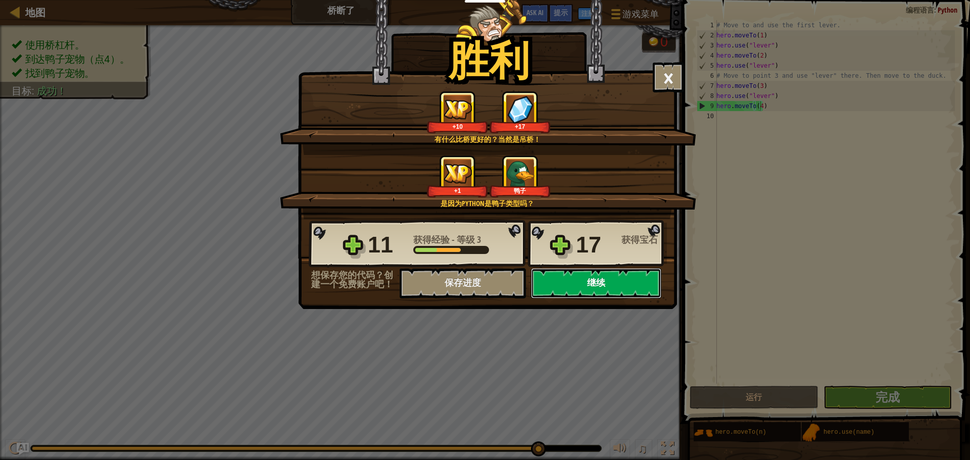
click at [607, 278] on button "继续" at bounding box center [596, 283] width 130 height 30
select select "zh-HANS"
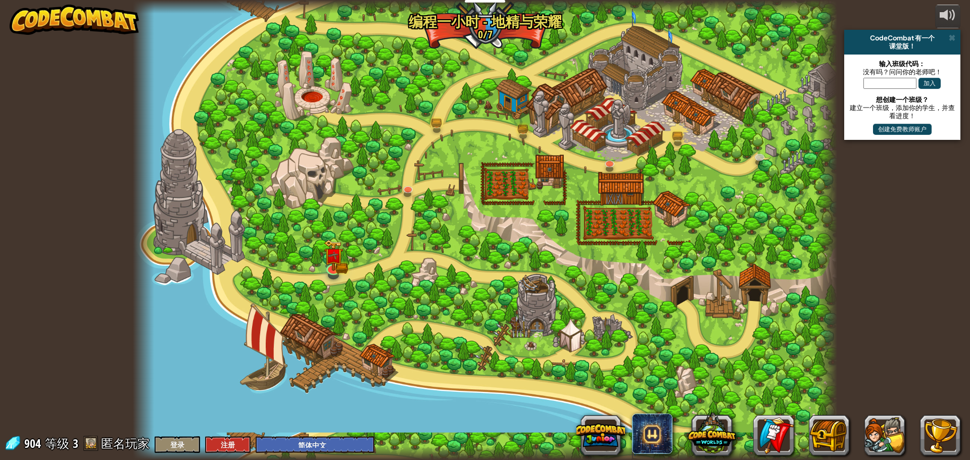
select select "zh-HANS"
click at [608, 149] on img at bounding box center [609, 140] width 19 height 43
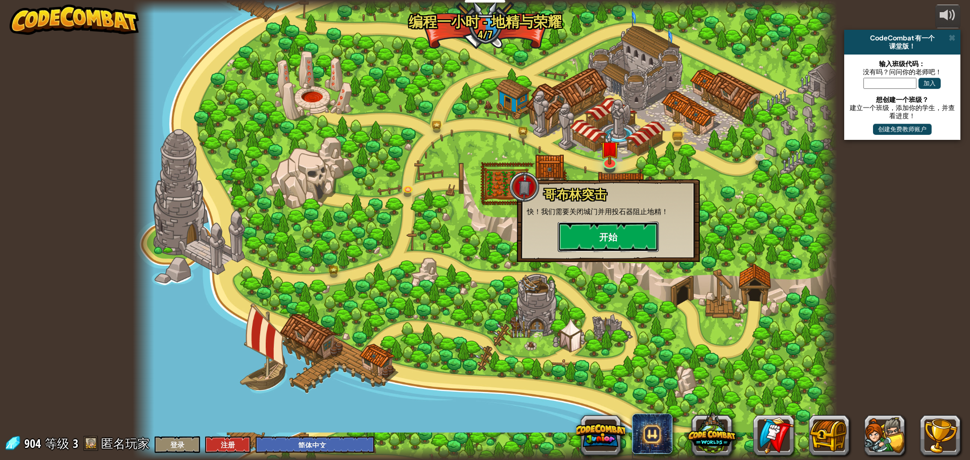
click at [597, 223] on button "开始" at bounding box center [607, 237] width 101 height 30
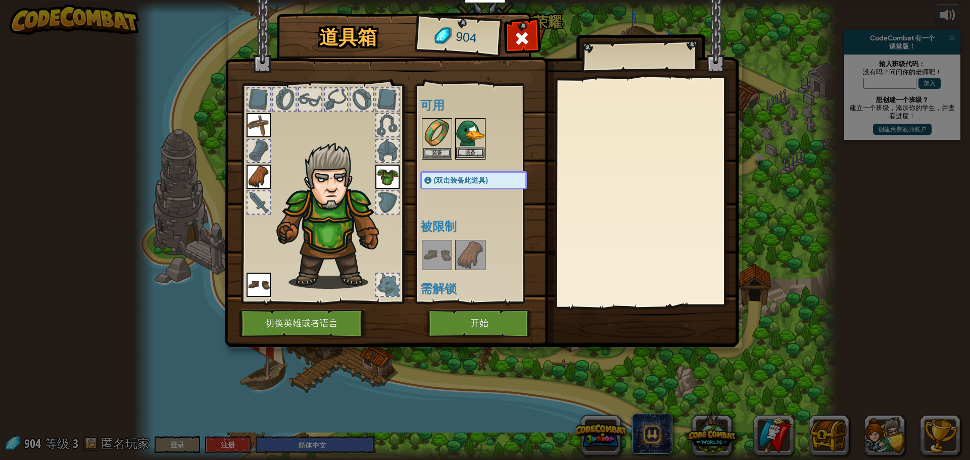
click at [462, 132] on img at bounding box center [470, 133] width 28 height 28
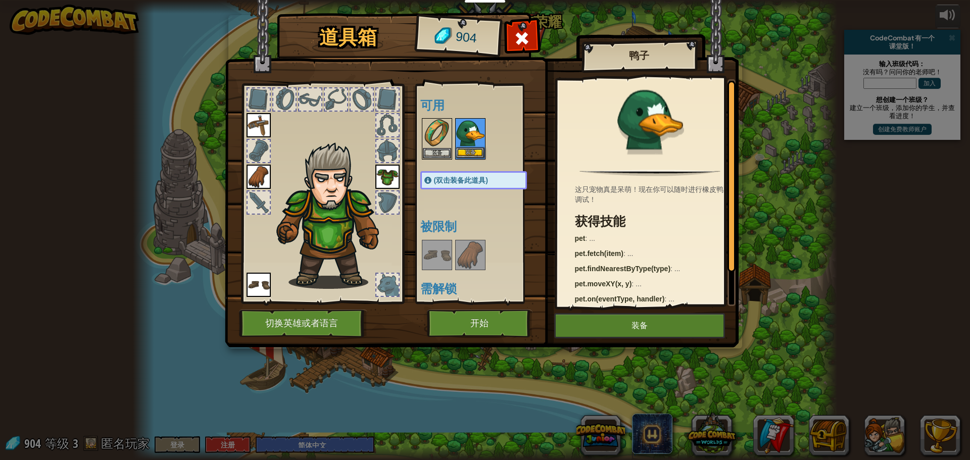
click at [462, 132] on img at bounding box center [470, 133] width 28 height 28
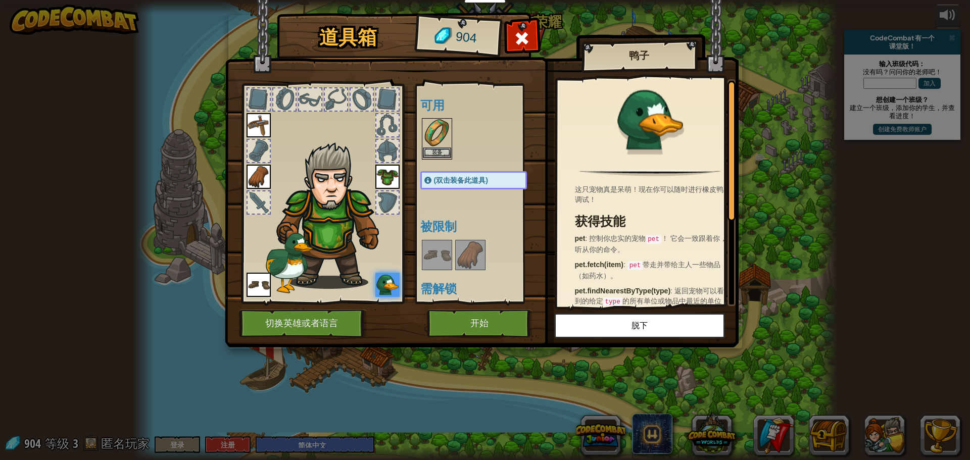
click at [435, 143] on img at bounding box center [437, 133] width 28 height 28
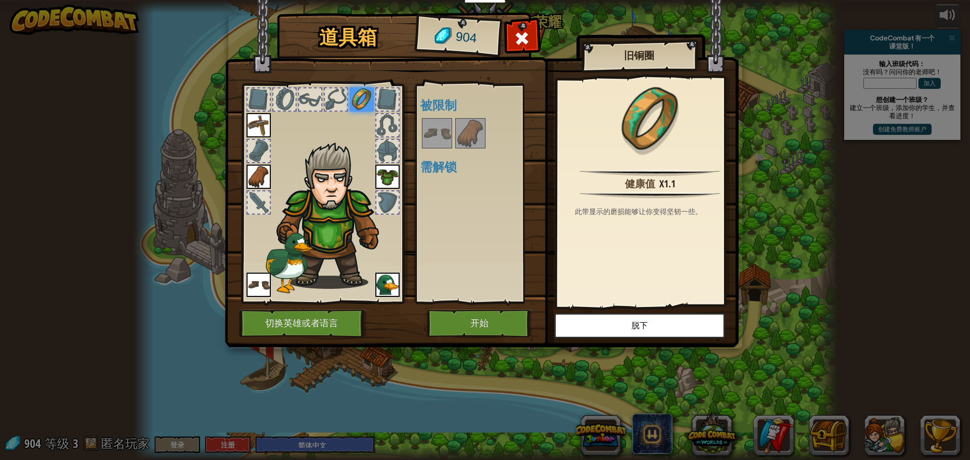
click at [467, 134] on img at bounding box center [470, 133] width 28 height 28
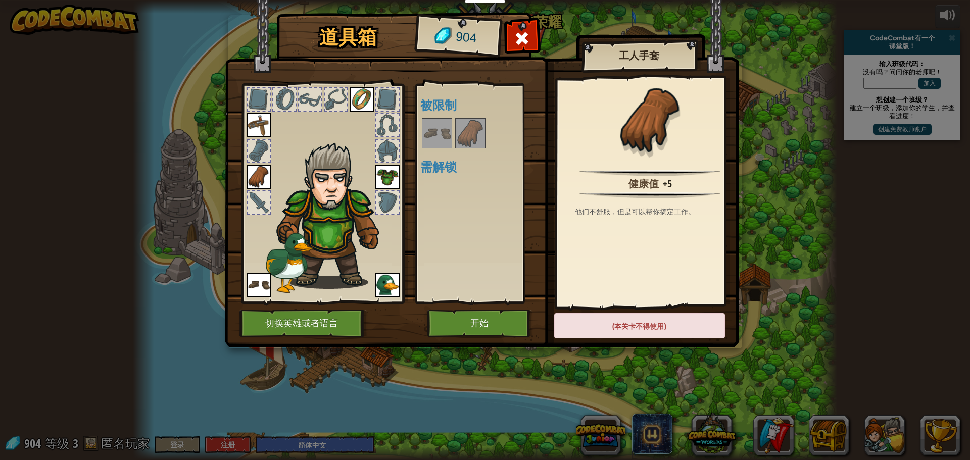
click at [440, 144] on img at bounding box center [437, 133] width 28 height 28
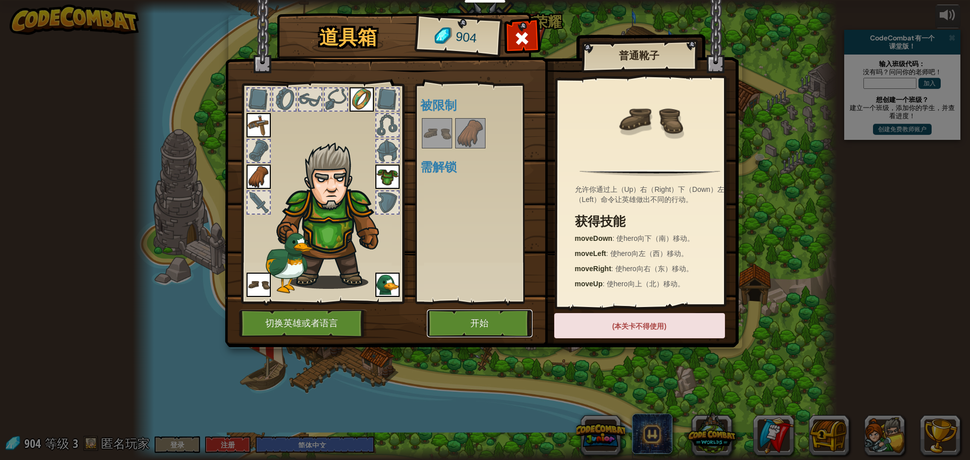
click at [513, 319] on button "开始" at bounding box center [480, 324] width 106 height 28
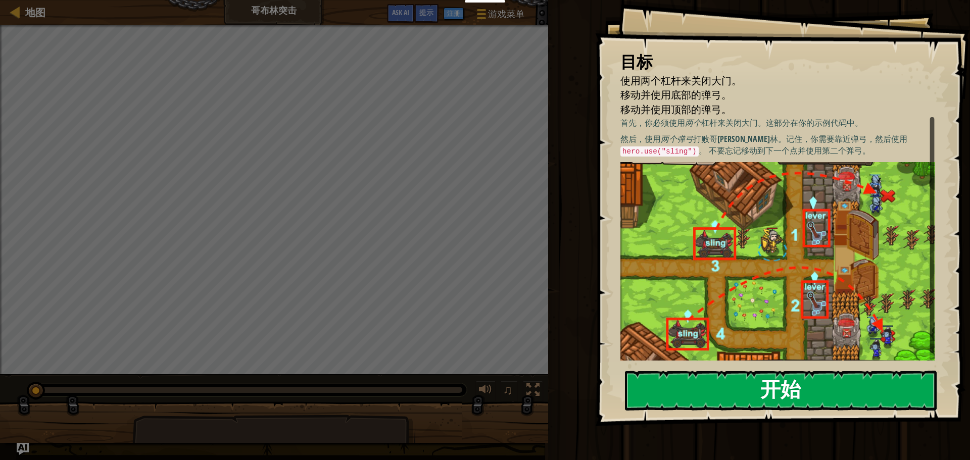
click at [760, 383] on button "开始" at bounding box center [781, 391] width 312 height 40
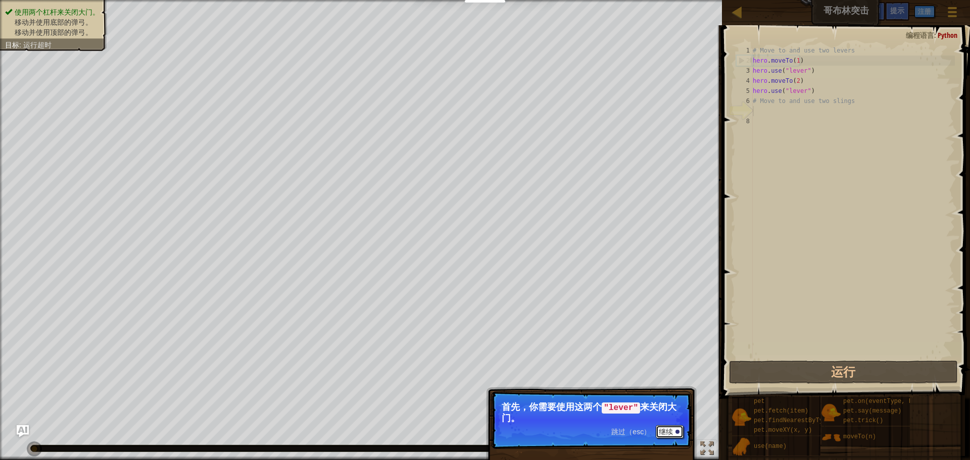
click at [676, 427] on button "继续" at bounding box center [669, 431] width 28 height 13
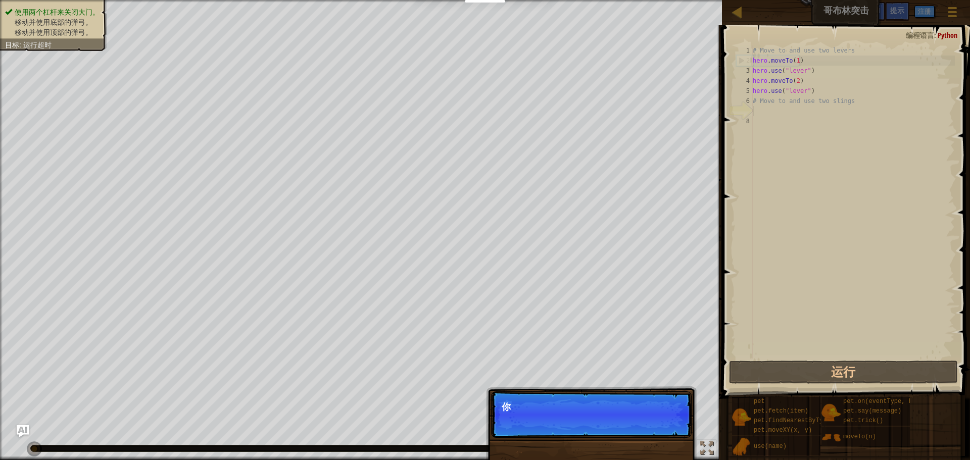
scroll to position [5, 0]
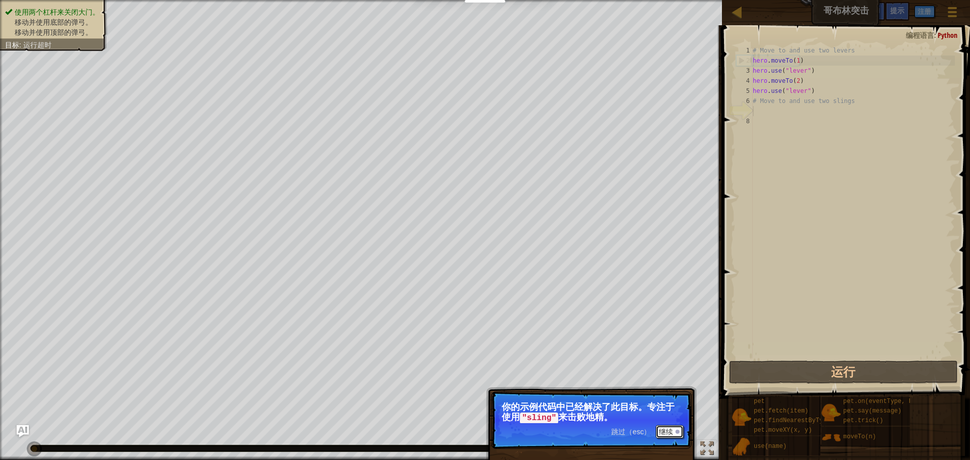
click at [676, 427] on button "继续" at bounding box center [669, 431] width 28 height 13
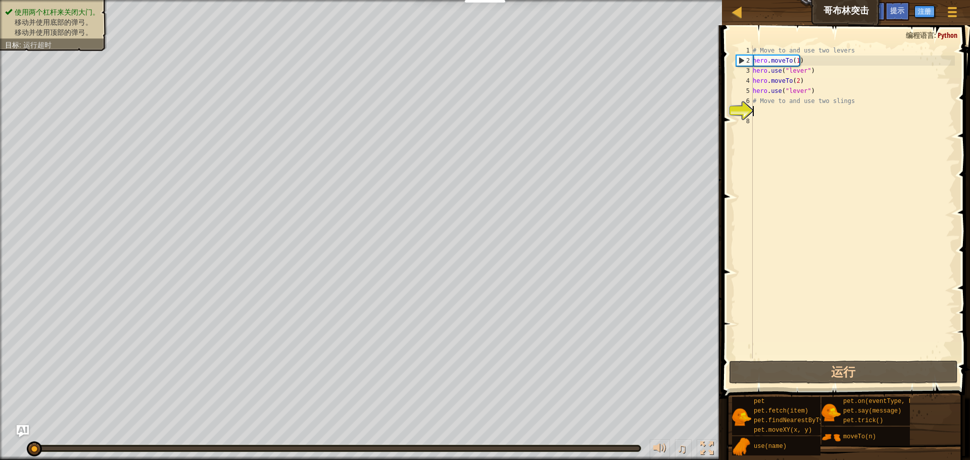
click at [765, 114] on div "# Move to and use two levers hero . moveTo ( 1 ) hero . use ( "lever" ) hero . …" at bounding box center [852, 211] width 204 height 333
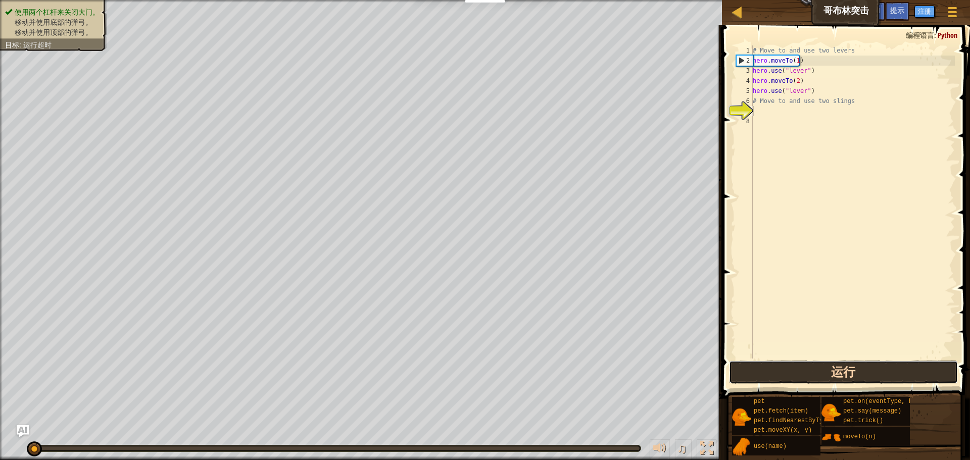
click at [797, 365] on button "运行" at bounding box center [843, 372] width 229 height 23
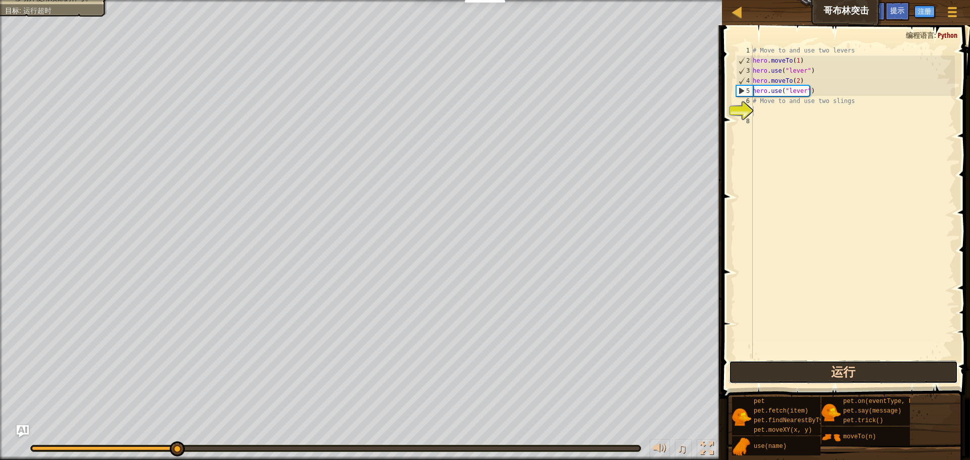
click at [781, 371] on button "运行" at bounding box center [843, 372] width 229 height 23
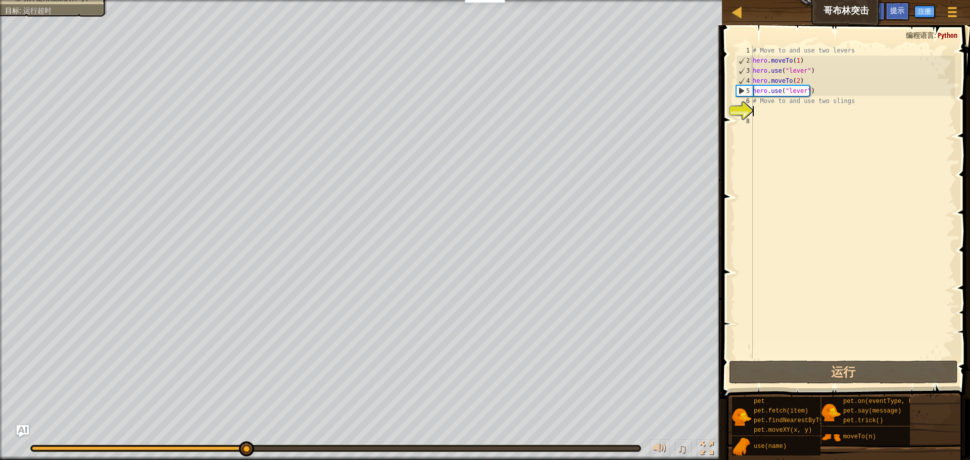
click at [779, 111] on div "# Move to and use two levers hero . moveTo ( 1 ) hero . use ( "lever" ) hero . …" at bounding box center [852, 211] width 204 height 333
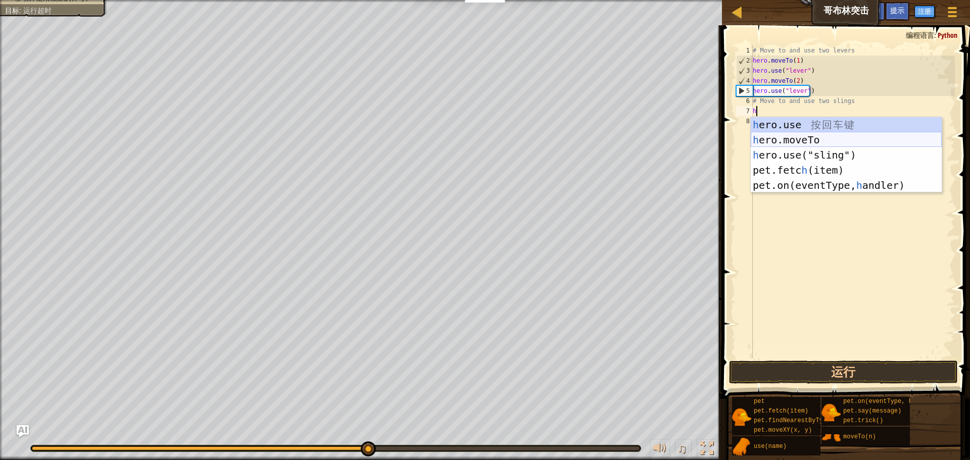
click at [819, 137] on div "h ero.use 按 回 车 键 h ero.moveTo 按 回 车 键 h ero.use("sling") 按 回 车 键 pet.fetc h (i…" at bounding box center [845, 170] width 191 height 106
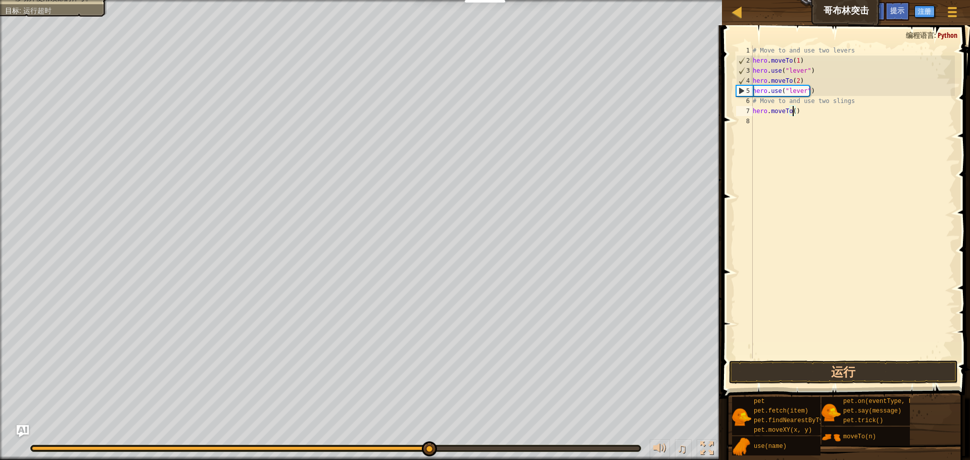
type textarea "hero.moveTo(3)"
click at [766, 122] on div "# Move to and use two levers hero . moveTo ( 1 ) hero . use ( "lever" ) hero . …" at bounding box center [852, 211] width 204 height 333
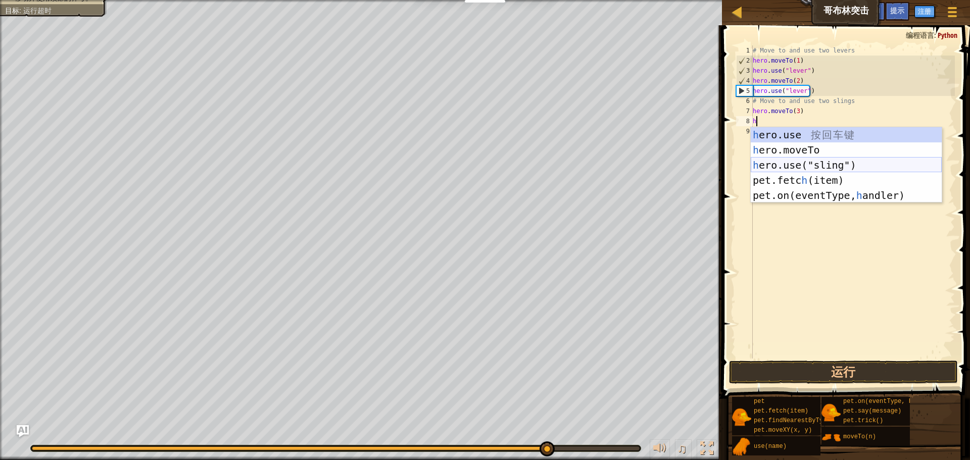
click at [827, 160] on div "h ero.use 按 回 车 键 h ero.moveTo 按 回 车 键 h ero.use("sling") 按 回 车 键 pet.fetc h (i…" at bounding box center [845, 180] width 191 height 106
type textarea "hero.use("sling")"
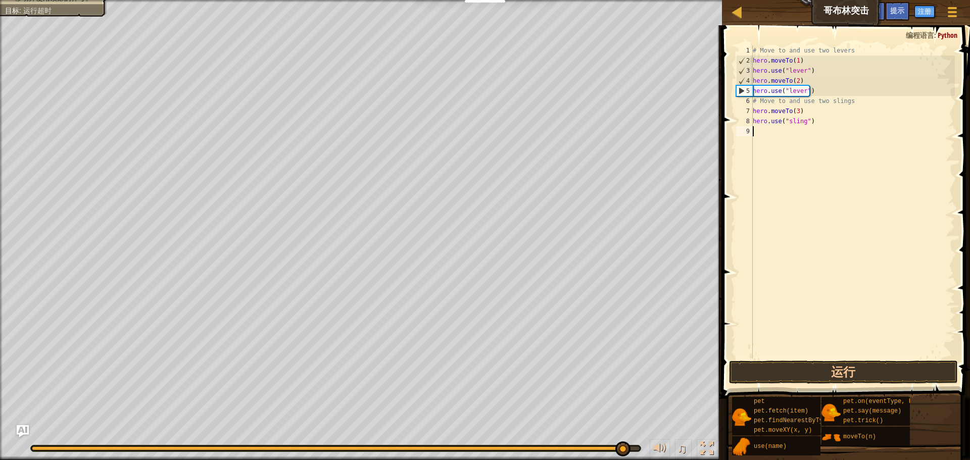
click at [762, 134] on div "# Move to and use two levers hero . moveTo ( 1 ) hero . use ( "lever" ) hero . …" at bounding box center [852, 211] width 204 height 333
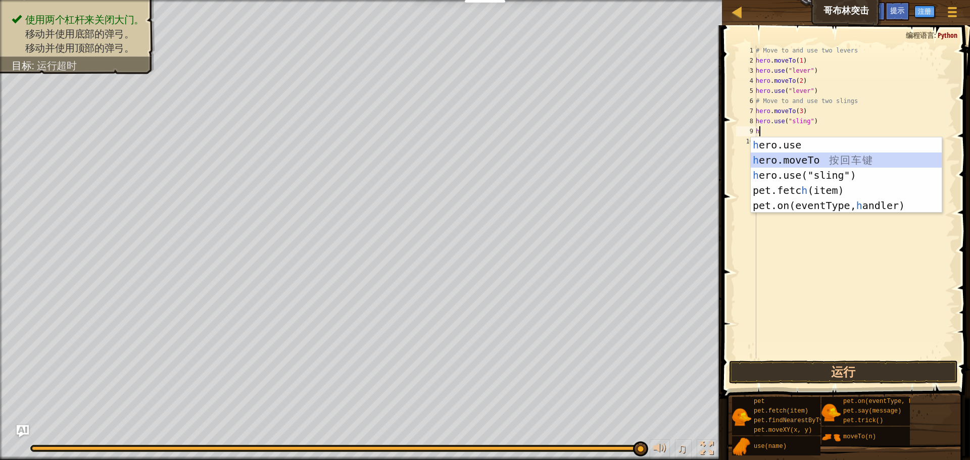
click at [788, 156] on div "h ero.use 按 回 车 键 h ero.moveTo 按 回 车 键 h ero.use("sling") 按 回 车 键 pet.fetc h (i…" at bounding box center [845, 190] width 191 height 106
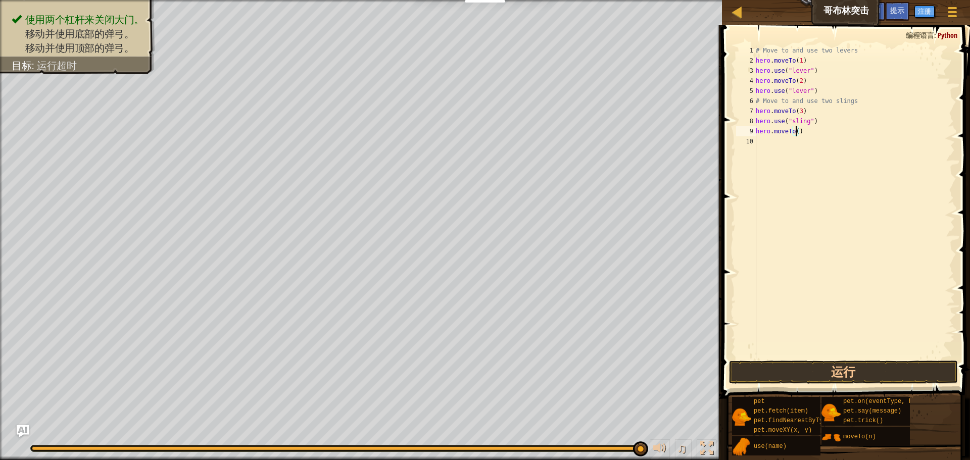
type textarea "hero.moveTo(4)"
click at [780, 145] on div "# Move to and use two levers hero . moveTo ( 1 ) hero . use ( "lever" ) hero . …" at bounding box center [853, 211] width 201 height 333
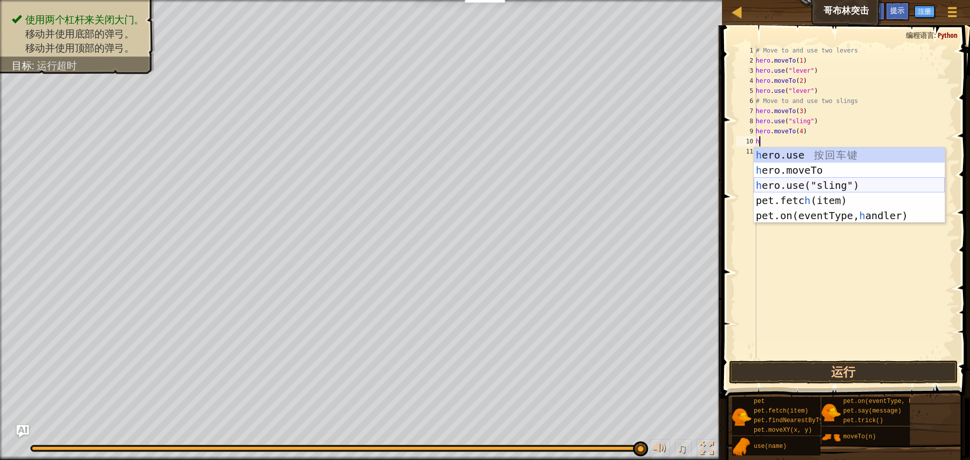
click at [839, 191] on div "h ero.use 按 回 车 键 h ero.moveTo 按 回 车 键 h ero.use("sling") 按 回 车 键 pet.fetc h (i…" at bounding box center [848, 200] width 191 height 106
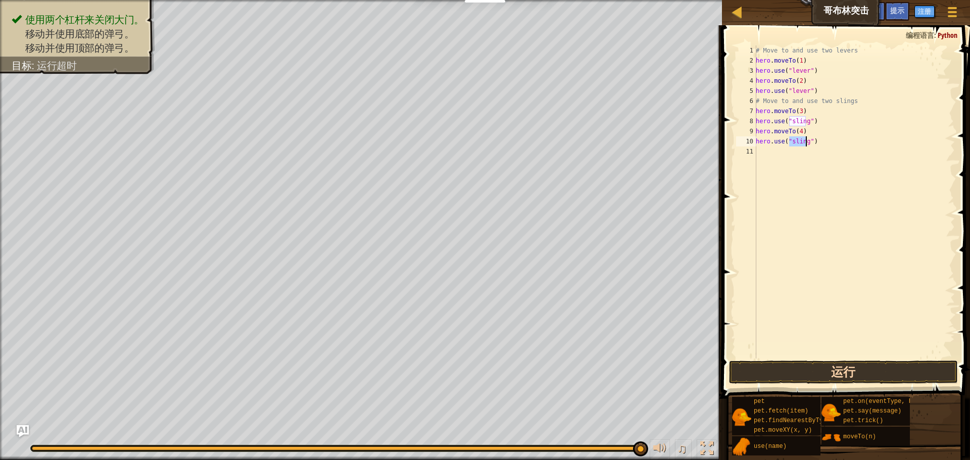
type textarea "hero.use("sling")"
click at [911, 383] on button "运行" at bounding box center [843, 372] width 229 height 23
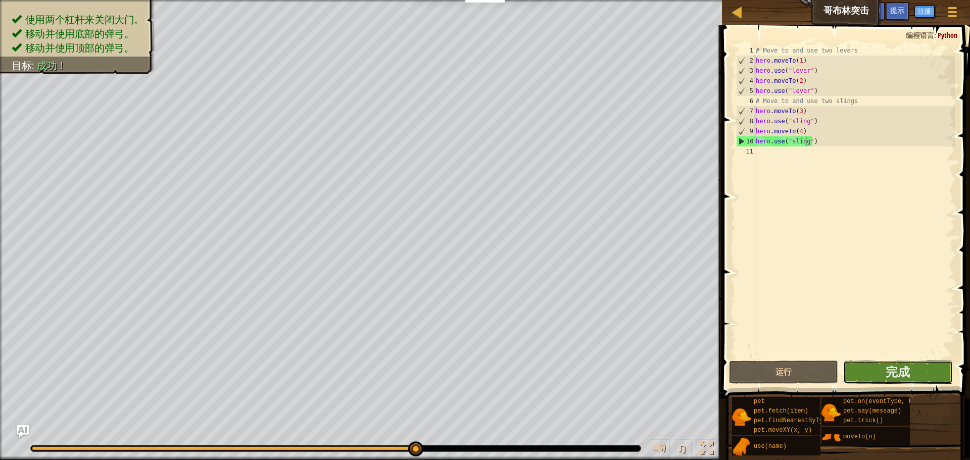
click at [883, 369] on button "完成" at bounding box center [897, 372] width 109 height 23
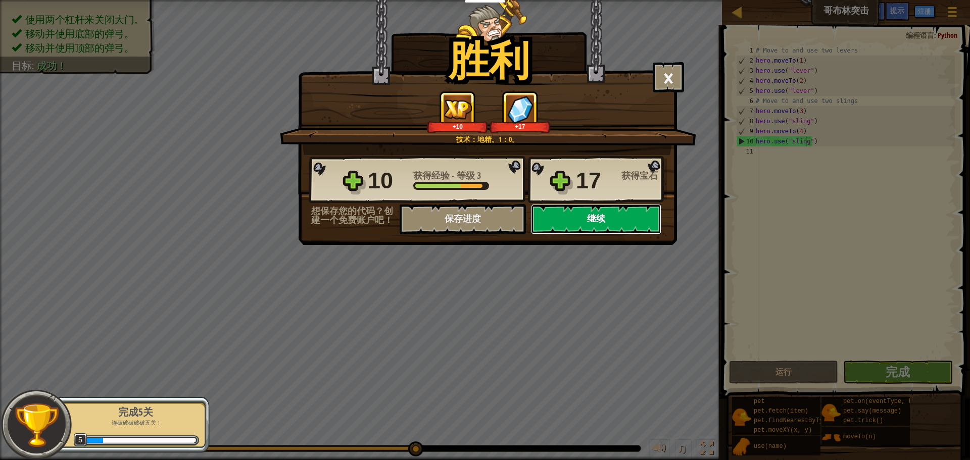
click at [581, 209] on button "继续" at bounding box center [596, 219] width 130 height 30
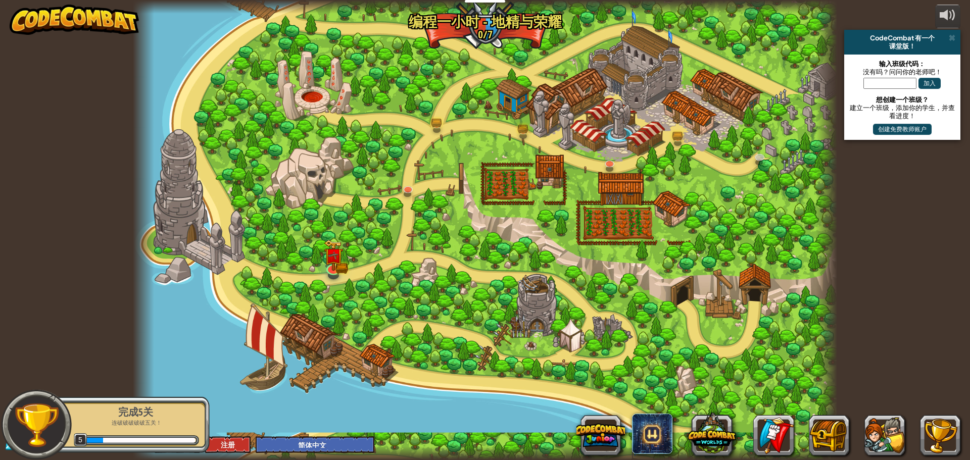
select select "zh-HANS"
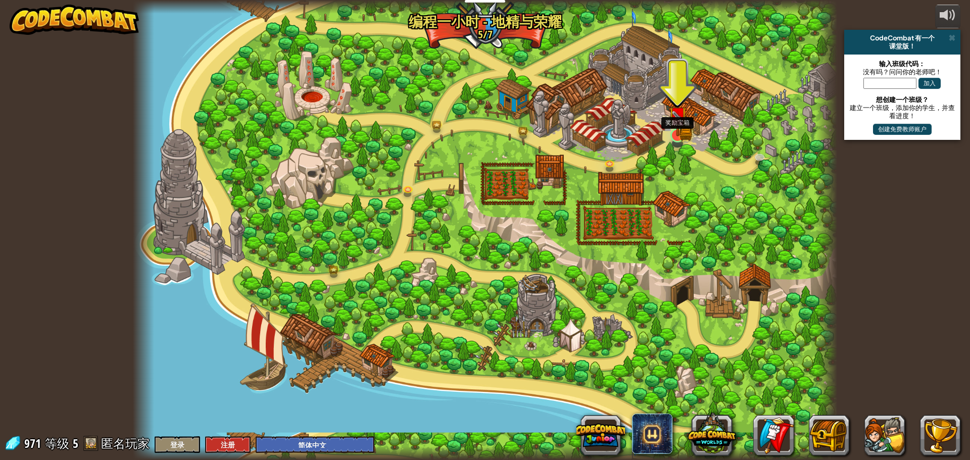
click at [670, 128] on img at bounding box center [677, 115] width 19 height 41
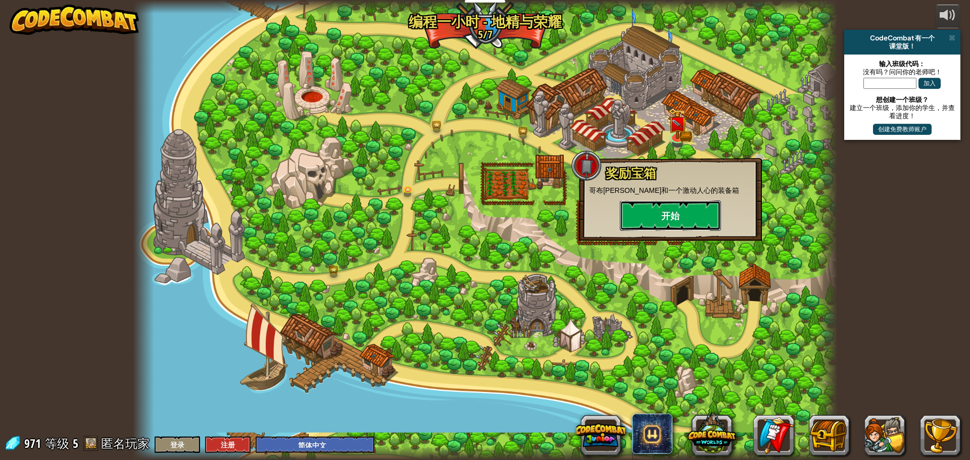
click at [669, 215] on button "开始" at bounding box center [670, 215] width 101 height 30
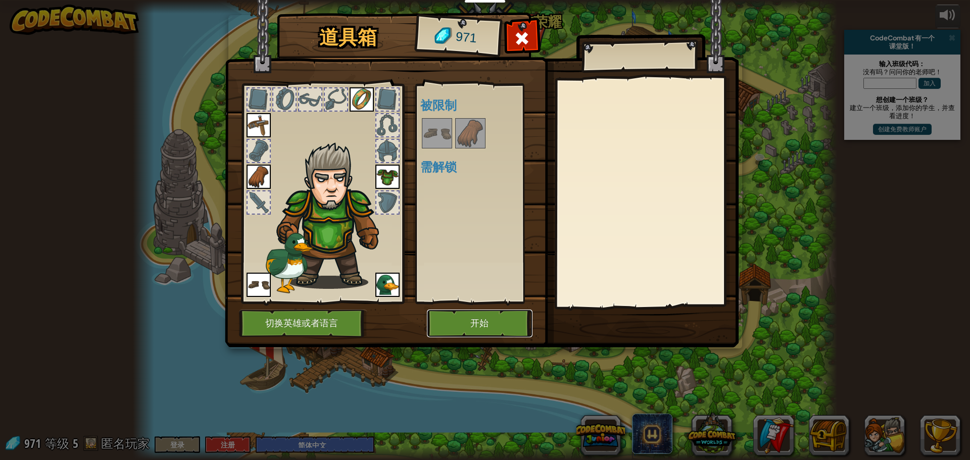
click at [442, 317] on button "开始" at bounding box center [480, 324] width 106 height 28
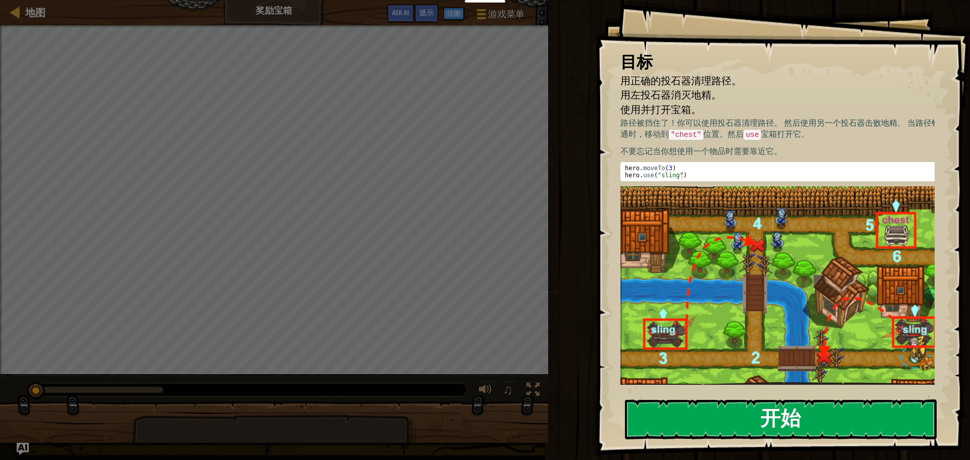
click at [766, 414] on button "开始" at bounding box center [781, 419] width 312 height 40
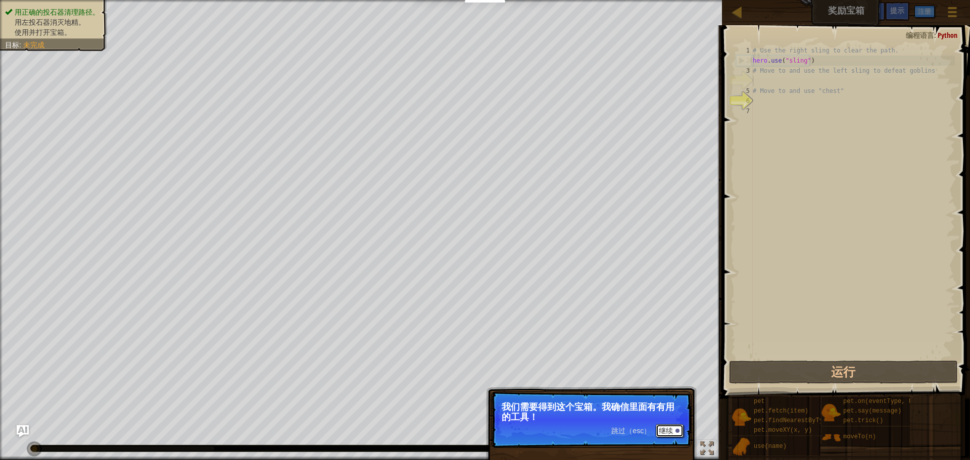
click at [678, 431] on div at bounding box center [677, 431] width 4 height 4
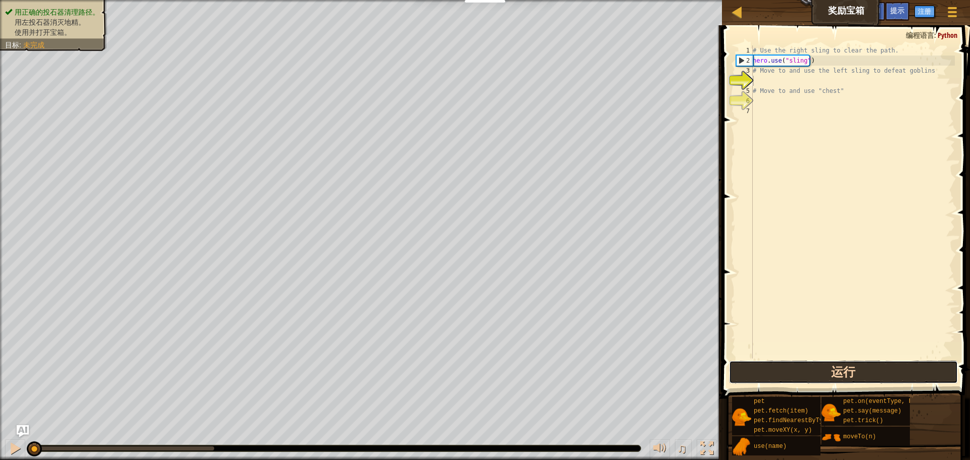
click at [806, 371] on button "运行" at bounding box center [843, 372] width 229 height 23
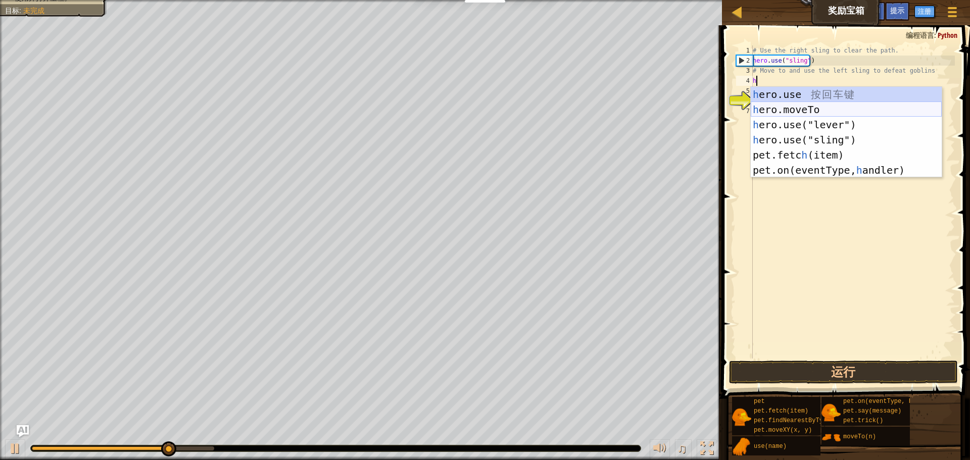
click at [820, 116] on div "h ero.use 按 回 车 键 h ero.moveTo 按 回 车 键 h ero.use("lever") 按 回 车 键 h ero.use("sl…" at bounding box center [845, 147] width 191 height 121
type textarea "hero.moveTo(2)"
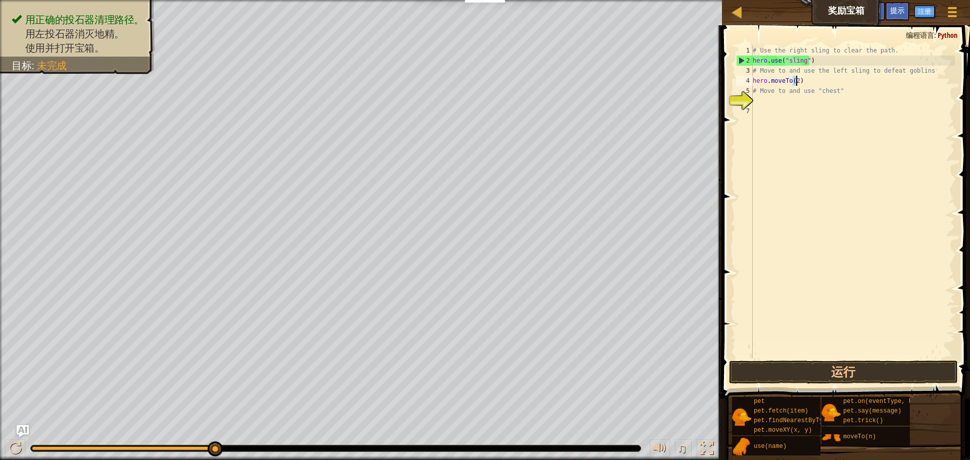
click at [781, 112] on div "# Use the right sling to clear the path. hero . use ( "sling" ) # Move to and u…" at bounding box center [852, 211] width 204 height 333
click at [764, 98] on div "# Use the right sling to clear the path. hero . use ( "sling" ) # Move to and u…" at bounding box center [852, 211] width 204 height 333
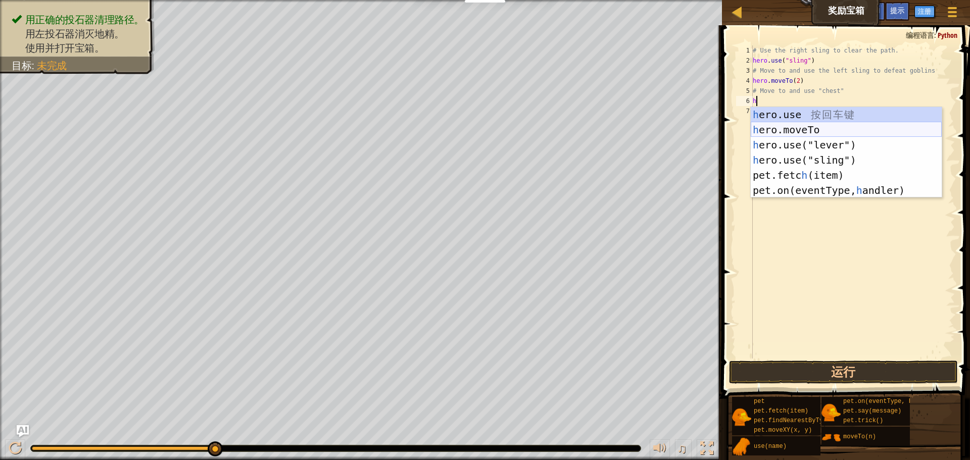
click at [807, 129] on div "h ero.use 按 回 车 键 h ero.moveTo 按 回 车 键 h ero.use("lever") 按 回 车 键 h ero.use("sl…" at bounding box center [845, 167] width 191 height 121
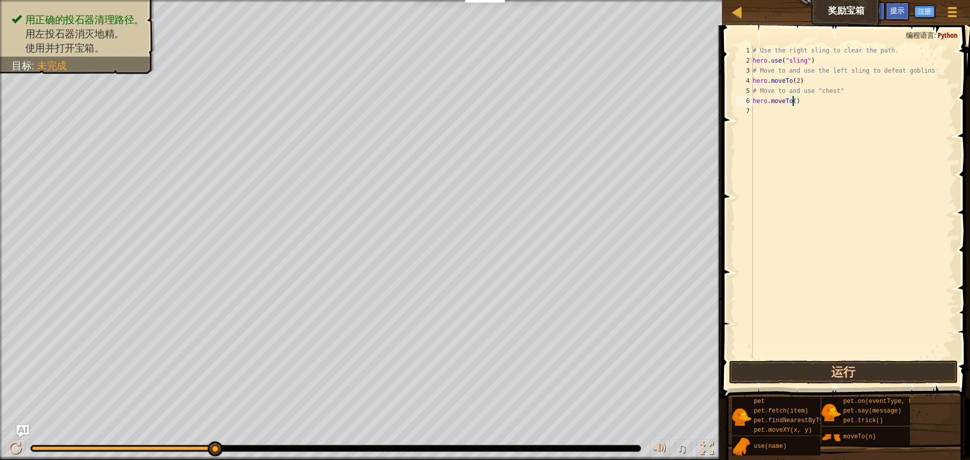
type textarea "hero.moveTo(3)"
click at [758, 109] on div "# Use the right sling to clear the path. hero . use ( "sling" ) # Move to and u…" at bounding box center [852, 211] width 204 height 333
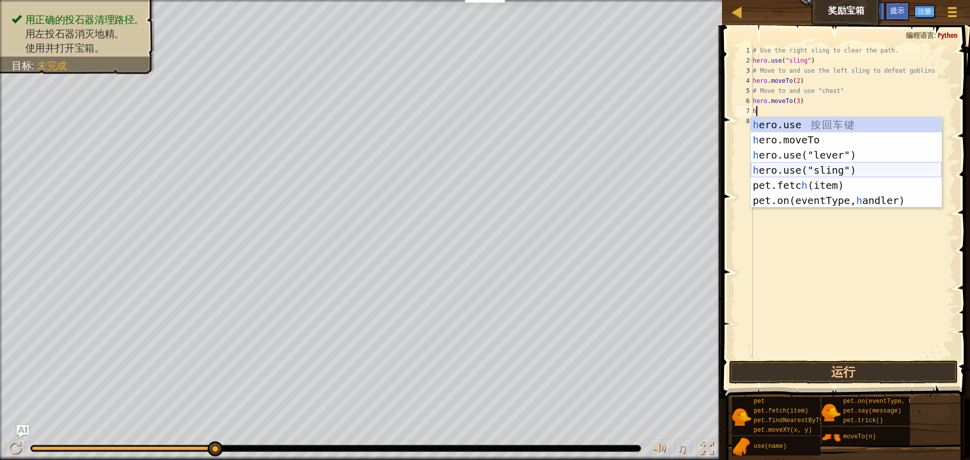
click at [794, 168] on div "h ero.use 按 回 车 键 h ero.moveTo 按 回 车 键 h ero.use("lever") 按 回 车 键 h ero.use("sl…" at bounding box center [845, 177] width 191 height 121
type textarea "hero.use("sling")"
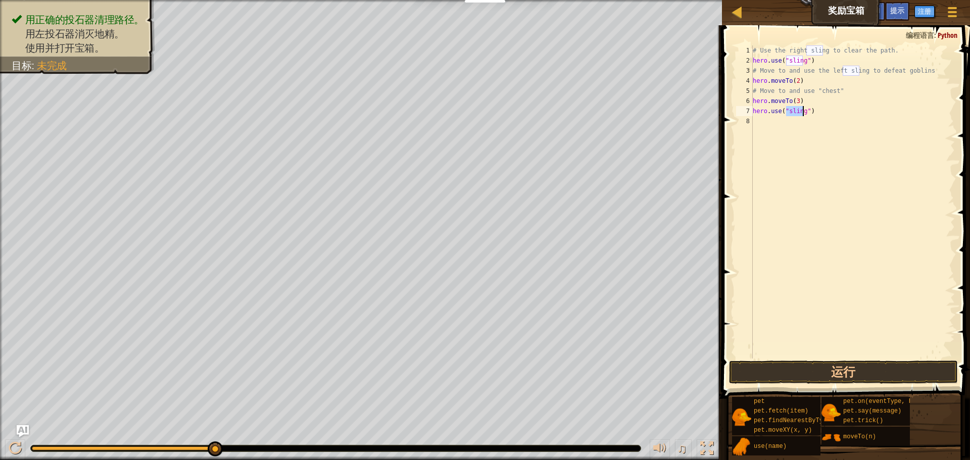
click at [770, 128] on div "# Use the right sling to clear the path. hero . use ( "sling" ) # Move to and u…" at bounding box center [852, 211] width 204 height 333
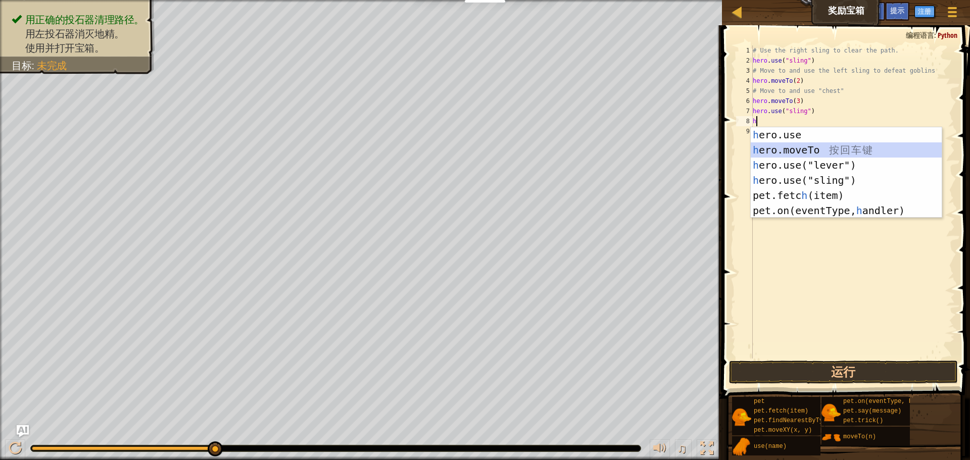
click at [805, 152] on div "h ero.use 按 回 车 键 h ero.moveTo 按 回 车 键 h ero.use("lever") 按 回 车 键 h ero.use("sl…" at bounding box center [845, 187] width 191 height 121
type textarea "hero.moveTo(2)"
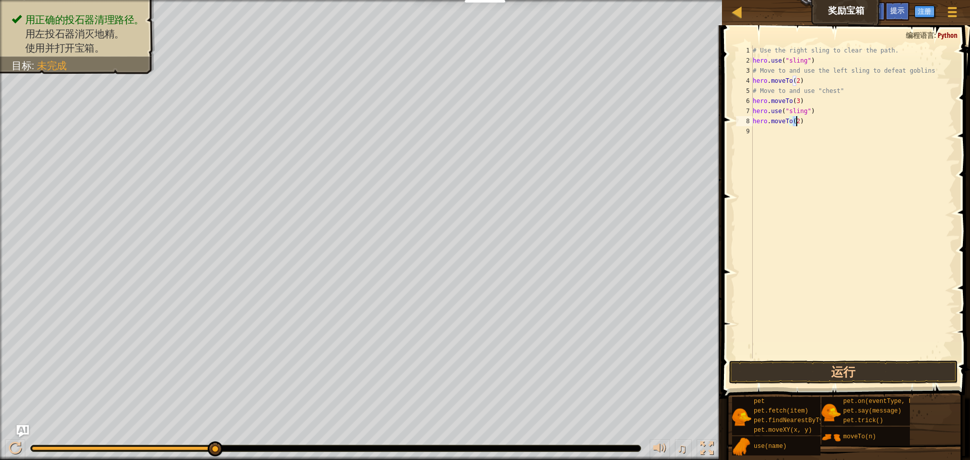
click at [769, 140] on div "# Use the right sling to clear the path. hero . use ( "sling" ) # Move to and u…" at bounding box center [852, 211] width 204 height 333
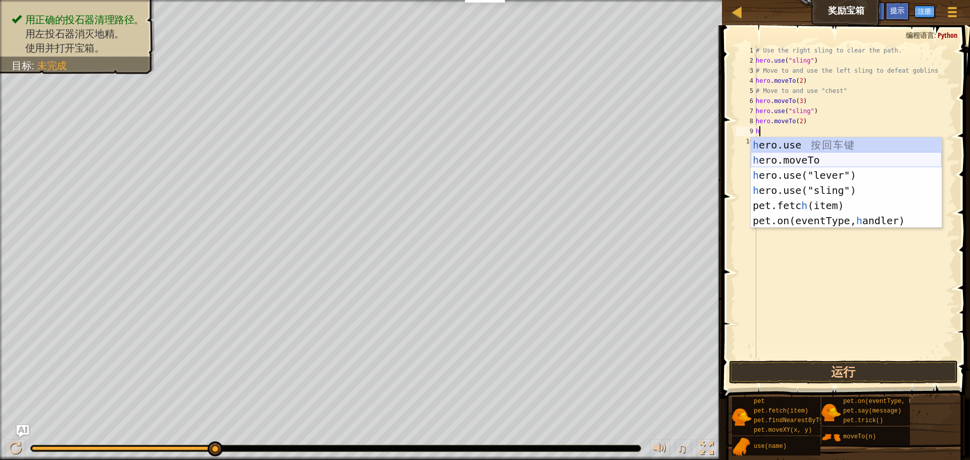
click at [832, 159] on div "h ero.use 按 回 车 键 h ero.moveTo 按 回 车 键 h ero.use("lever") 按 回 车 键 h ero.use("sl…" at bounding box center [845, 197] width 191 height 121
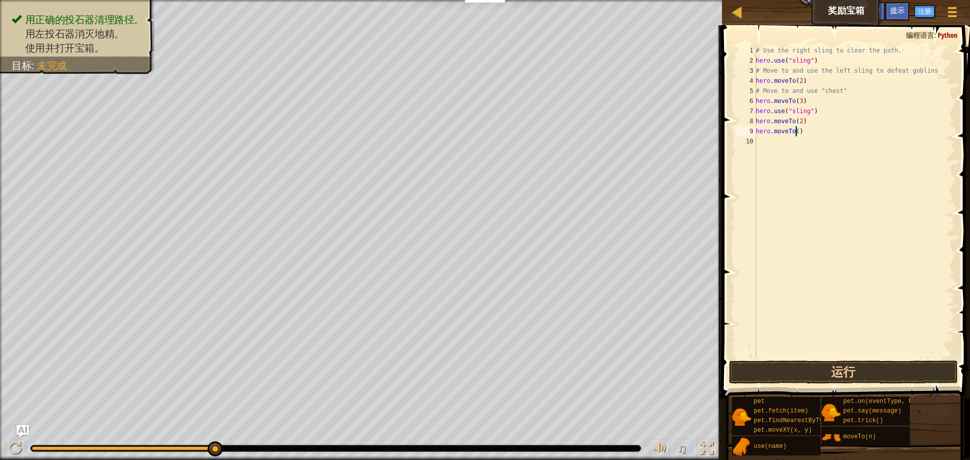
type textarea "hero.moveTo(4)"
click at [775, 141] on div "# Use the right sling to clear the path. hero . use ( "sling" ) # Move to and u…" at bounding box center [853, 211] width 201 height 333
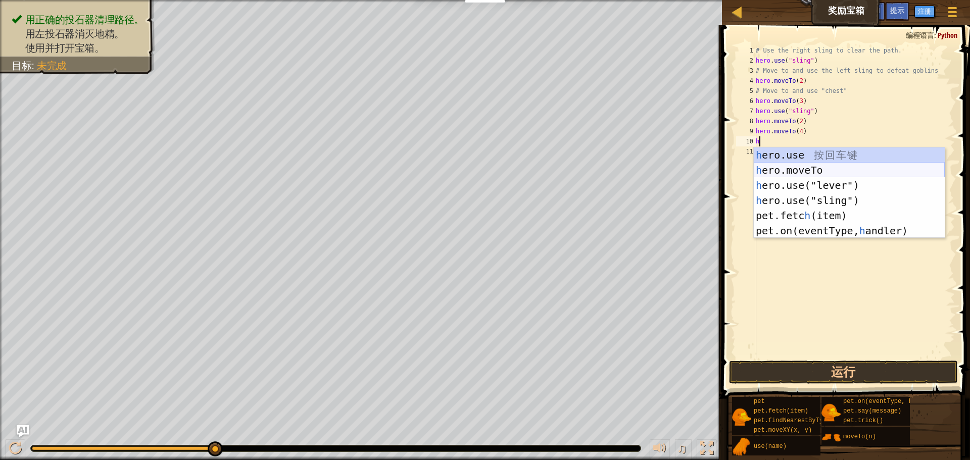
click at [802, 172] on div "h ero.use 按 回 车 键 h ero.moveTo 按 回 车 键 h ero.use("lever") 按 回 车 键 h ero.use("sl…" at bounding box center [848, 207] width 191 height 121
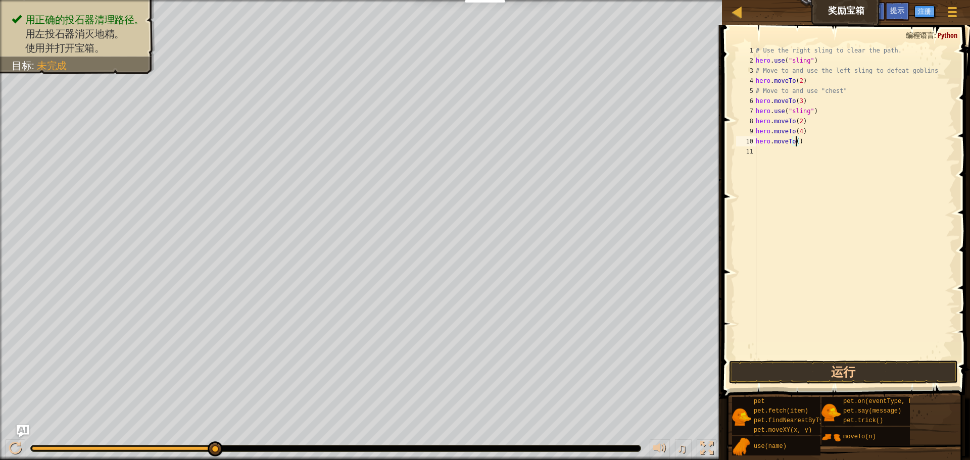
type textarea "hero.moveTo(6)"
click at [763, 154] on div "# Use the right sling to clear the path. hero . use ( "sling" ) # Move to and u…" at bounding box center [853, 211] width 201 height 333
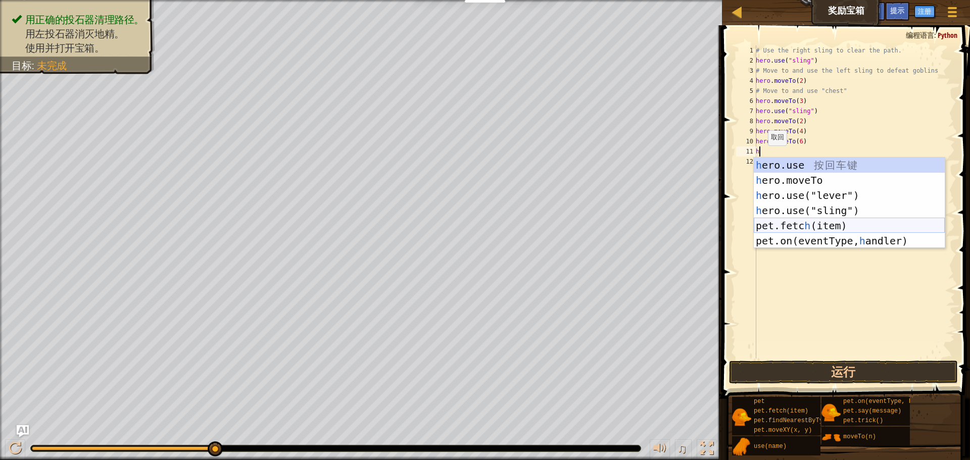
click at [841, 223] on div "h ero.use 按 回 车 键 h ero.moveTo 按 回 车 键 h ero.use("lever") 按 回 车 键 h ero.use("sl…" at bounding box center [848, 218] width 191 height 121
type textarea "pet.fetch(item)"
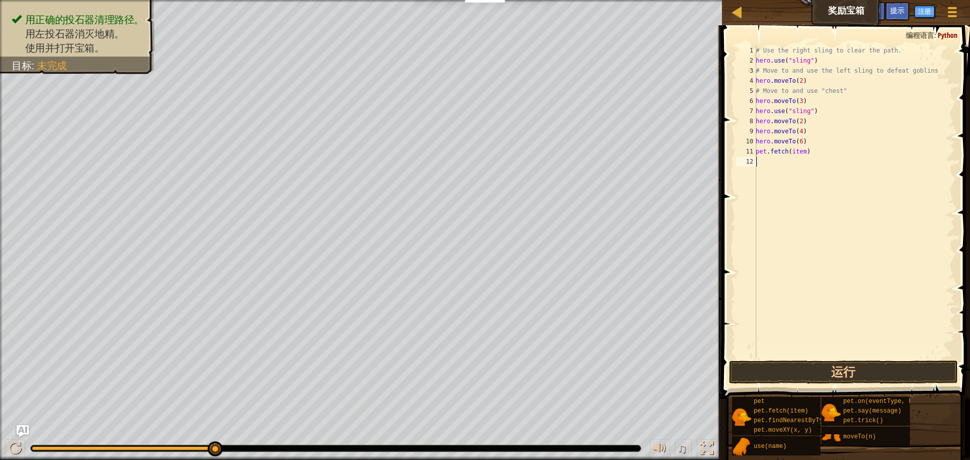
click at [783, 165] on div "# Use the right sling to clear the path. hero . use ( "sling" ) # Move to and u…" at bounding box center [853, 211] width 201 height 333
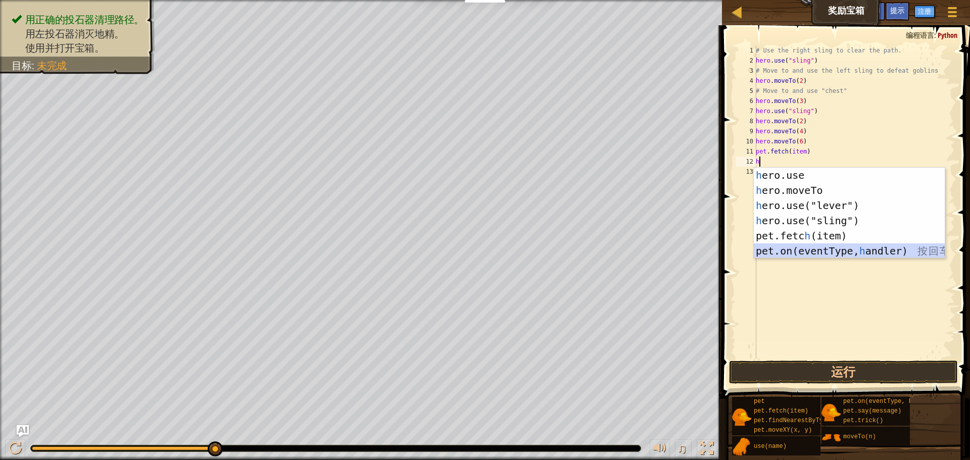
click at [836, 252] on div "h ero.use 按 回 车 键 h ero.moveTo 按 回 车 键 h ero.use("lever") 按 回 车 键 h ero.use("sl…" at bounding box center [848, 228] width 191 height 121
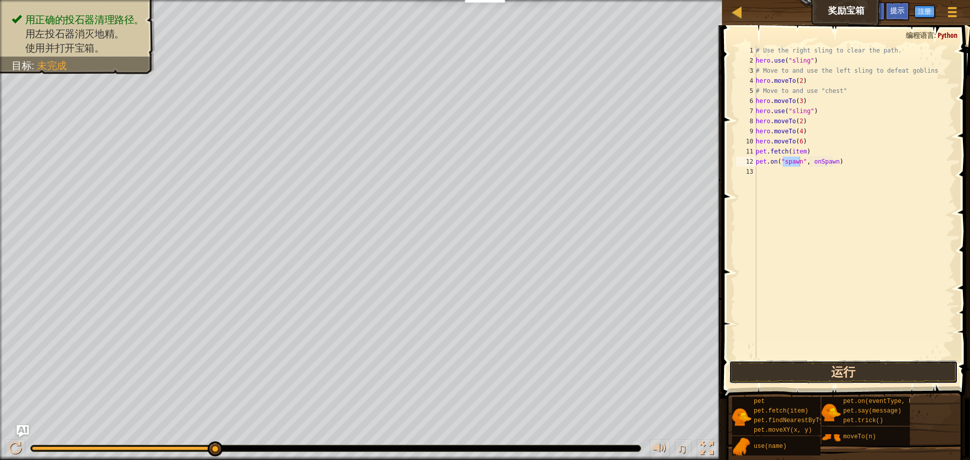
click at [853, 372] on button "运行" at bounding box center [843, 372] width 229 height 23
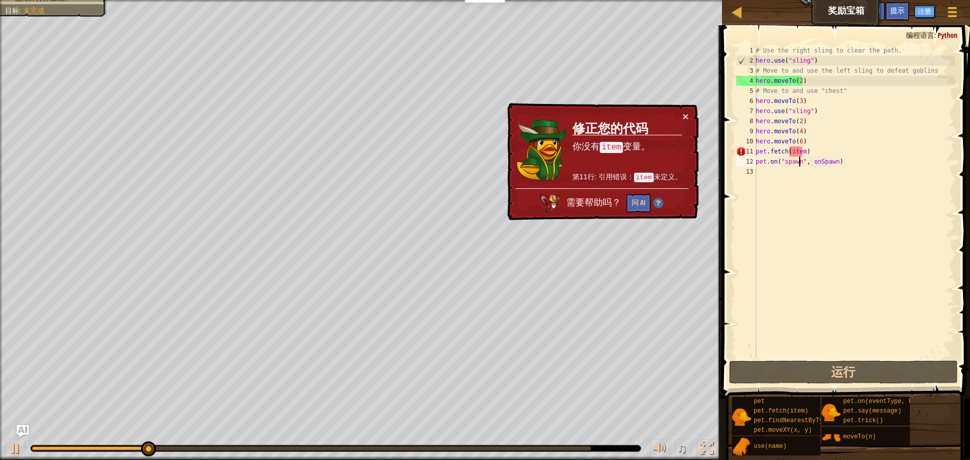
click at [820, 154] on div "# Use the right sling to clear the path. hero . use ( "sling" ) # Move to and u…" at bounding box center [853, 211] width 201 height 333
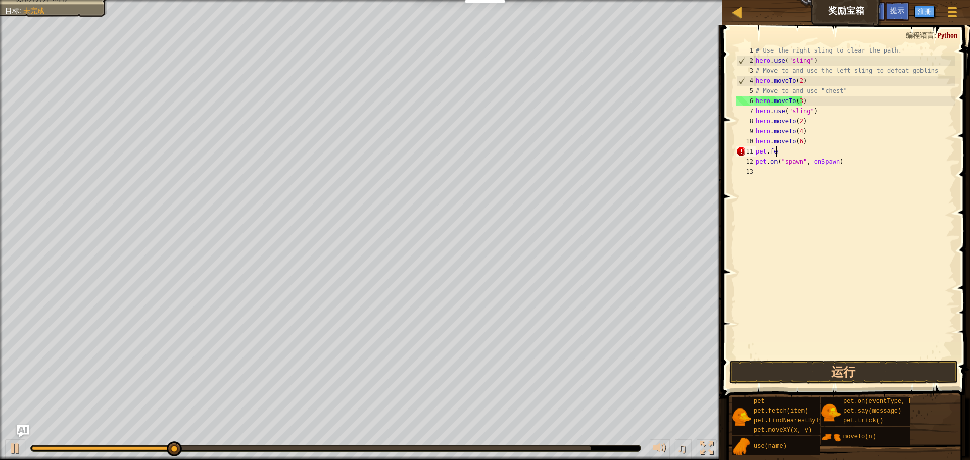
type textarea "p"
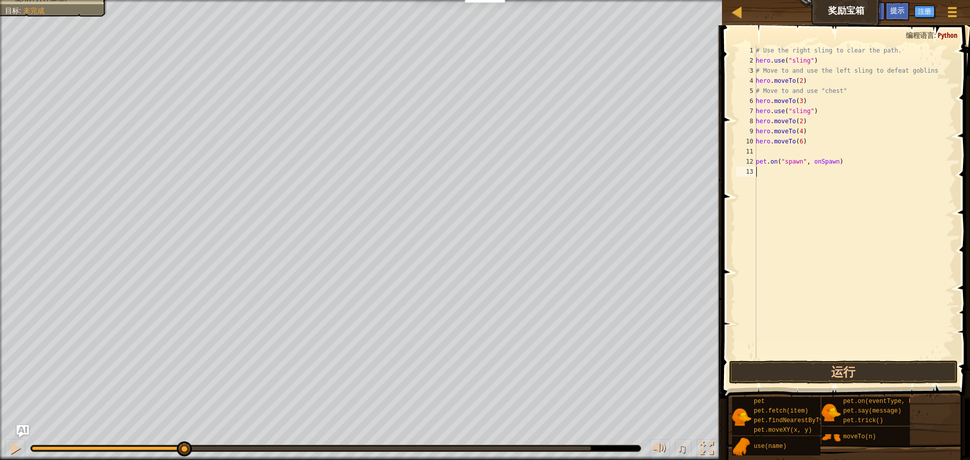
click at [790, 230] on div "# Use the right sling to clear the path. hero . use ( "sling" ) # Move to and u…" at bounding box center [853, 211] width 201 height 333
click at [788, 366] on button "运行" at bounding box center [843, 372] width 229 height 23
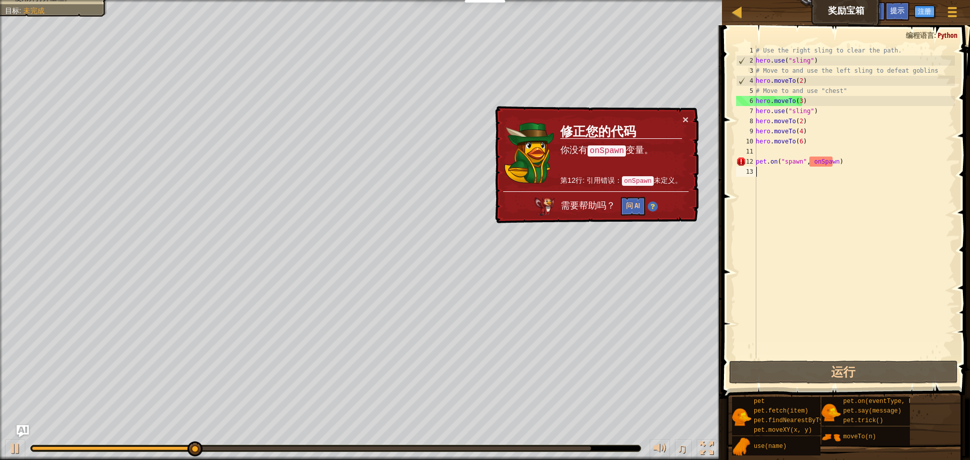
click at [850, 173] on div "# Use the right sling to clear the path. hero . use ( "sling" ) # Move to and u…" at bounding box center [853, 211] width 201 height 333
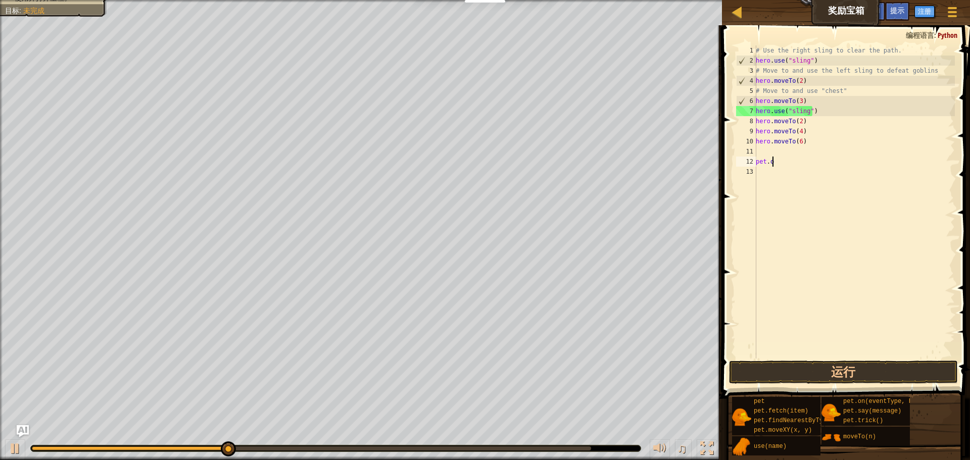
type textarea "p"
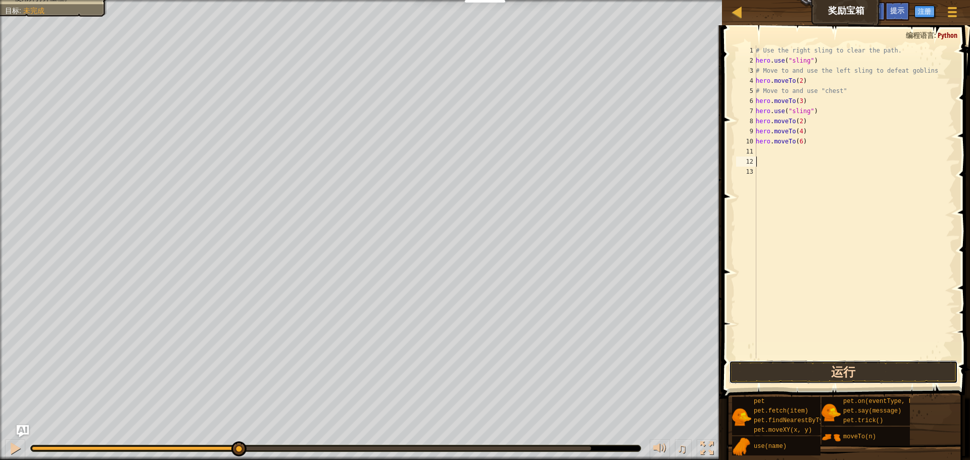
click at [772, 373] on button "运行" at bounding box center [843, 372] width 229 height 23
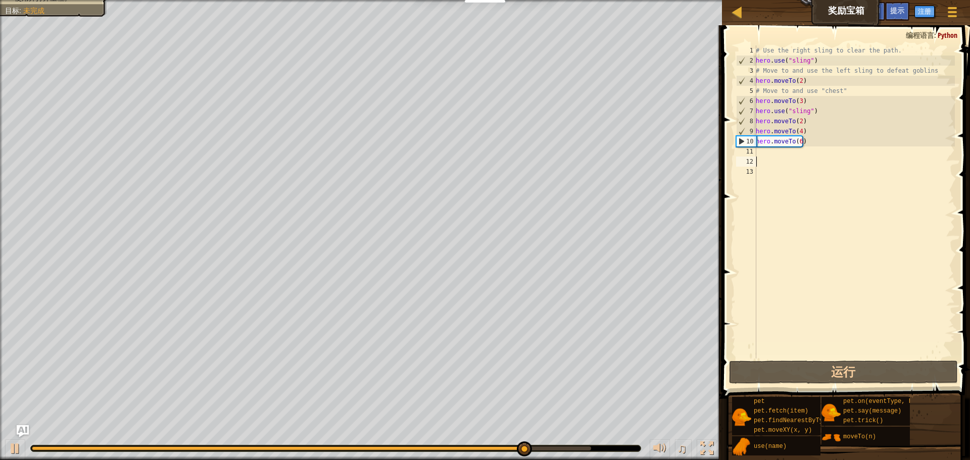
click at [776, 151] on div "# Use the right sling to clear the path. hero . use ( "sling" ) # Move to and u…" at bounding box center [853, 211] width 201 height 333
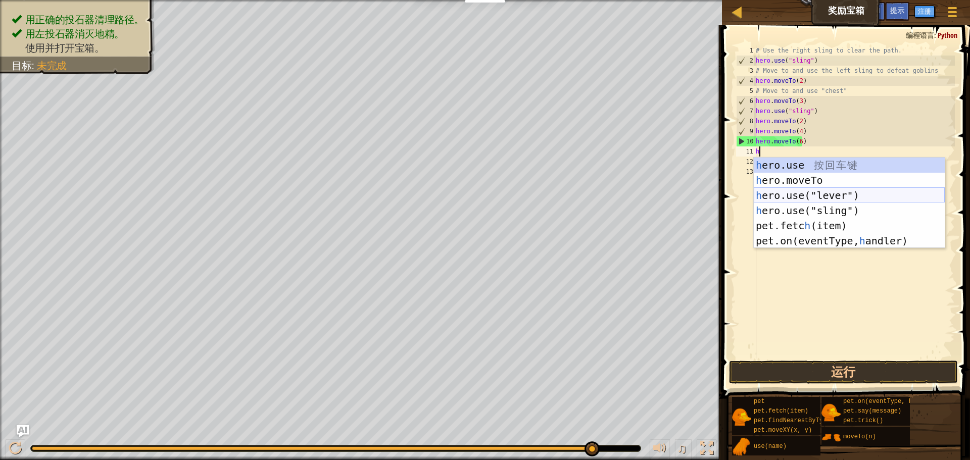
click at [856, 190] on div "h ero.use 按 回 车 键 h ero.moveTo 按 回 车 键 h ero.use("lever") 按 回 车 键 h ero.use("sl…" at bounding box center [848, 218] width 191 height 121
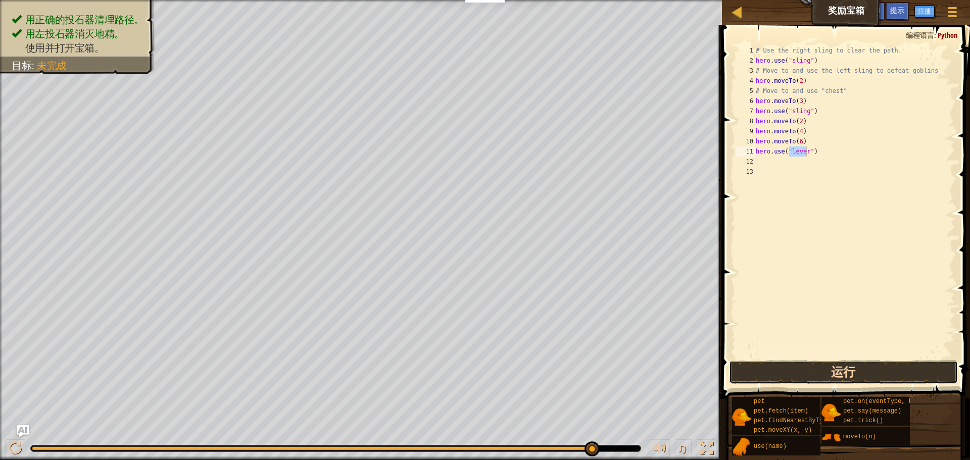
click at [818, 376] on button "运行" at bounding box center [843, 372] width 229 height 23
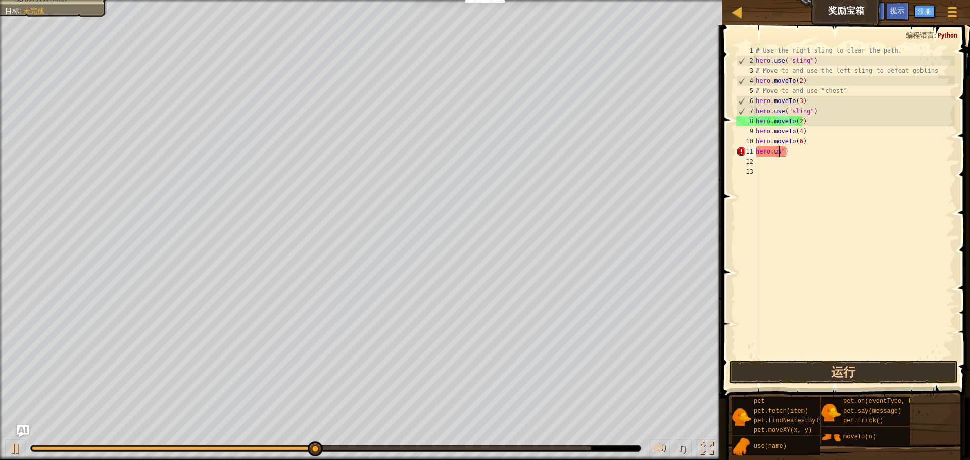
type textarea "")"
click at [809, 162] on div "# Use the right sling to clear the path. hero . use ( "sling" ) # Move to and u…" at bounding box center [853, 211] width 201 height 333
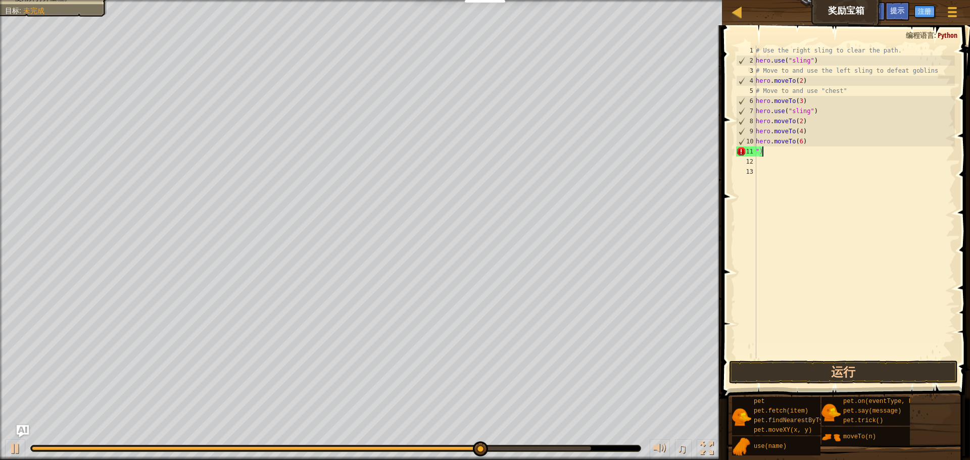
click at [800, 153] on div "# Use the right sling to clear the path. hero . use ( "sling" ) # Move to and u…" at bounding box center [853, 211] width 201 height 333
type textarea """
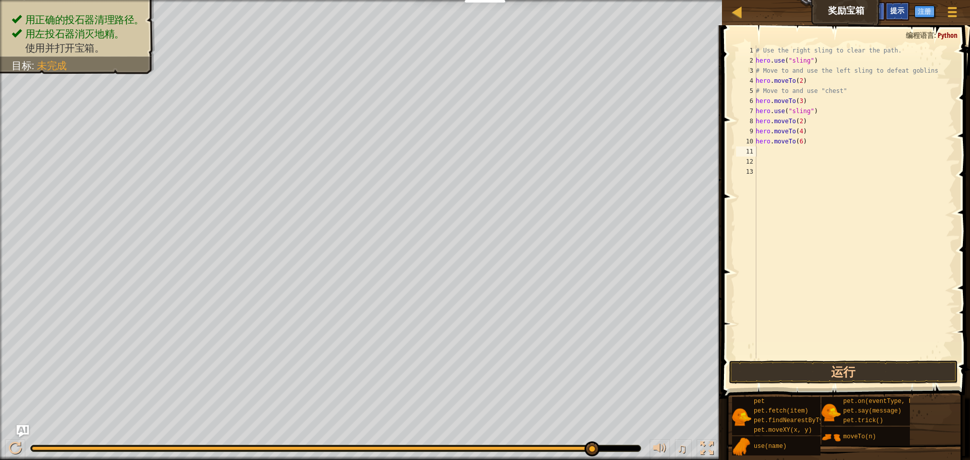
click at [899, 8] on span "提示" at bounding box center [897, 11] width 14 height 10
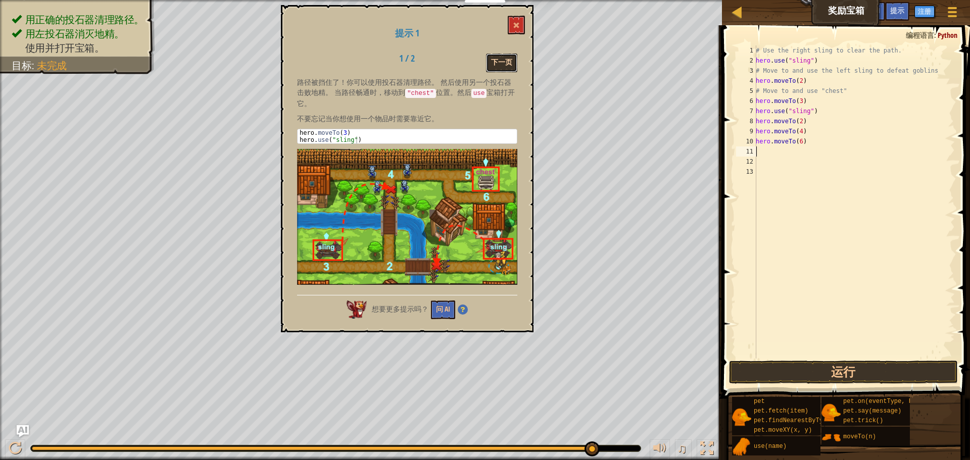
click at [516, 59] on button "下一页" at bounding box center [501, 63] width 31 height 19
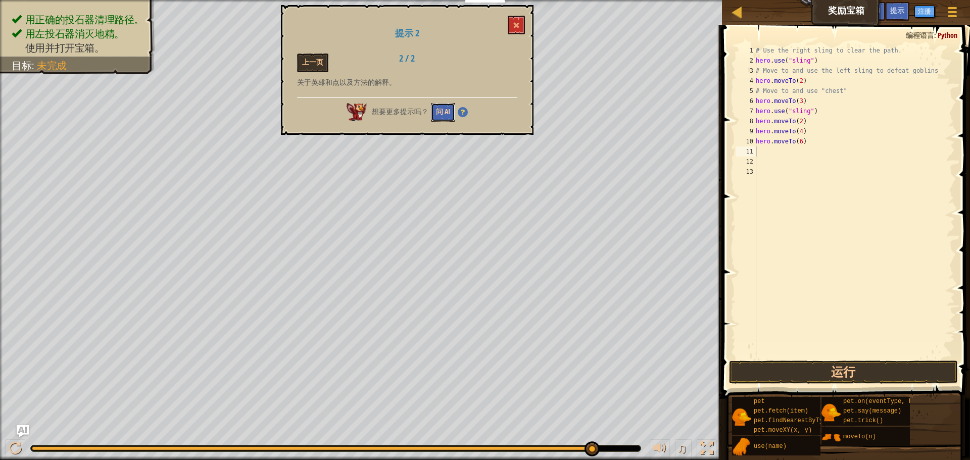
click at [447, 113] on button "问 AI" at bounding box center [443, 112] width 24 height 19
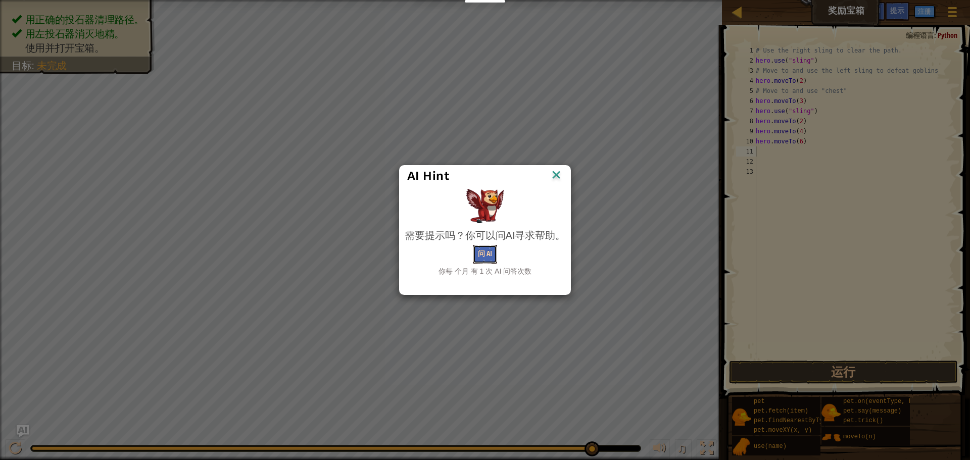
click at [475, 257] on button "问 AI" at bounding box center [485, 254] width 24 height 19
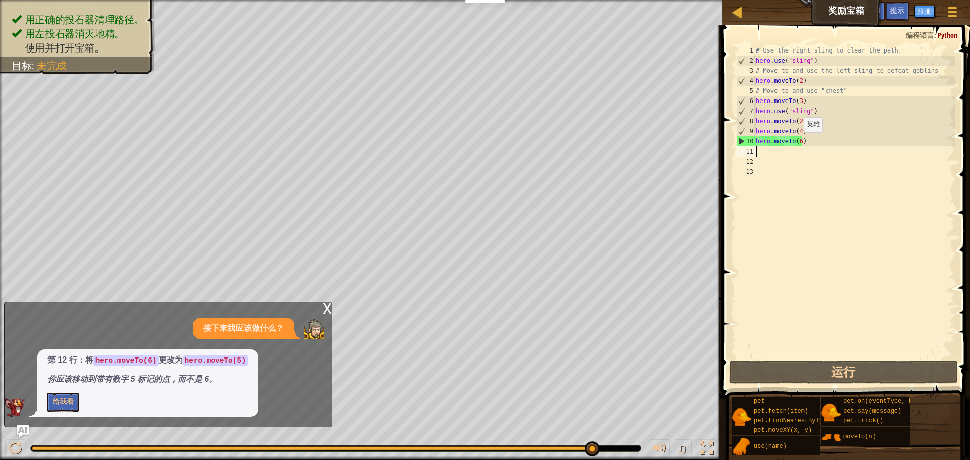
click at [798, 142] on div "# Use the right sling to clear the path. hero . use ( "sling" ) # Move to and u…" at bounding box center [853, 211] width 201 height 333
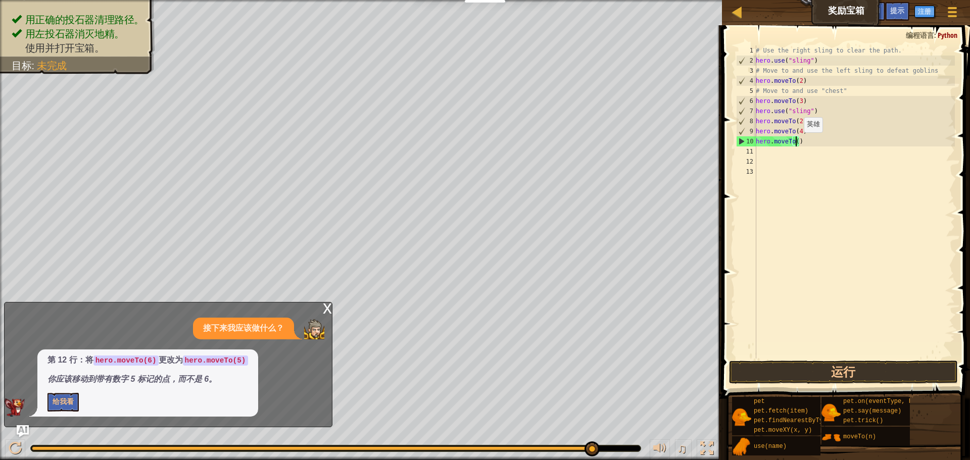
type textarea "hero.moveTo(5)"
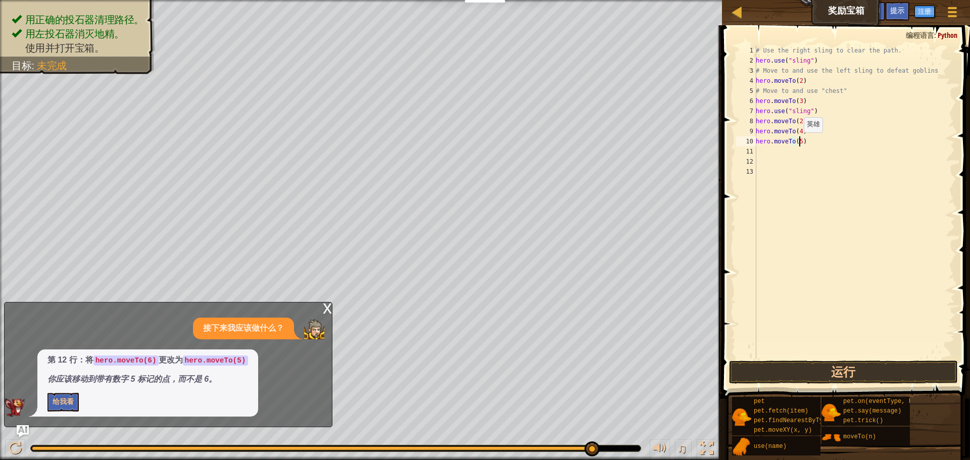
scroll to position [5, 4]
click at [763, 150] on div "# Use the right sling to clear the path. hero . use ( "sling" ) # Move to and u…" at bounding box center [853, 211] width 201 height 333
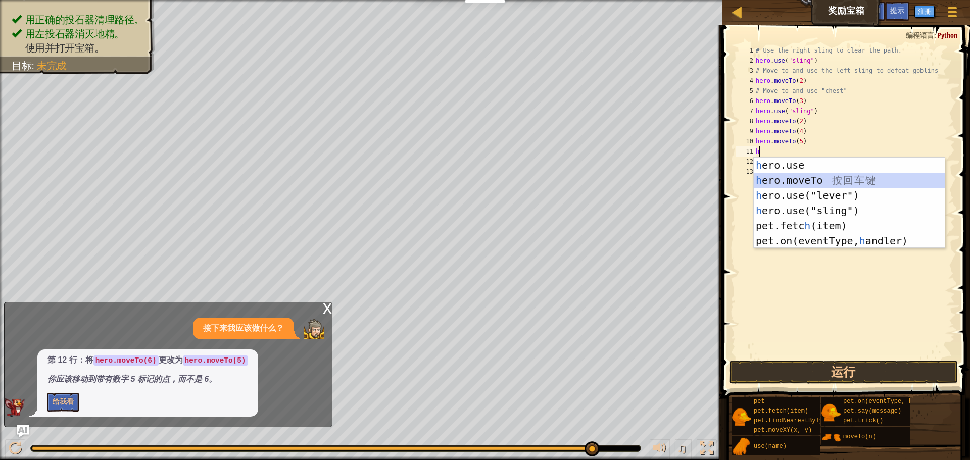
click at [802, 184] on div "h ero.use 按 回 车 键 h ero.moveTo 按 回 车 键 h ero.use("lever") 按 回 车 键 h ero.use("sl…" at bounding box center [848, 218] width 191 height 121
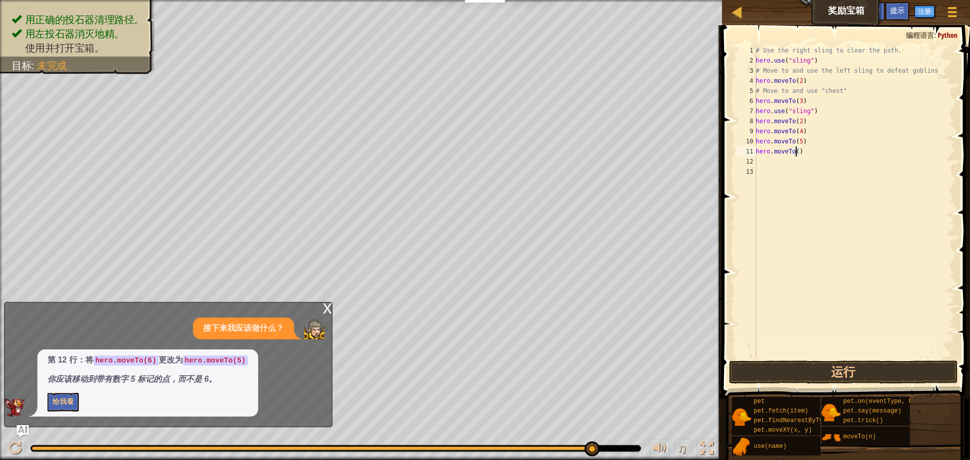
scroll to position [5, 4]
type textarea "hero.moveTo(6)"
click at [822, 374] on button "运行" at bounding box center [843, 372] width 229 height 23
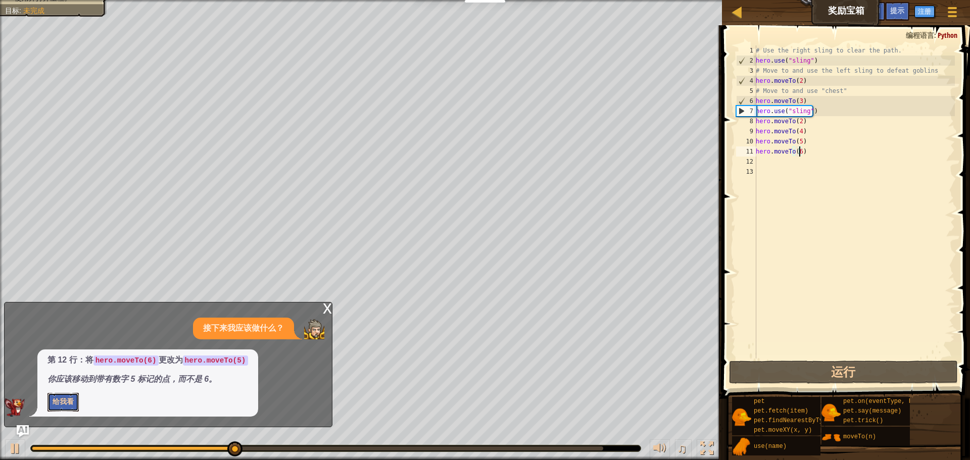
click at [71, 400] on button "给我看" at bounding box center [62, 402] width 31 height 19
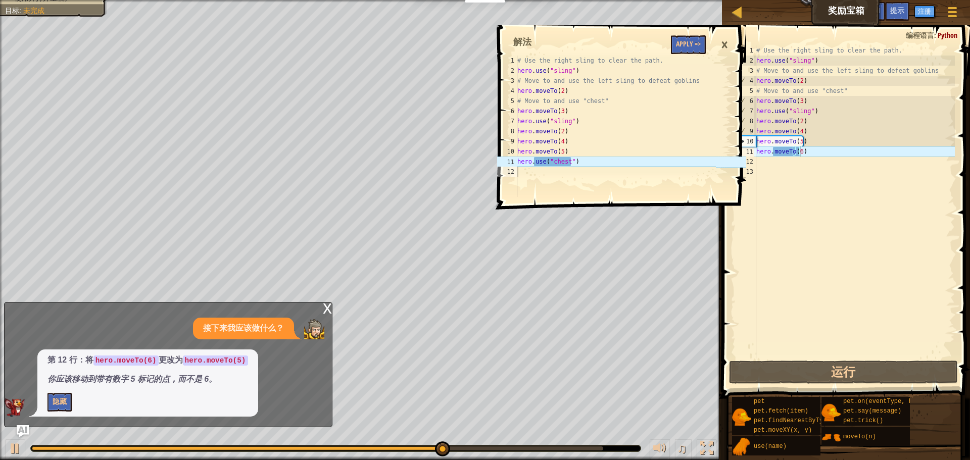
click at [330, 313] on div "x" at bounding box center [327, 307] width 9 height 10
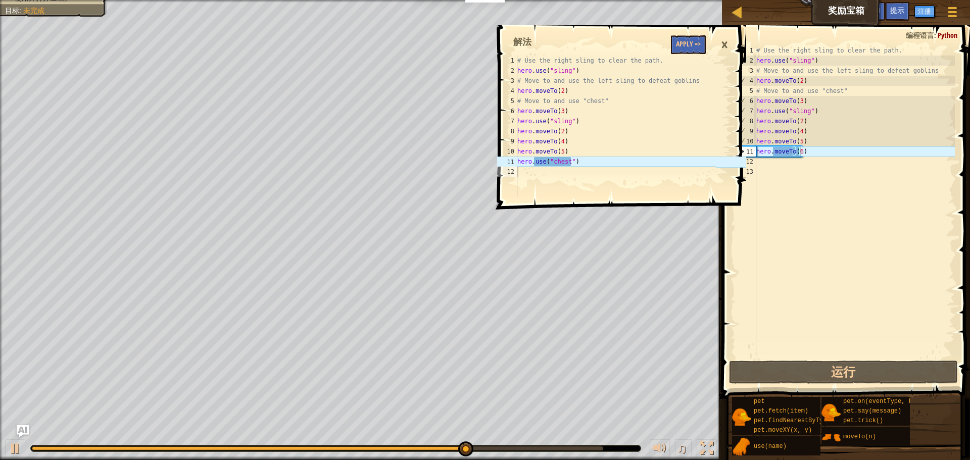
click at [732, 42] on div "×" at bounding box center [724, 44] width 17 height 23
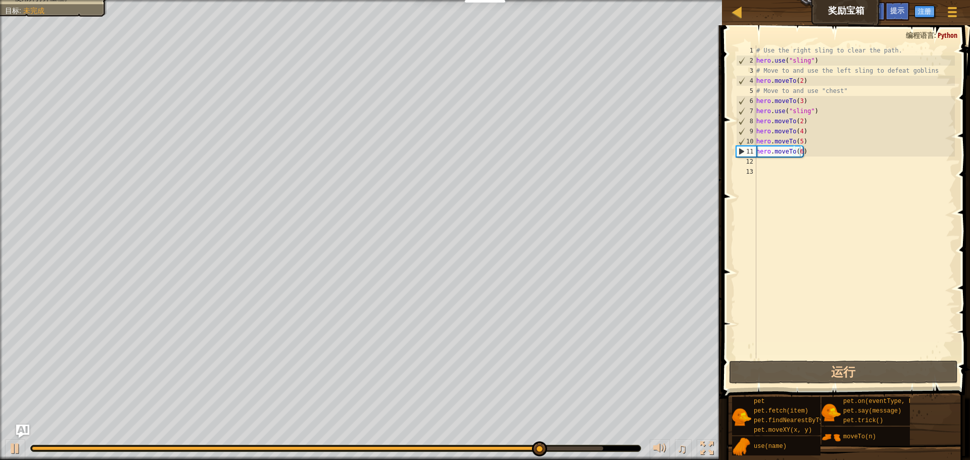
click at [21, 425] on img "Ask AI" at bounding box center [22, 431] width 13 height 13
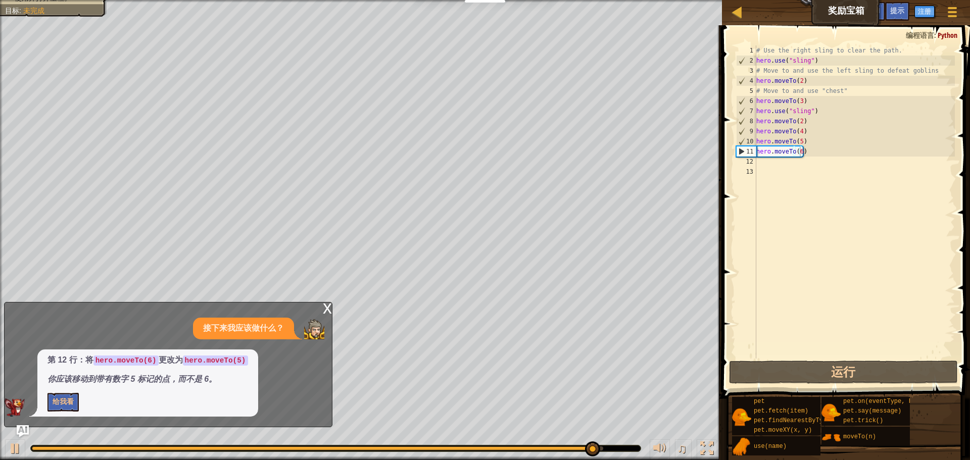
scroll to position [5, 0]
click at [774, 162] on div "# Use the right sling to clear the path. hero . use ( "sling" ) # Move to and u…" at bounding box center [854, 211] width 200 height 333
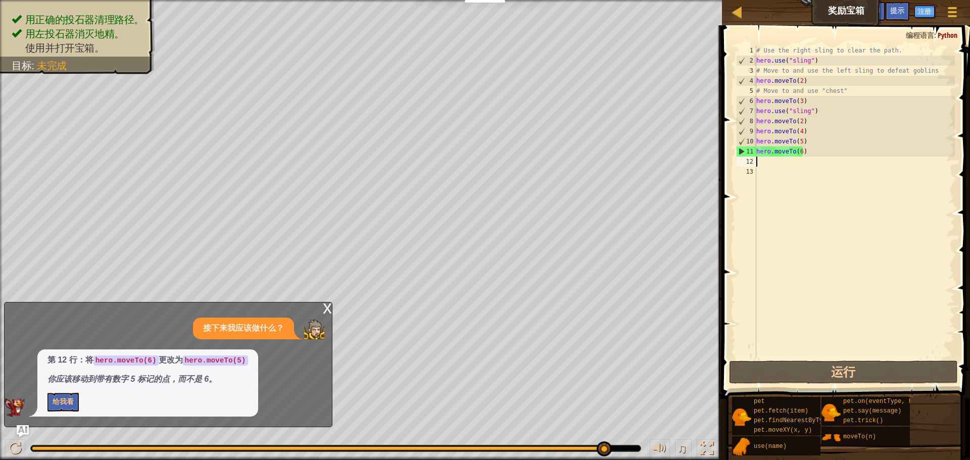
type textarea "g"
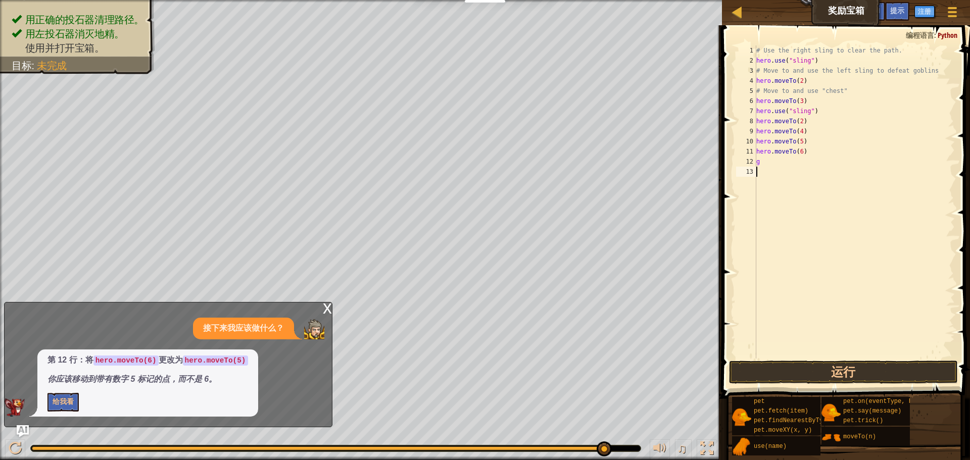
click at [790, 197] on div "# Use the right sling to clear the path. hero . use ( "sling" ) # Move to and u…" at bounding box center [854, 211] width 200 height 333
click at [789, 168] on div "# Use the right sling to clear the path. hero . use ( "sling" ) # Move to and u…" at bounding box center [854, 211] width 200 height 333
click at [781, 159] on div "# Use the right sling to clear the path. hero . use ( "sling" ) # Move to and u…" at bounding box center [854, 211] width 200 height 333
type textarea "g"
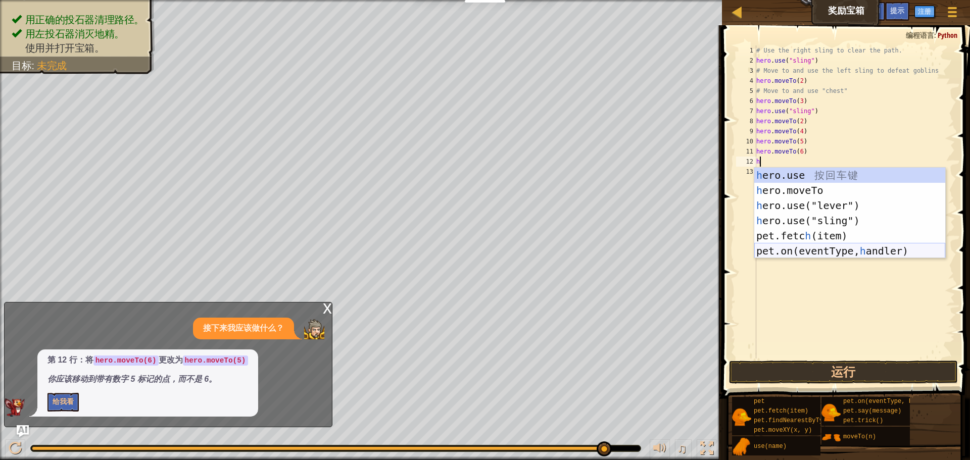
click at [824, 257] on div "h ero.use 按 回 车 键 h ero.moveTo 按 回 车 键 h ero.use("lever") 按 回 车 键 h ero.use("sl…" at bounding box center [849, 228] width 191 height 121
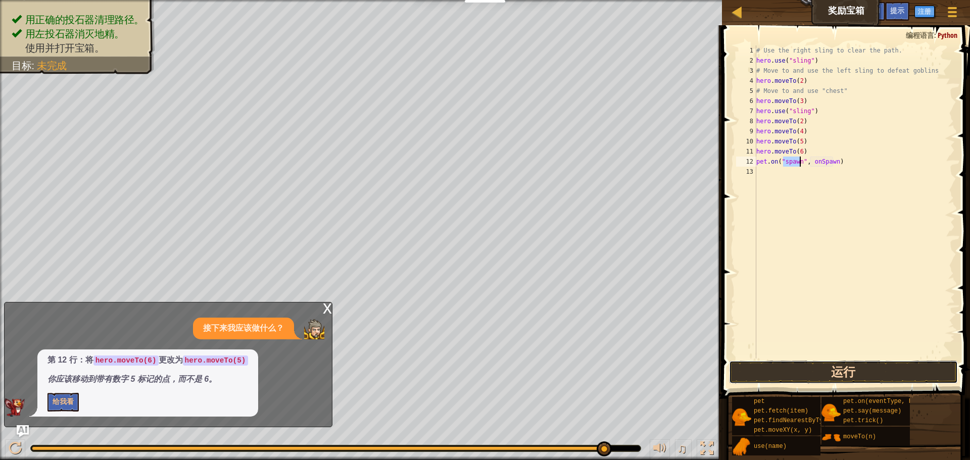
click at [838, 369] on button "运行" at bounding box center [843, 372] width 229 height 23
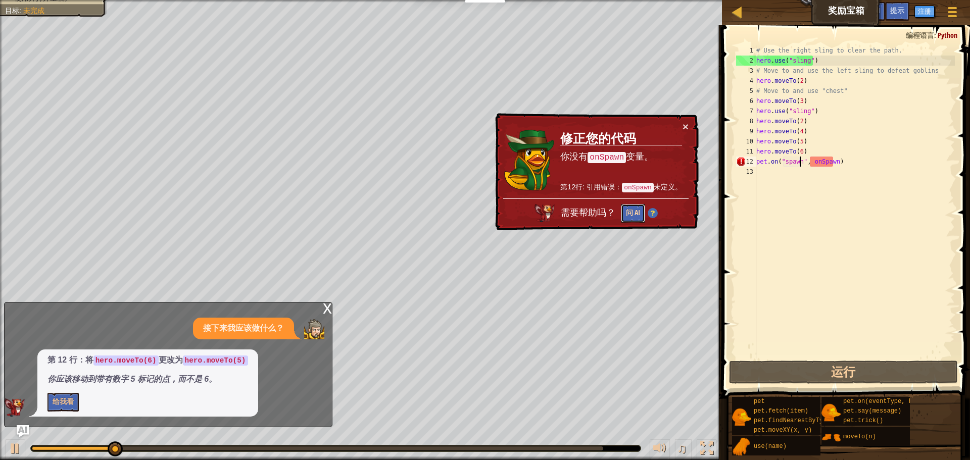
click at [627, 210] on button "问 AI" at bounding box center [633, 213] width 24 height 19
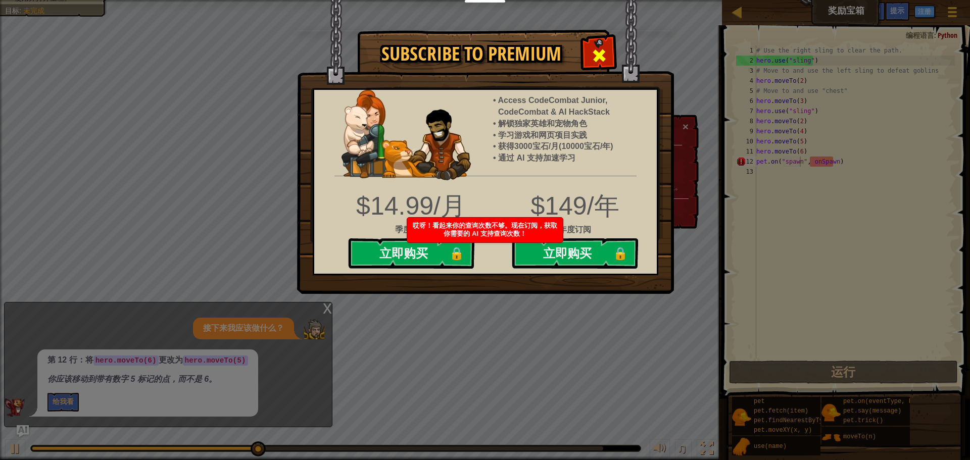
click at [599, 49] on span at bounding box center [599, 55] width 16 height 16
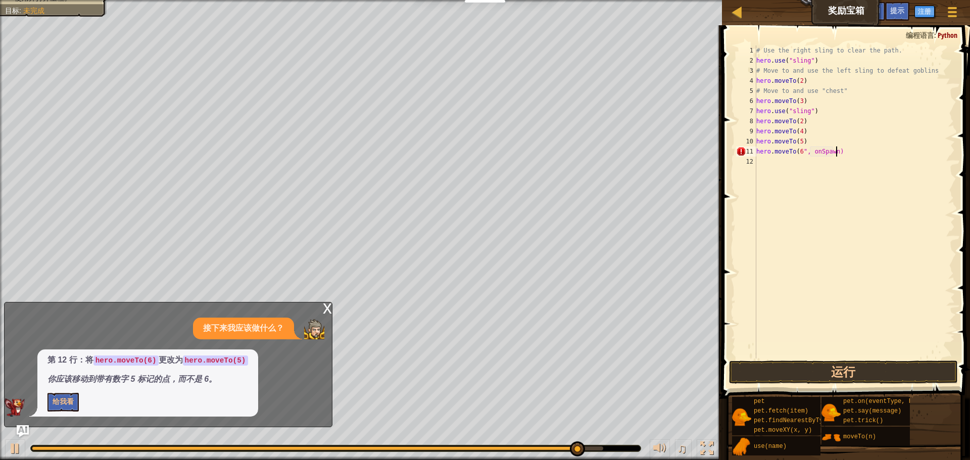
click at [873, 155] on div "# Use the right sling to clear the path. hero . use ( "sling" ) # Move to and u…" at bounding box center [854, 211] width 200 height 333
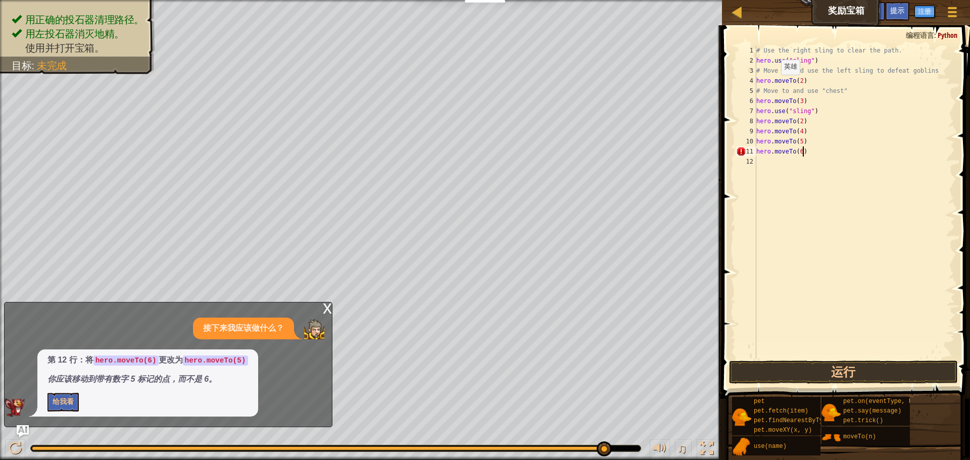
scroll to position [5, 4]
type textarea "hero.moveTo(6)"
click at [857, 369] on button "运行" at bounding box center [843, 372] width 229 height 23
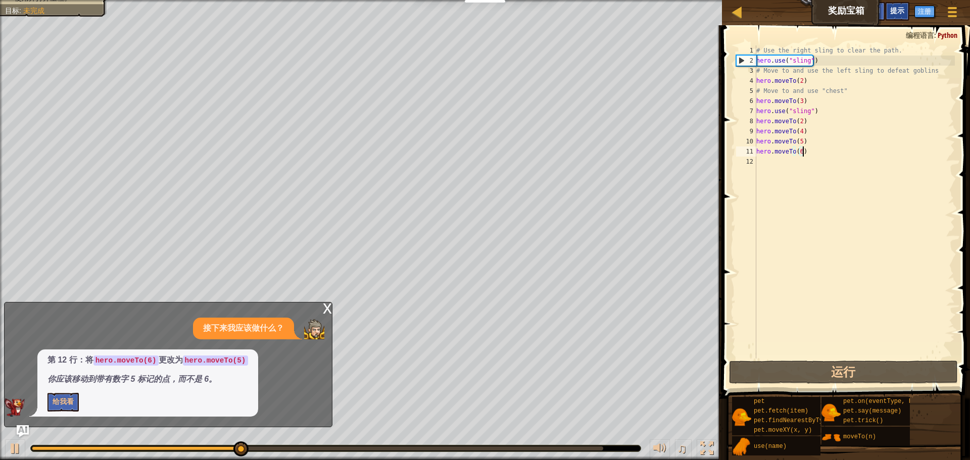
click at [896, 14] on span "提示" at bounding box center [897, 11] width 14 height 10
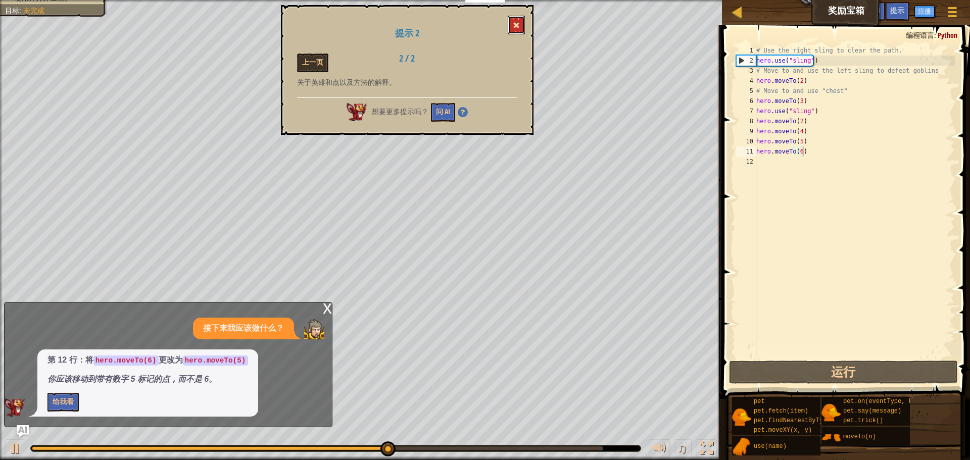
click at [521, 26] on button at bounding box center [515, 25] width 17 height 19
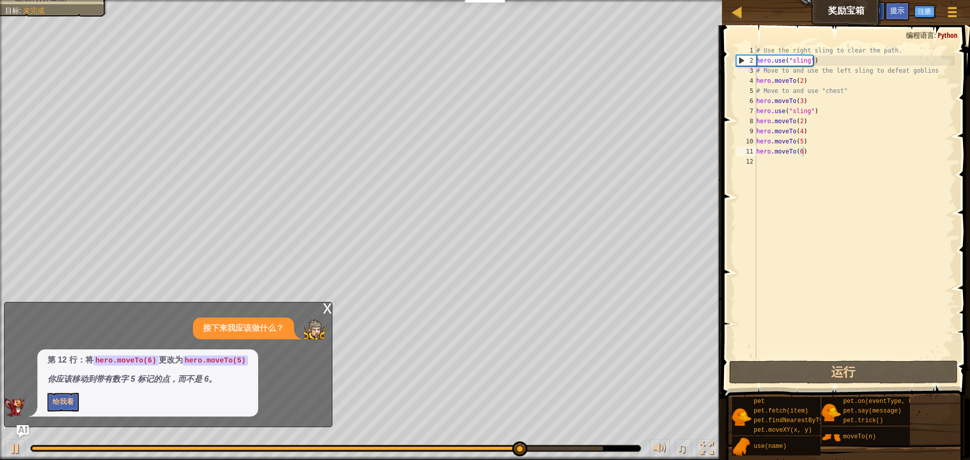
drag, startPoint x: 887, startPoint y: 11, endPoint x: 874, endPoint y: 13, distance: 13.3
click at [874, 13] on div "游戏菜单 完成 注册 提示 Ask AI" at bounding box center [908, 14] width 112 height 24
click at [874, 13] on span "Ask AI" at bounding box center [870, 11] width 17 height 10
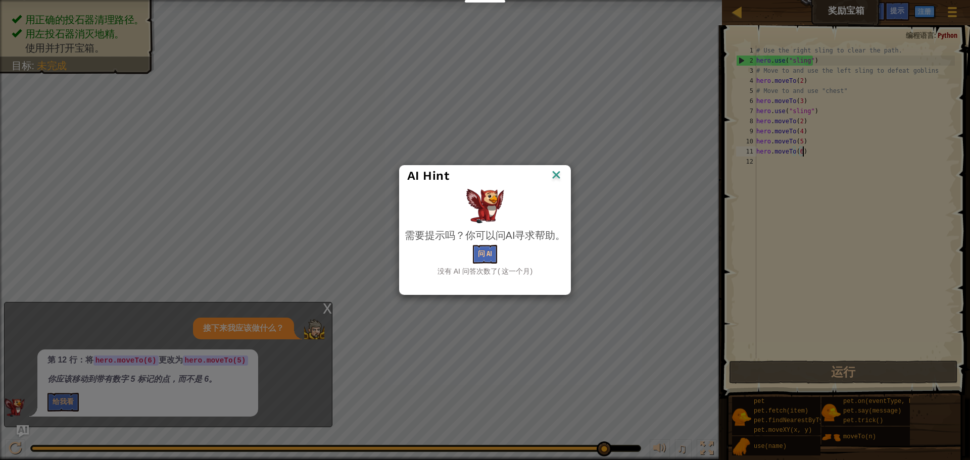
click at [557, 176] on img at bounding box center [555, 175] width 13 height 15
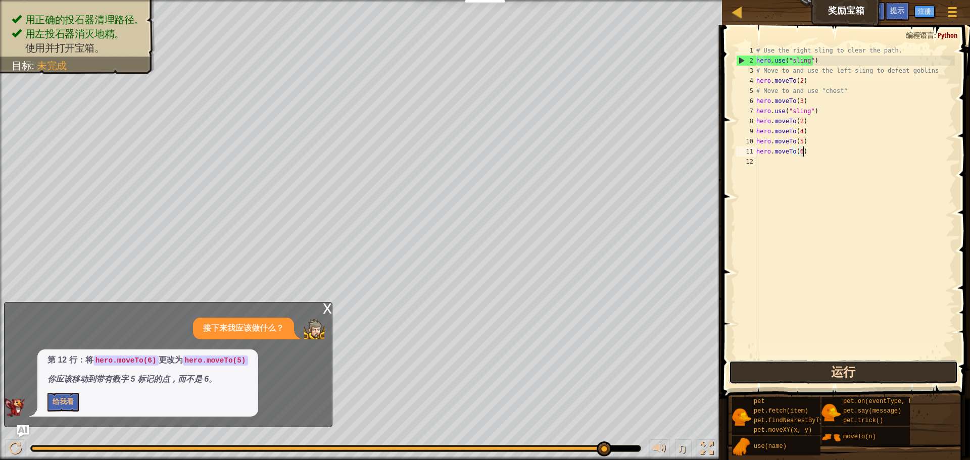
click at [784, 373] on button "运行" at bounding box center [843, 372] width 229 height 23
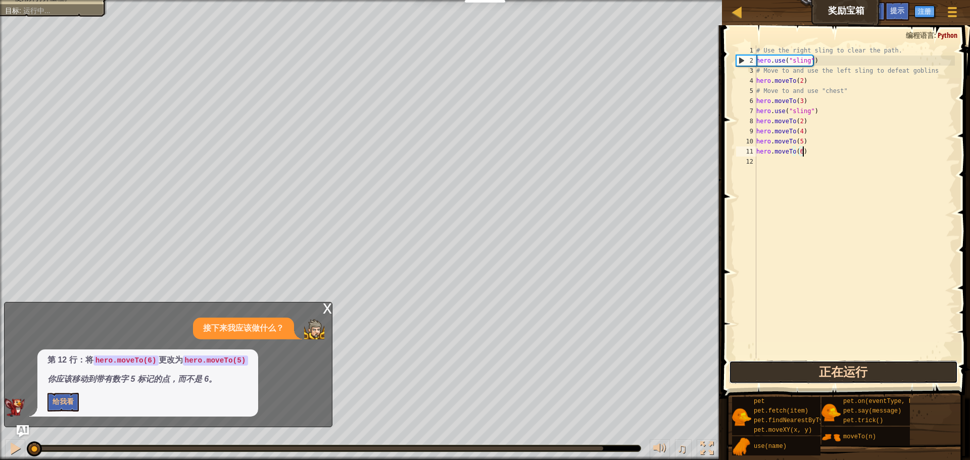
click at [784, 373] on button "正在运行" at bounding box center [843, 372] width 229 height 23
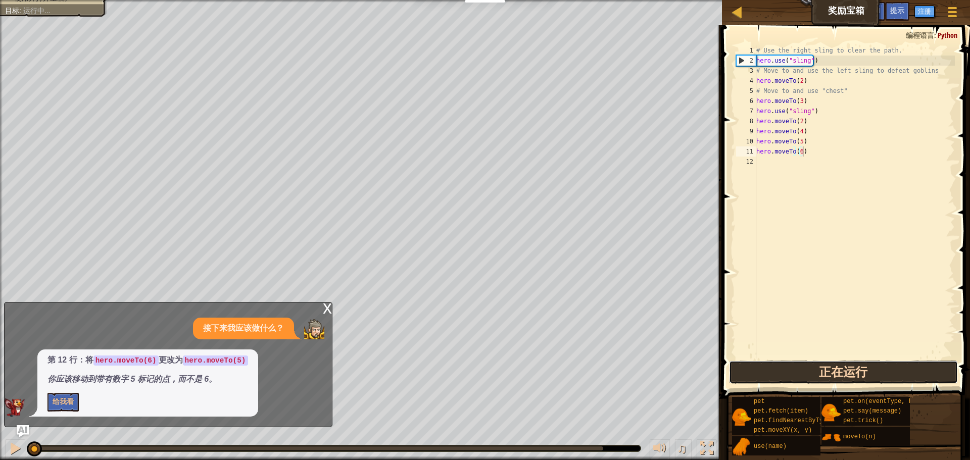
click at [784, 373] on button "正在运行" at bounding box center [843, 372] width 229 height 23
click at [784, 373] on button "运行" at bounding box center [843, 372] width 229 height 23
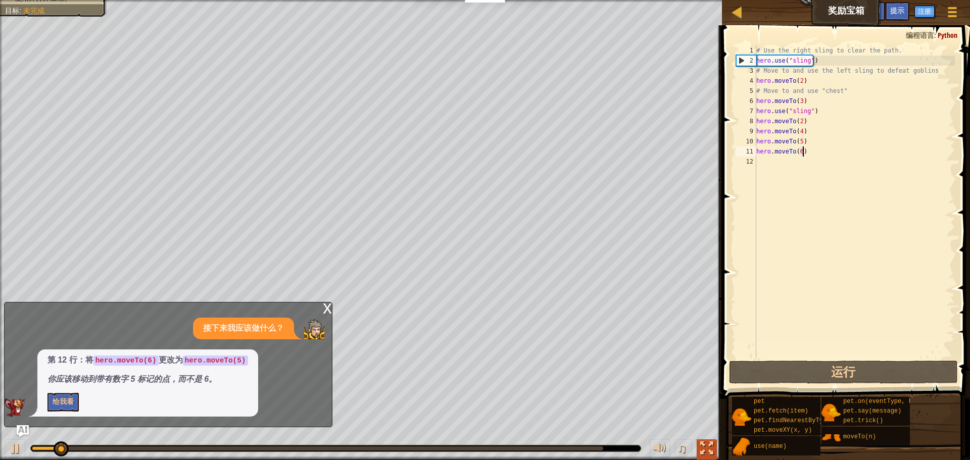
click at [706, 452] on div at bounding box center [706, 448] width 13 height 13
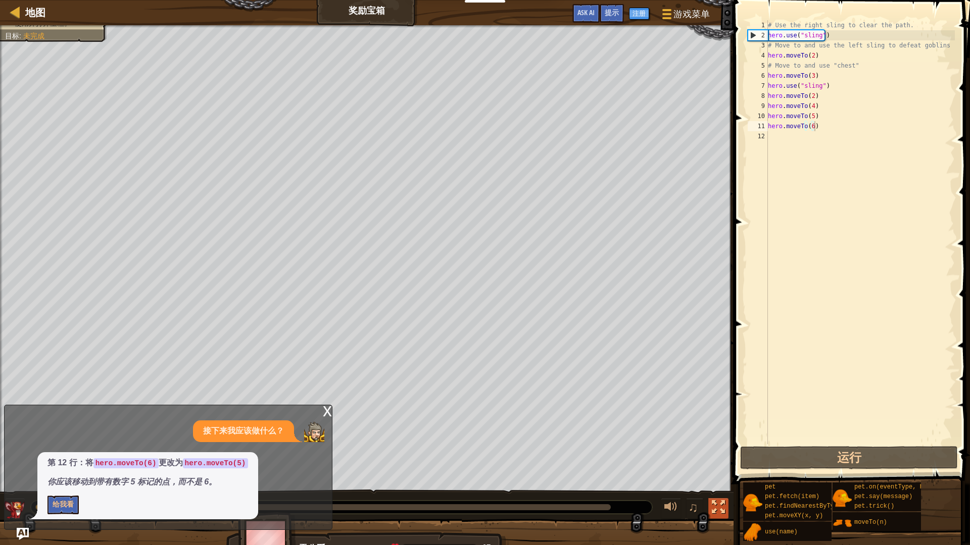
click at [719, 460] on div at bounding box center [717, 507] width 13 height 13
